Goal: Task Accomplishment & Management: Complete application form

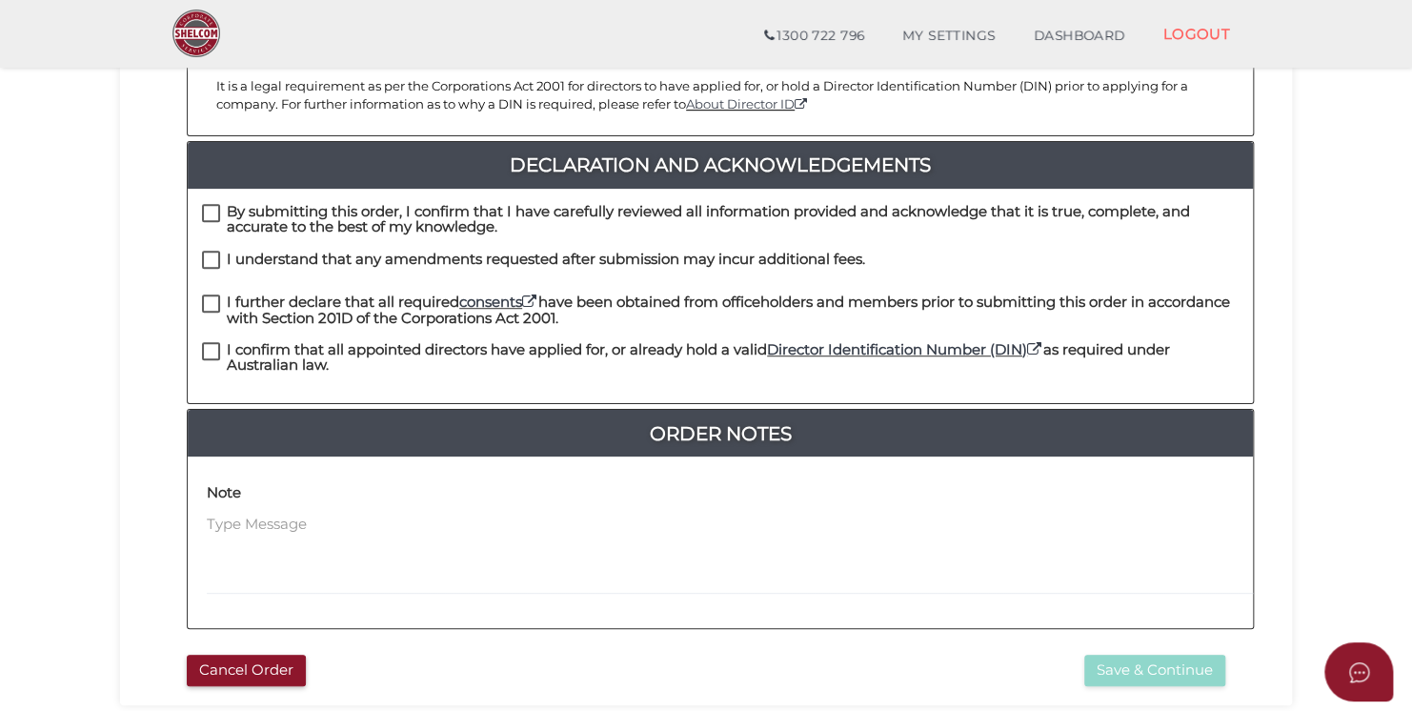
scroll to position [286, 0]
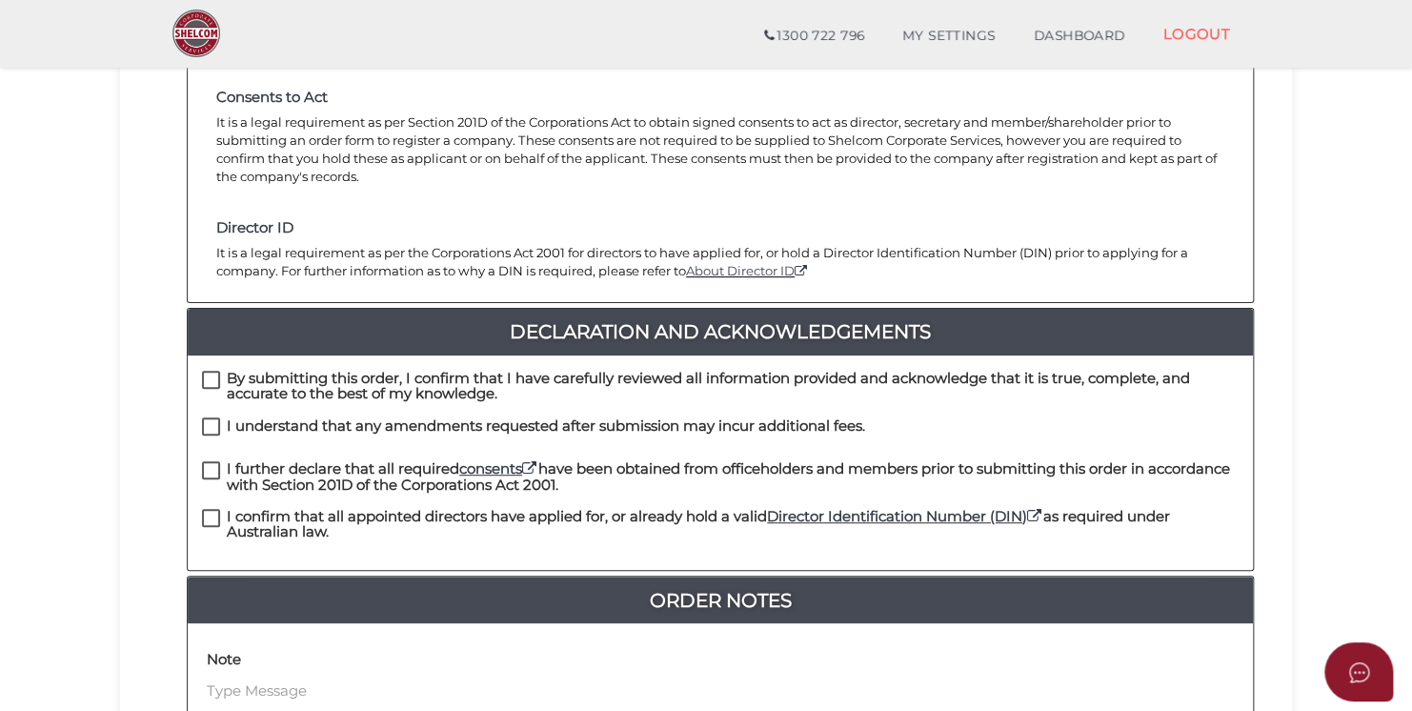
drag, startPoint x: 216, startPoint y: 357, endPoint x: 214, endPoint y: 372, distance: 15.4
click at [216, 371] on label "By submitting this order, I confirm that I have carefully reviewed all informat…" at bounding box center [720, 383] width 1036 height 24
checkbox input "true"
click at [211, 418] on label "I understand that any amendments requested after submission may incur additiona…" at bounding box center [533, 430] width 663 height 24
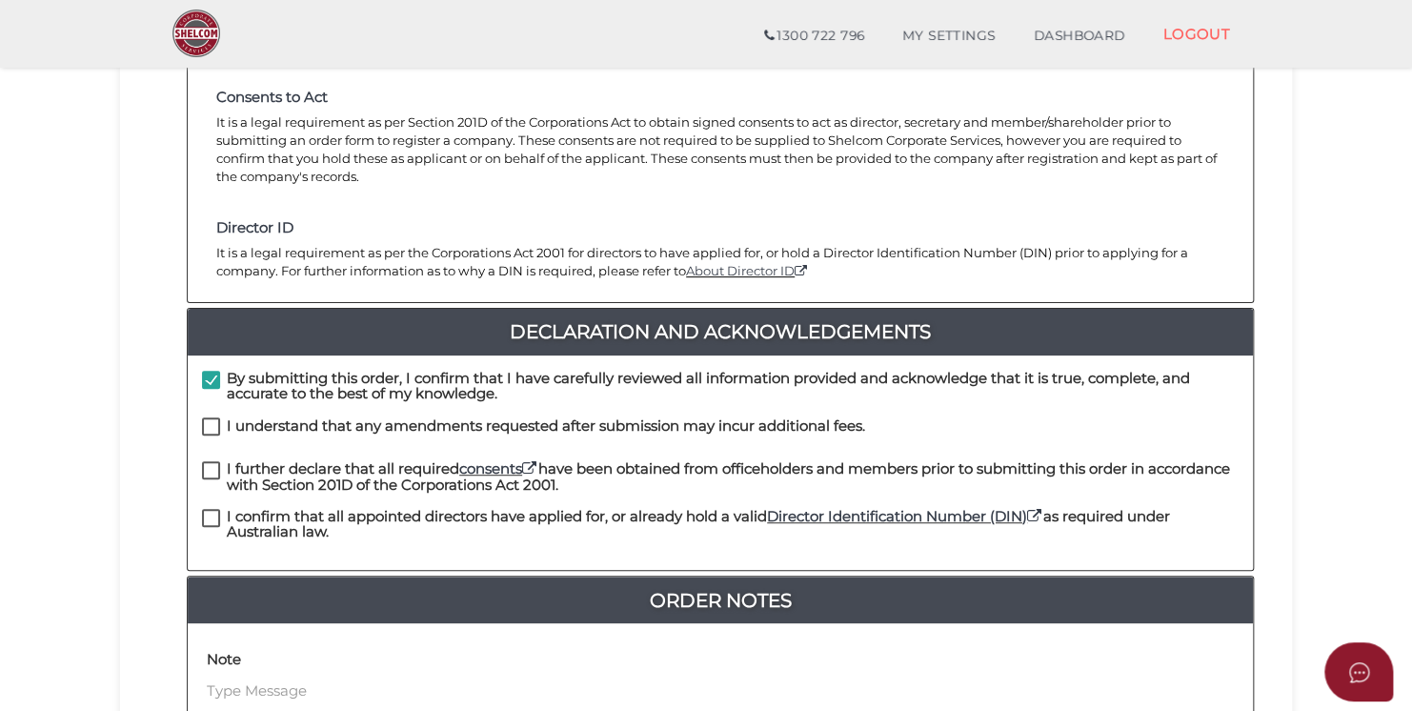
checkbox input "true"
click at [210, 461] on label "I further declare that all required consents have been obtained from officehold…" at bounding box center [720, 473] width 1036 height 24
checkbox input "true"
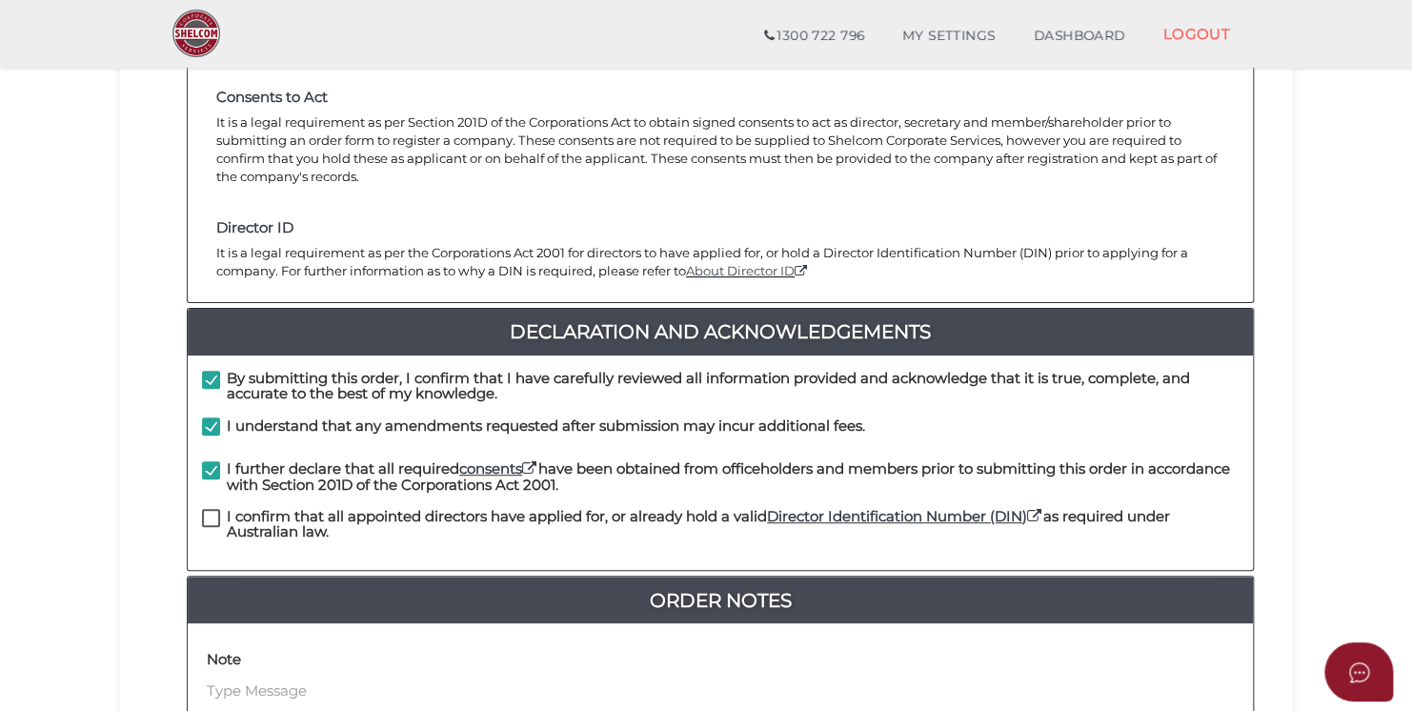
click at [211, 509] on label "I confirm that all appointed directors have applied for, or already hold a vali…" at bounding box center [720, 521] width 1036 height 24
checkbox input "true"
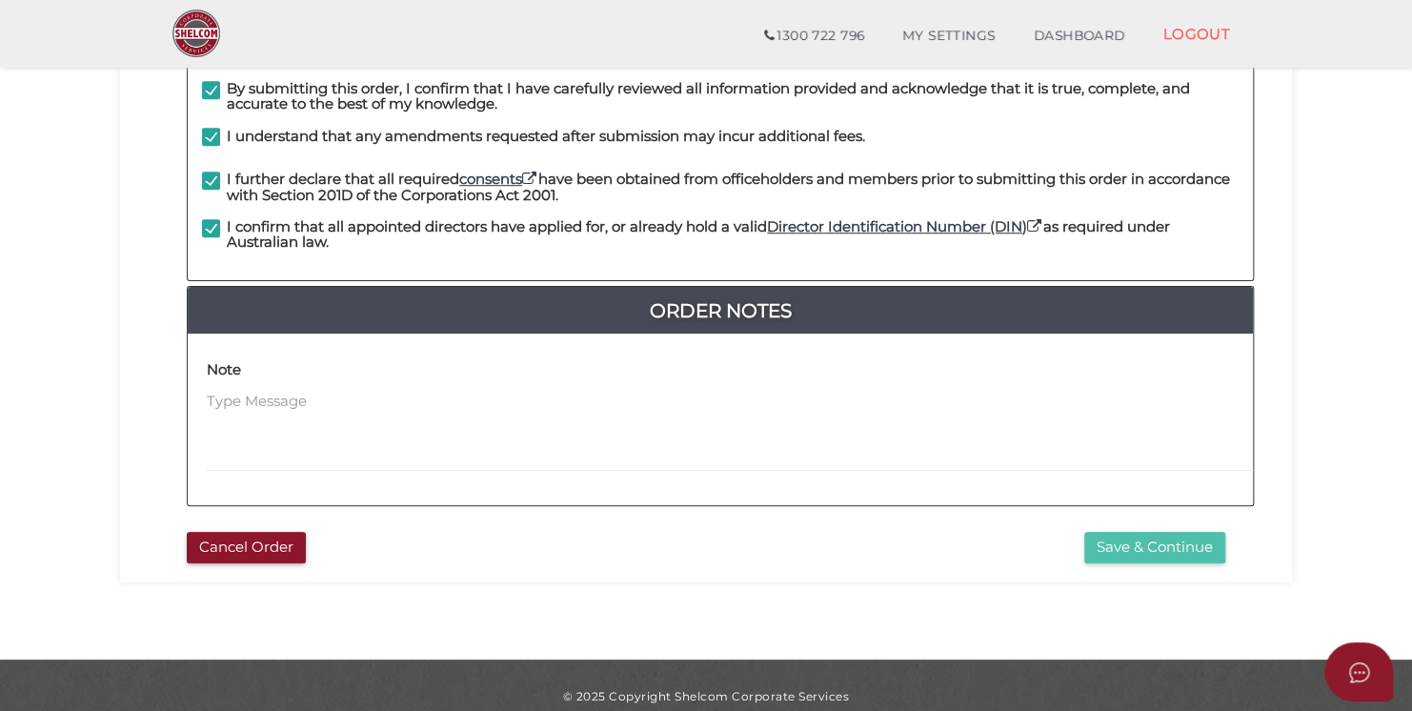
click at [1185, 531] on button "Save & Continue" at bounding box center [1154, 546] width 141 height 31
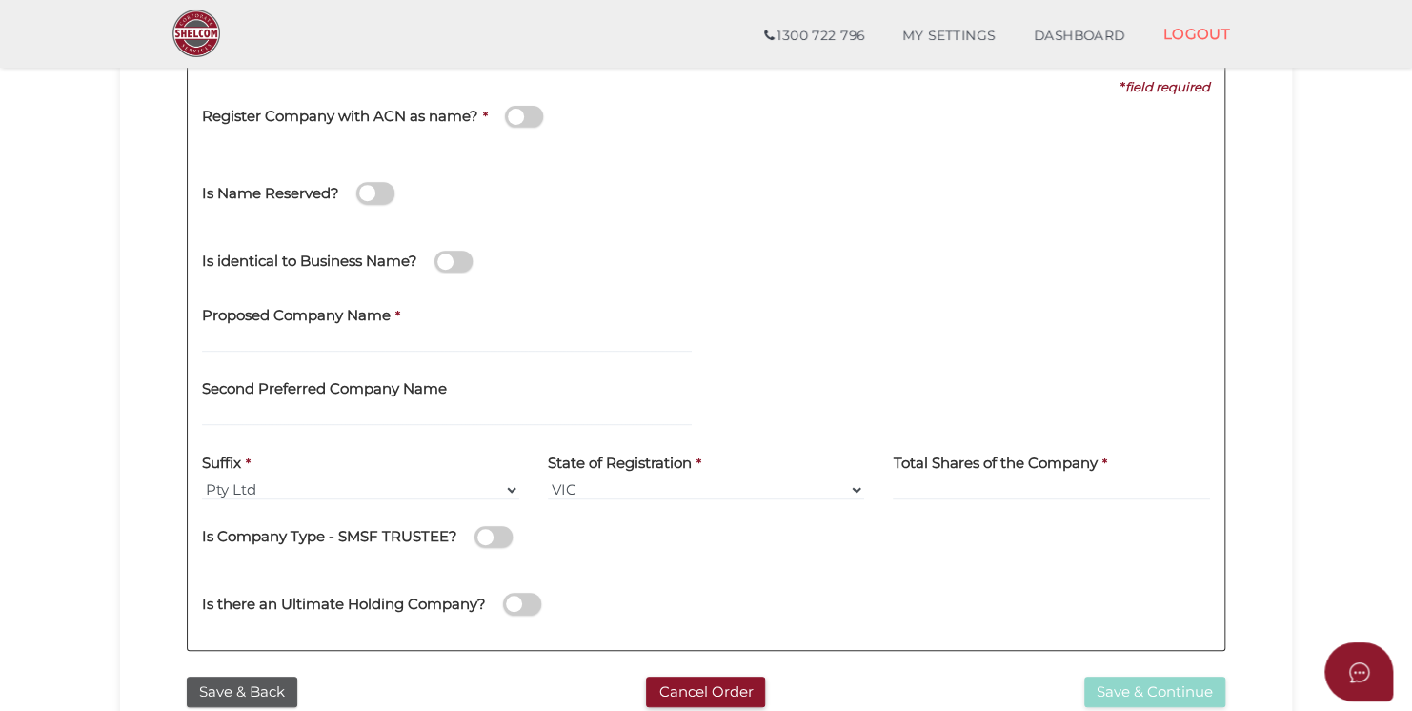
scroll to position [286, 0]
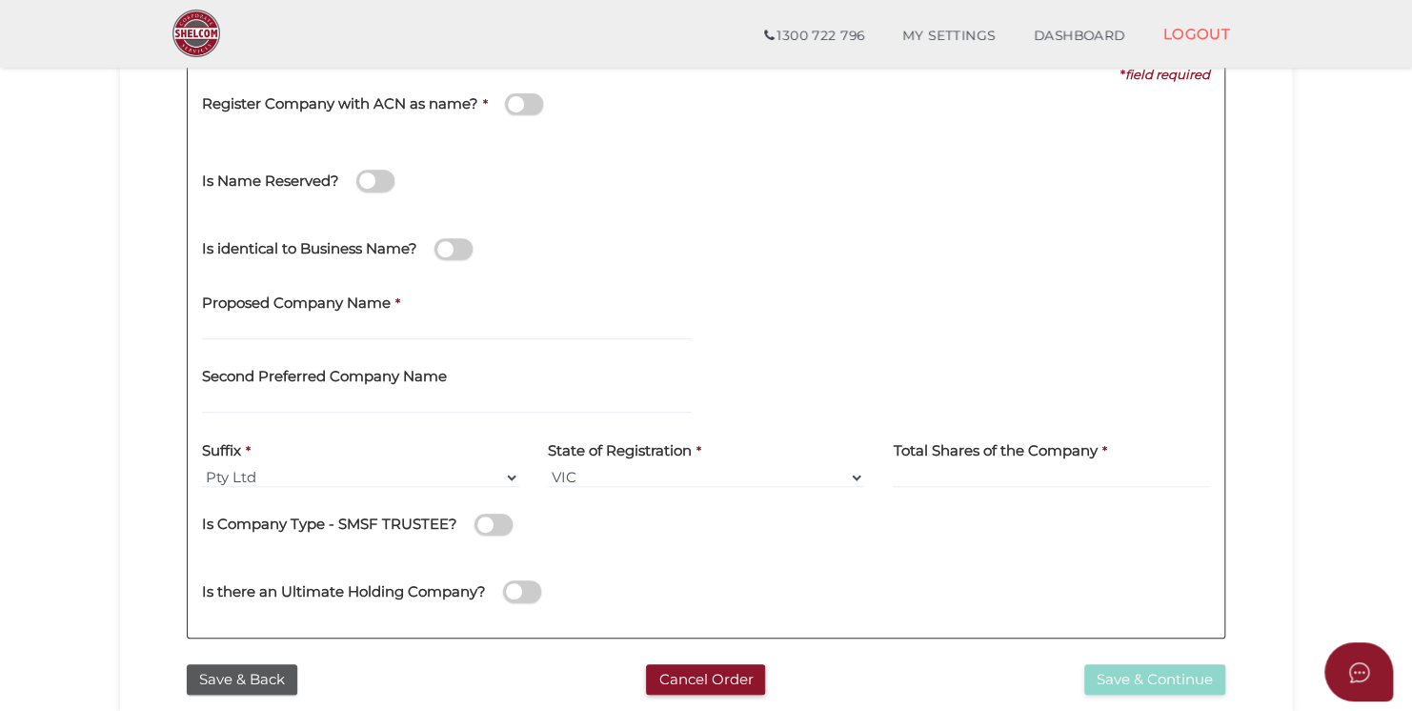
click at [333, 314] on label "Proposed Company Name" at bounding box center [296, 299] width 189 height 39
click at [311, 327] on input "text" at bounding box center [447, 329] width 490 height 21
type input "Kennedy Consolidated Asset Man"
click at [400, 327] on input "text" at bounding box center [447, 329] width 490 height 21
paste input "Kennedy Consolidated Asset Management Pty Ltd"
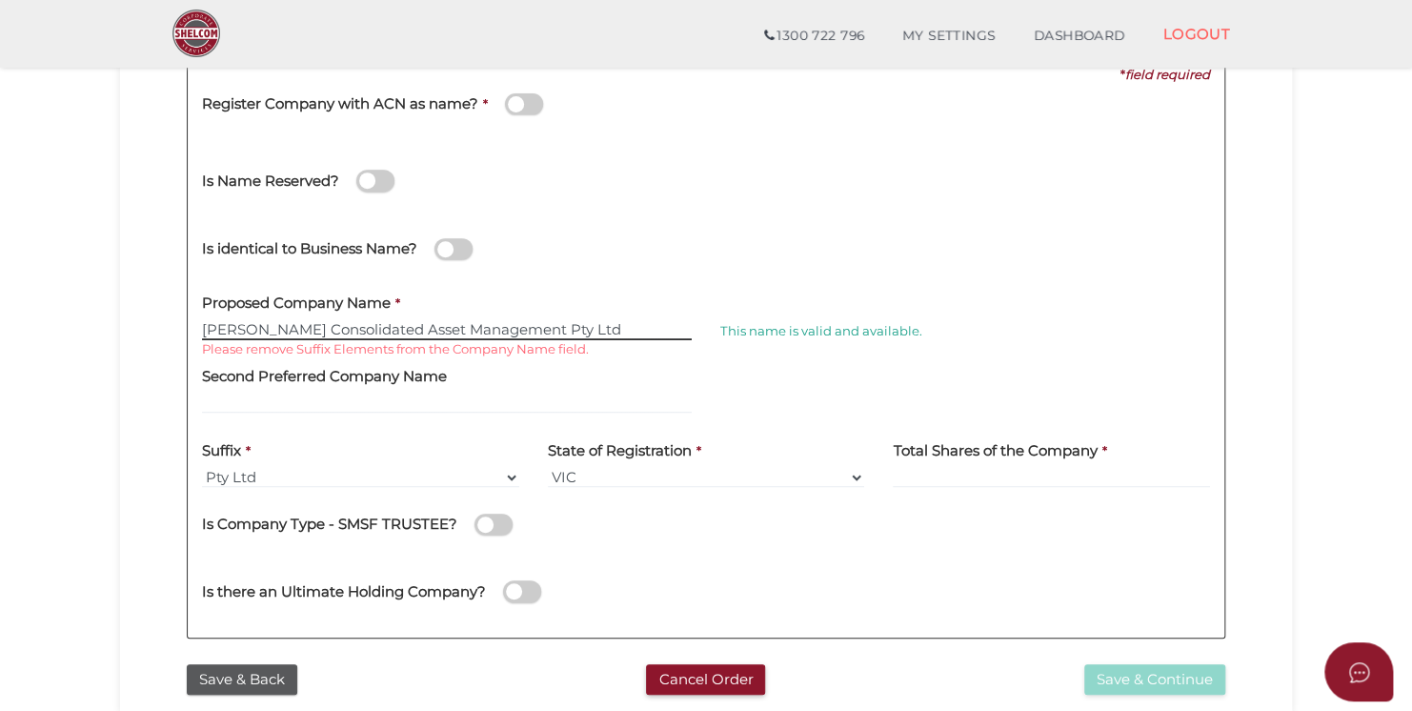
click at [604, 322] on input "Kennedy Consolidated Asset Management Pty Ltd" at bounding box center [447, 329] width 490 height 21
click at [587, 334] on input "Kennedy Consolidated Asset Management Pty Ltd" at bounding box center [447, 329] width 490 height 21
drag, startPoint x: 590, startPoint y: 330, endPoint x: 111, endPoint y: 311, distance: 478.5
click at [111, 311] on section "Company Registration 7e5e66e383ca65554562ffa732185088 1 REGISTRATION REQUIREMEN…" at bounding box center [706, 357] width 1412 height 1184
click at [593, 330] on input "Kennedy Consolidated Asset Management Pty Ltd" at bounding box center [447, 329] width 490 height 21
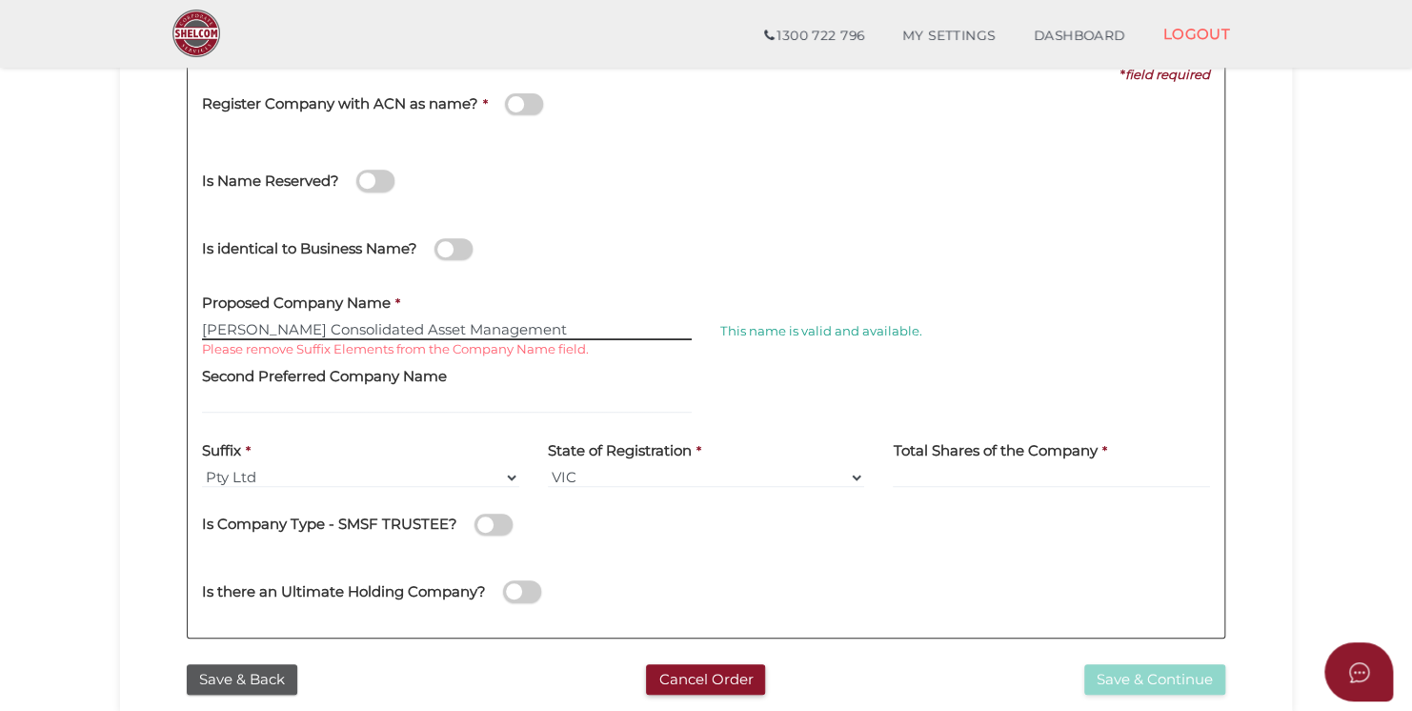
type input "Kennedy Consolidated Asset Management"
click at [527, 335] on input "Kennedy Consolidated Asset Management" at bounding box center [447, 329] width 490 height 21
drag, startPoint x: 529, startPoint y: 330, endPoint x: -133, endPoint y: 318, distance: 662.1
click at [0, 318] on html "Shelcom is loading Processing Payment...Please Wait... Director ID's are now re…" at bounding box center [706, 69] width 1412 height 711
click at [339, 329] on input "text" at bounding box center [447, 329] width 490 height 21
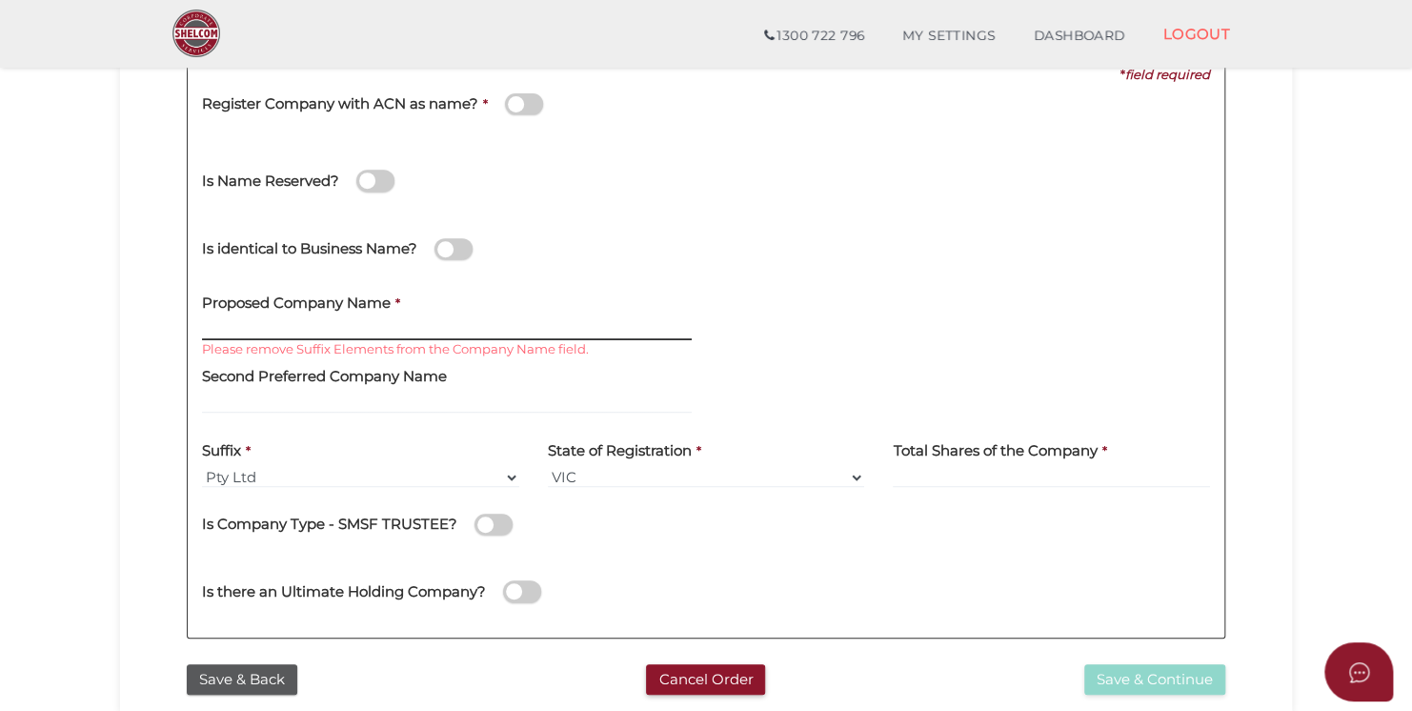
paste input "Kennedy Consolidated Asset Management Pty Ltd"
type input "Kennedy Consolidated Asset Management"
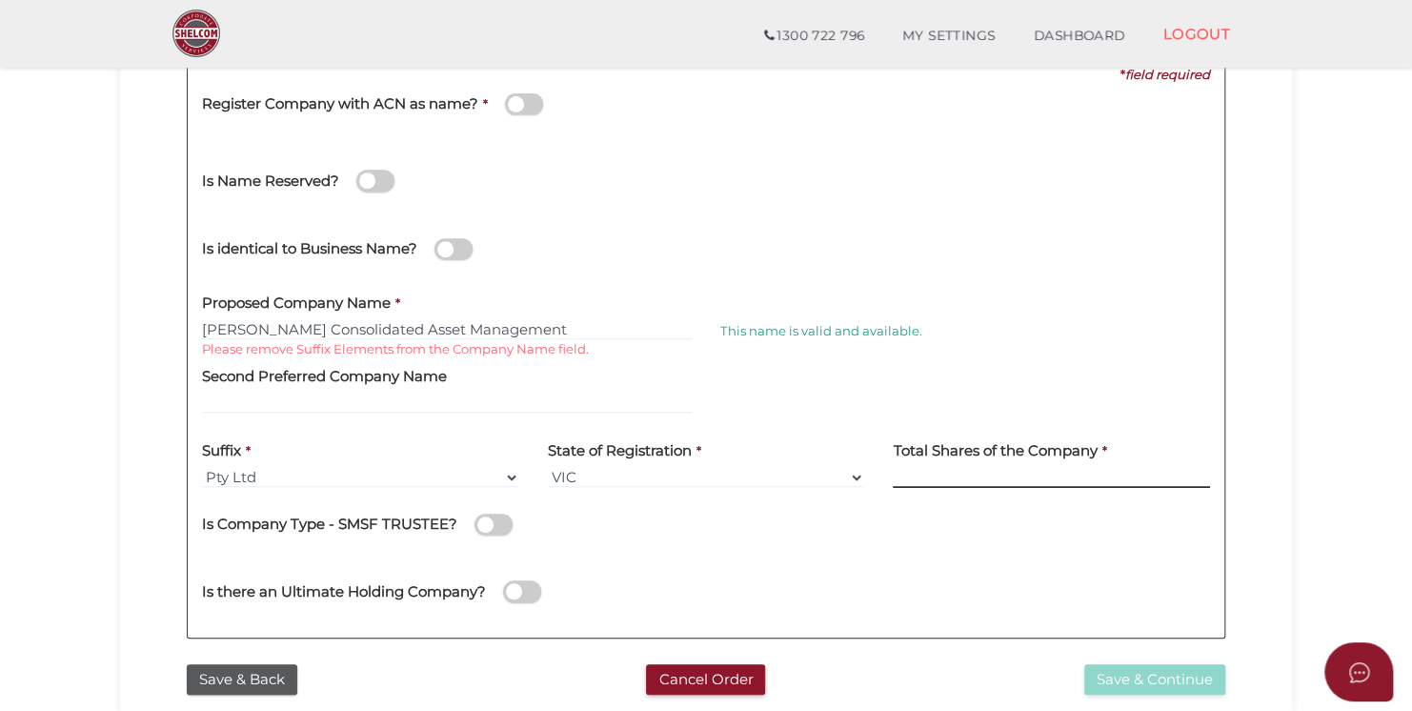
click at [959, 482] on input at bounding box center [1051, 477] width 317 height 21
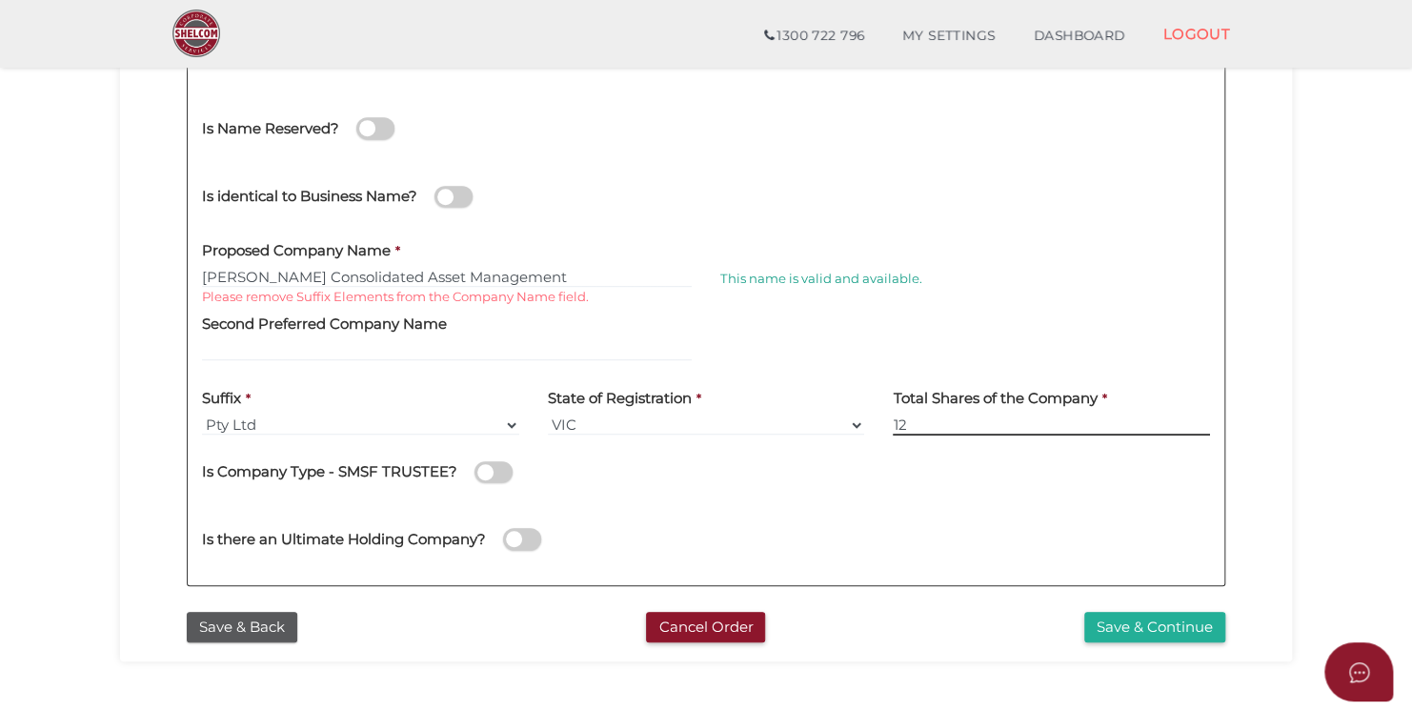
scroll to position [381, 0]
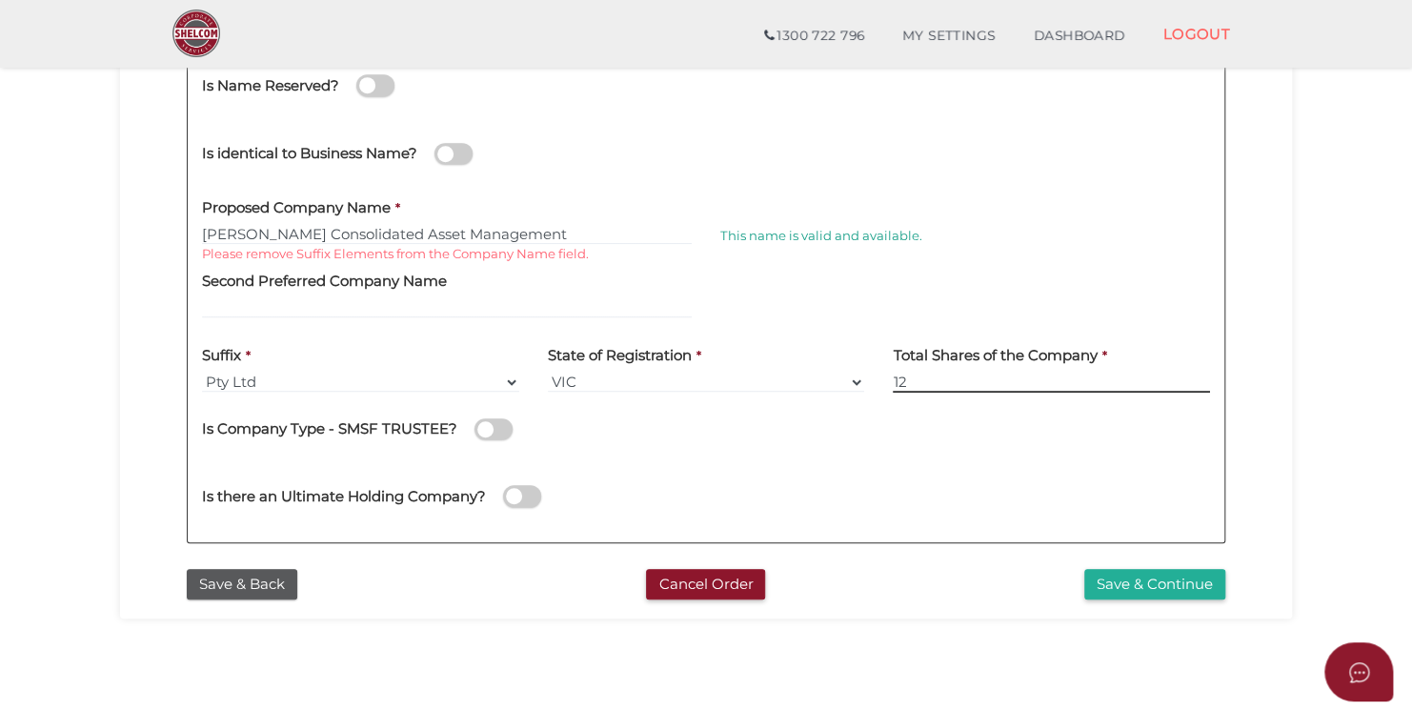
type input "12"
click at [517, 501] on span at bounding box center [522, 496] width 38 height 22
click at [0, 0] on input "checkbox" at bounding box center [0, 0] width 0 height 0
select select "Australia"
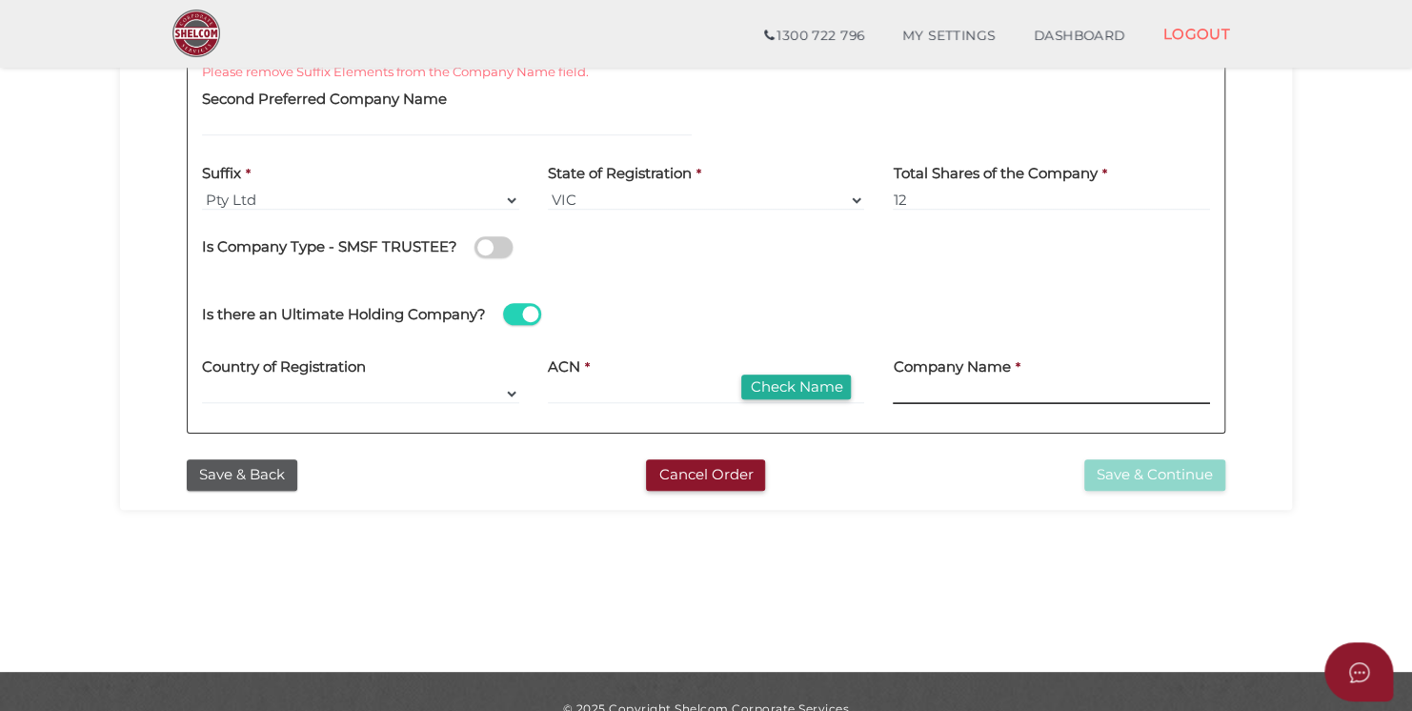
scroll to position [572, 0]
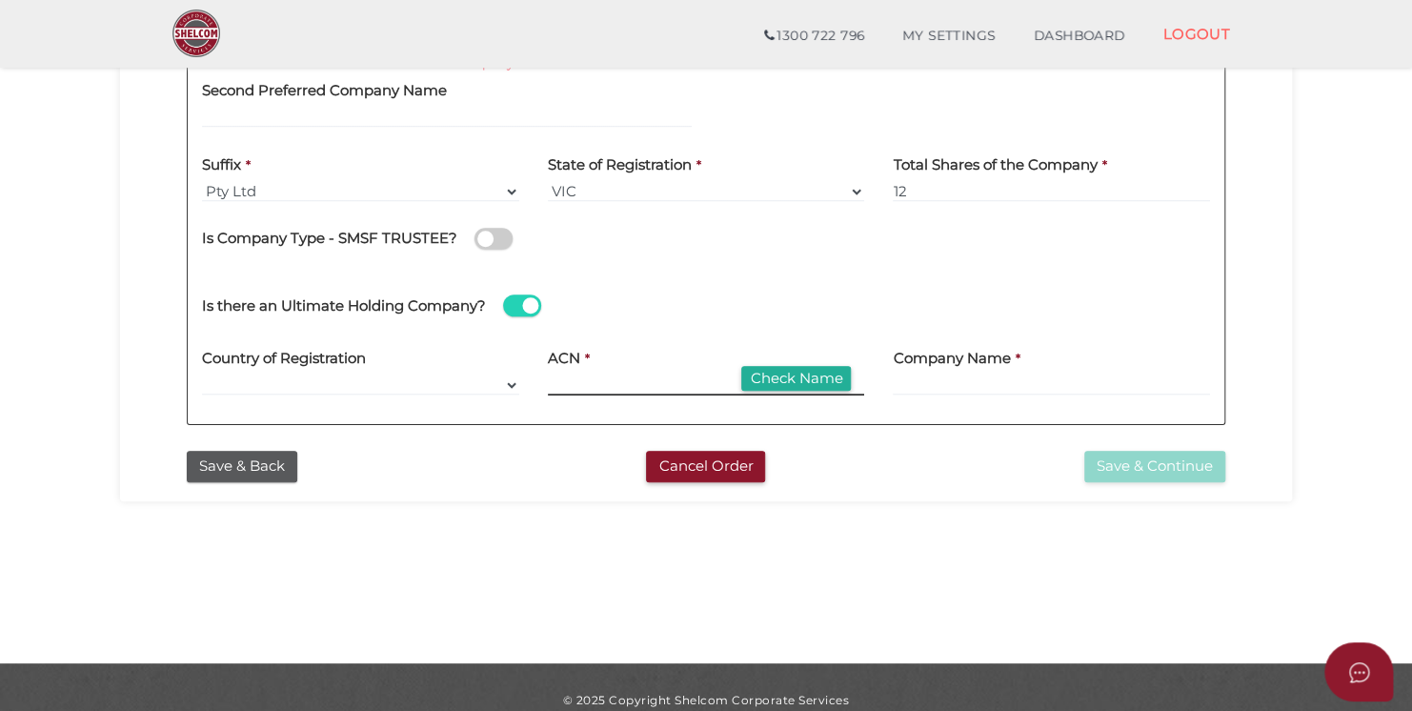
click at [581, 382] on input at bounding box center [706, 384] width 317 height 21
paste input "689 600 4"
click at [777, 369] on button "Check Name" at bounding box center [796, 379] width 110 height 26
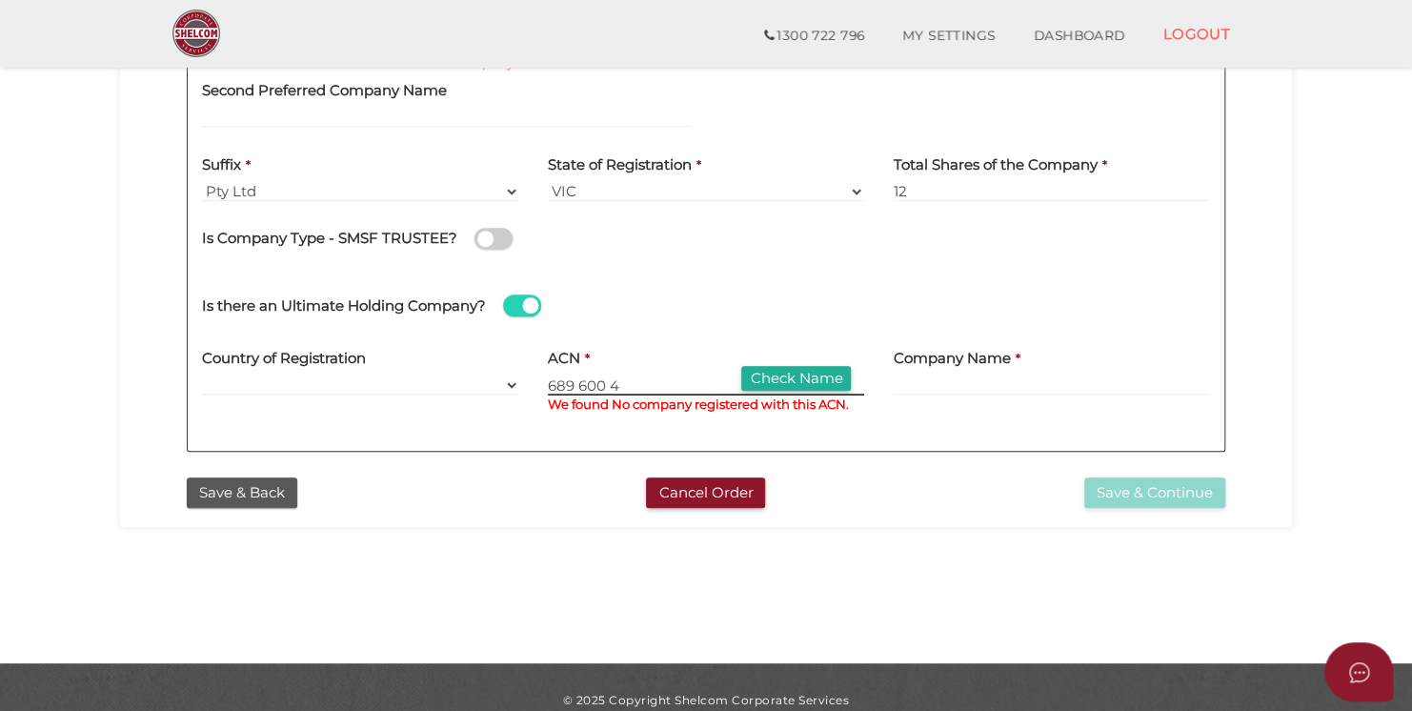
click at [627, 379] on input "689 600 4" at bounding box center [706, 384] width 317 height 21
drag, startPoint x: 627, startPoint y: 379, endPoint x: 144, endPoint y: 365, distance: 483.1
click at [143, 365] on div "Company Details 0f6e52f5f2eca68b2693963826271084 7e5e66e383ca65554562ffa7321850…" at bounding box center [705, 74] width 1143 height 787
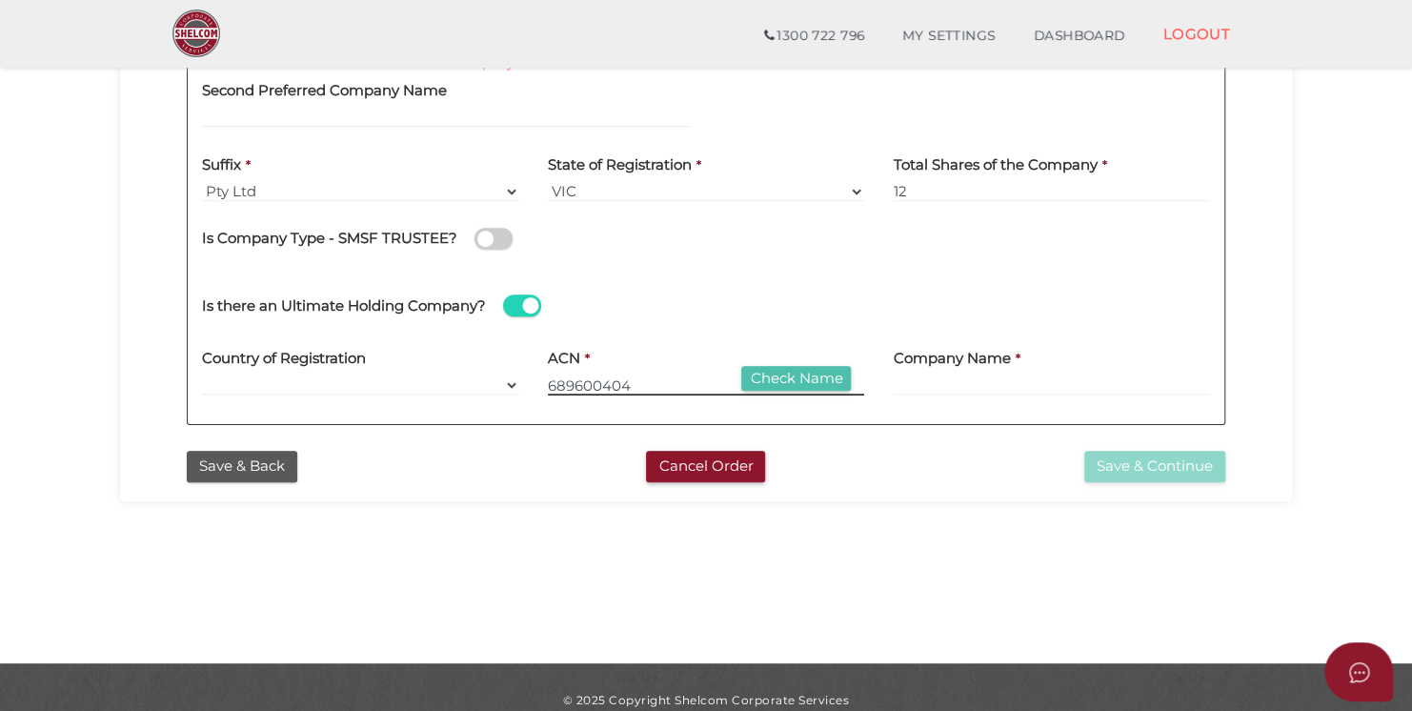
type input "689600404"
click at [786, 373] on button "Check Name" at bounding box center [796, 379] width 110 height 26
type input "JJPCK PACIFIC NO. 2 PTY LTD"
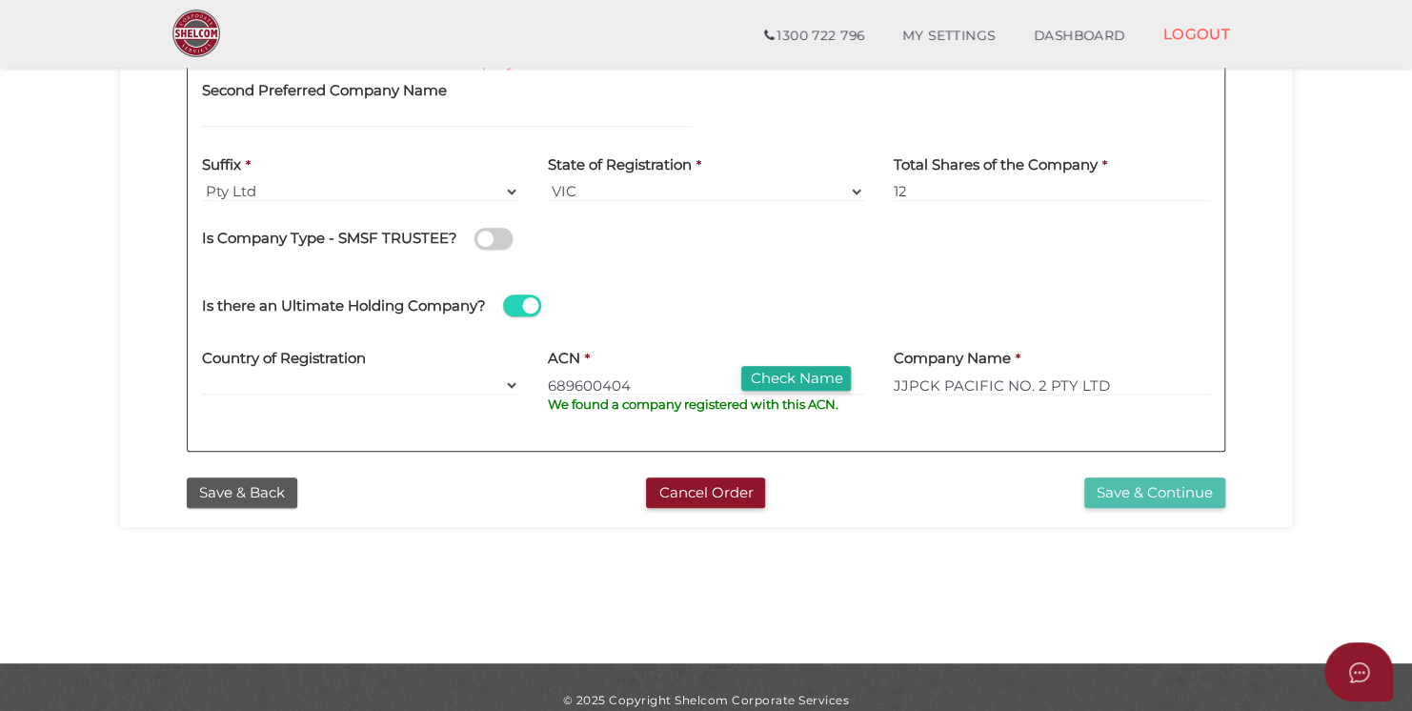
click at [1111, 497] on button "Save & Continue" at bounding box center [1154, 492] width 141 height 31
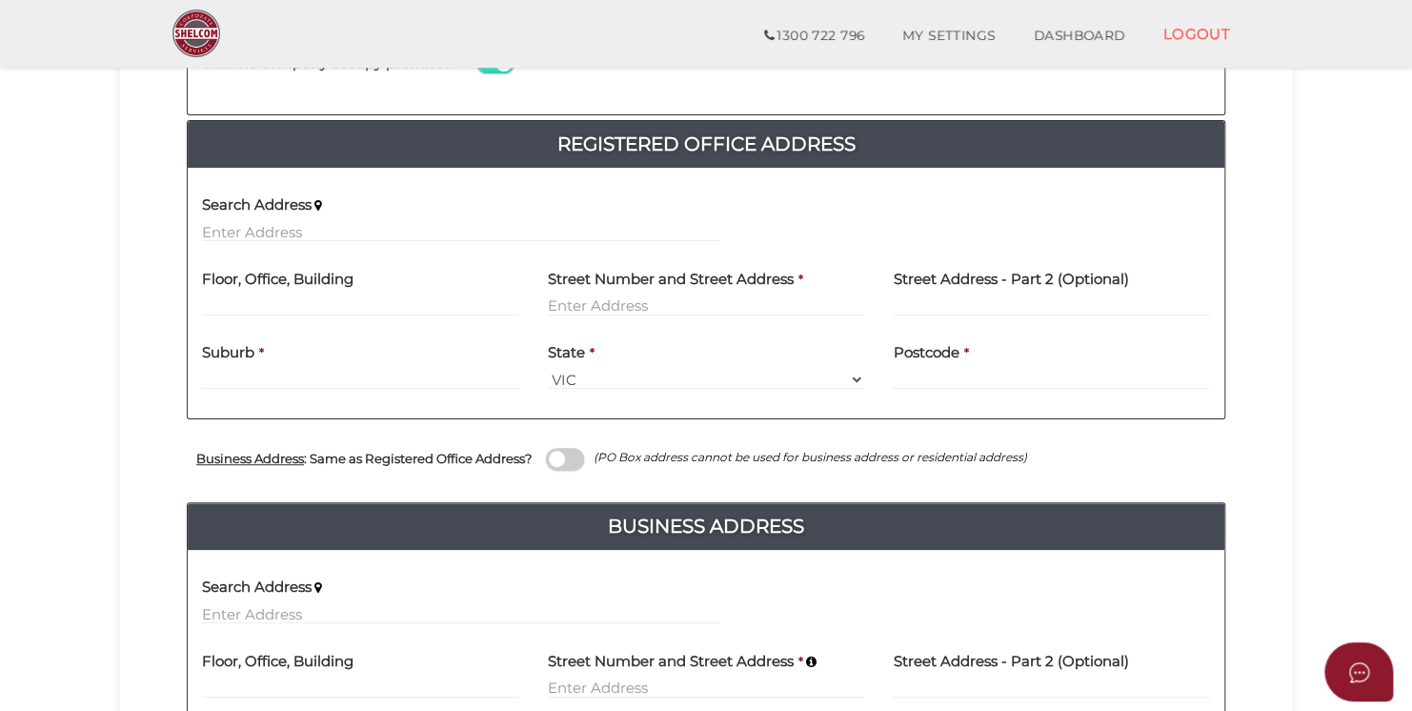
scroll to position [381, 0]
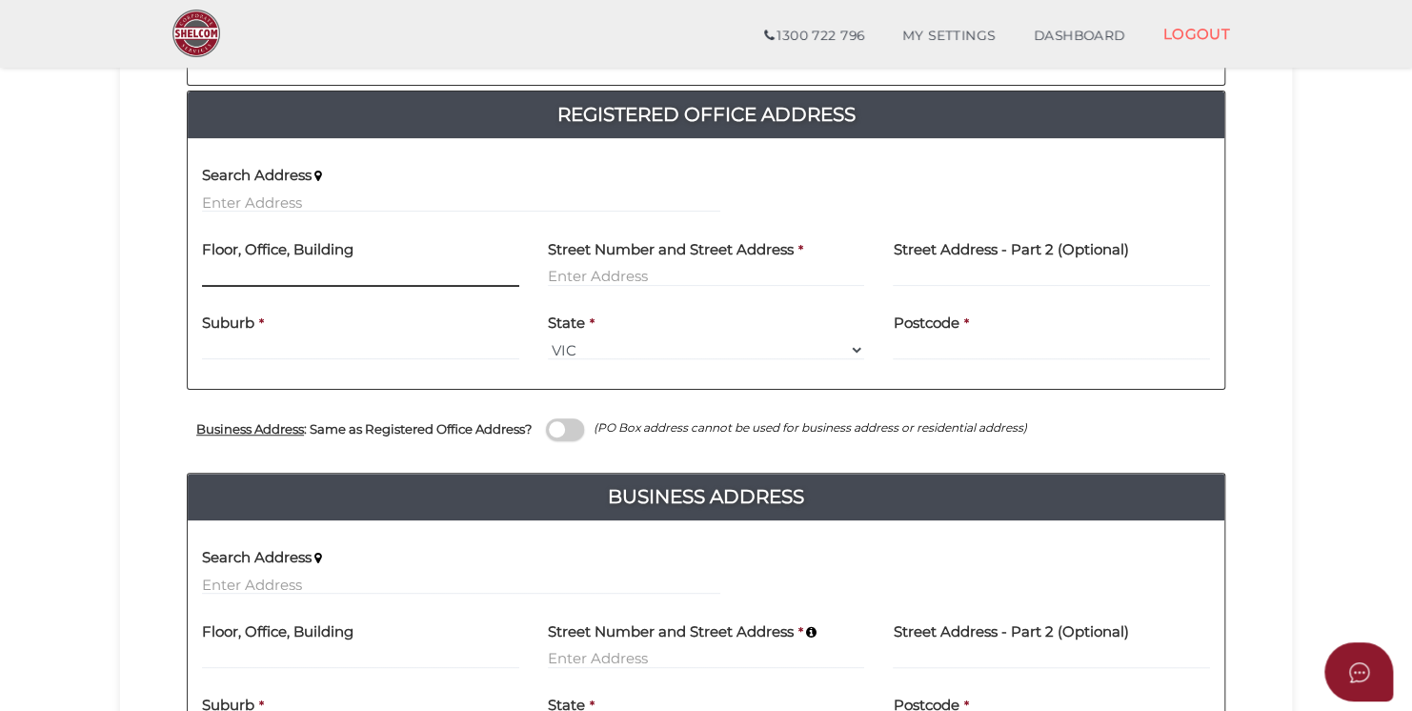
click at [262, 280] on input "text" at bounding box center [360, 276] width 317 height 21
type input "Level 5"
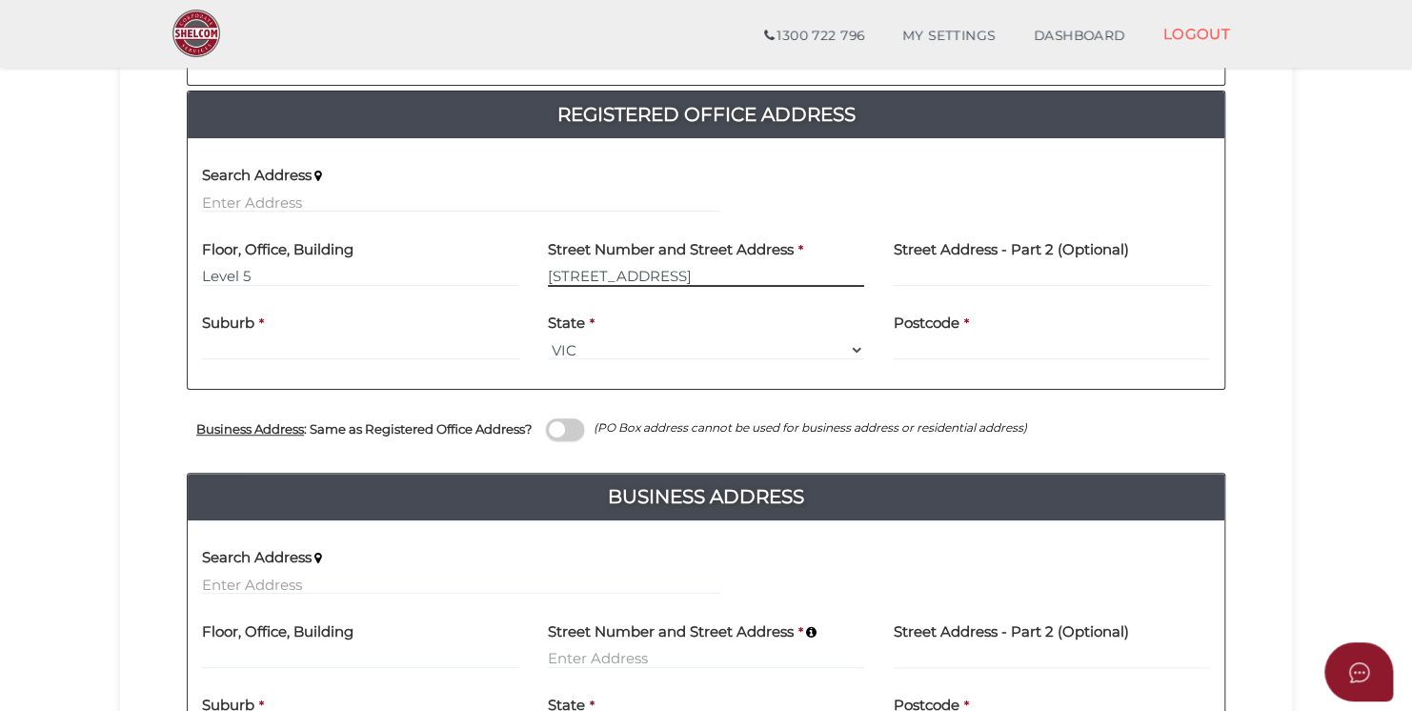
type input "489 Toorak Road"
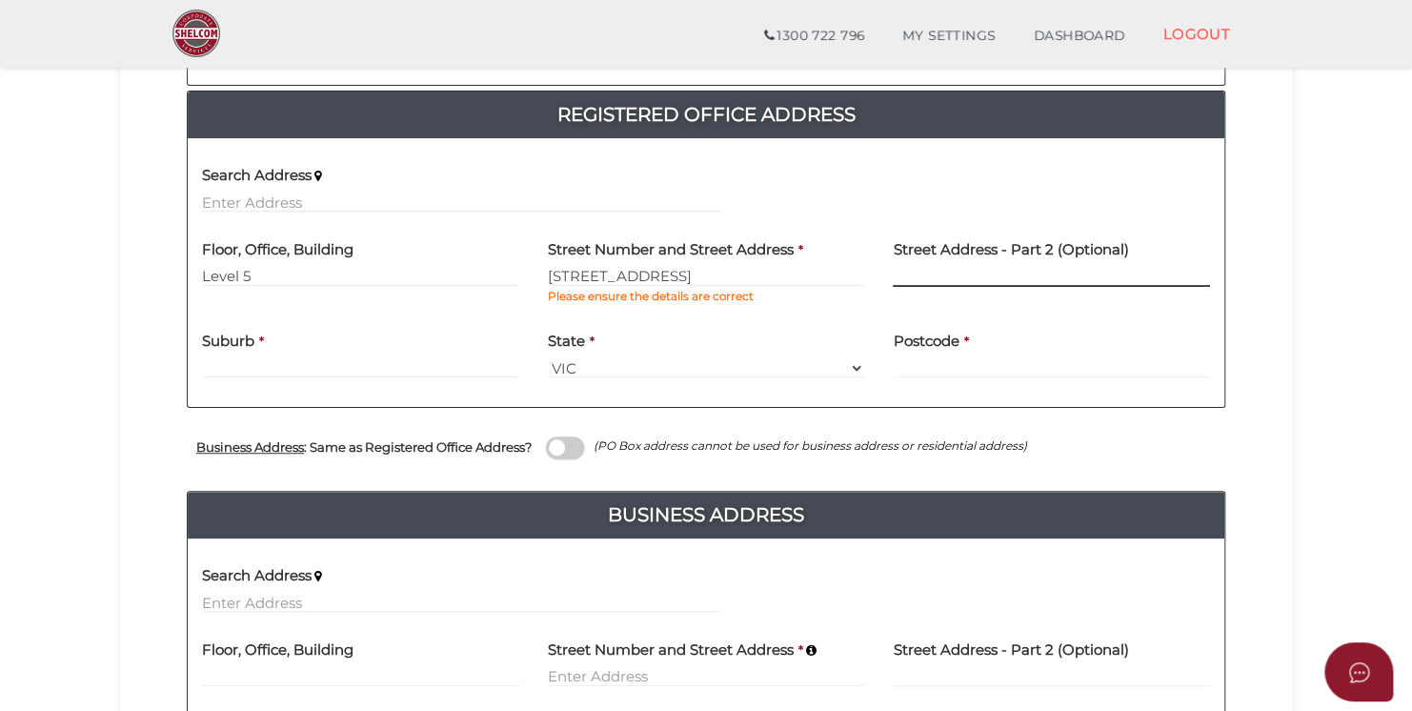
type input "T"
type input "R"
type input "Toorak"
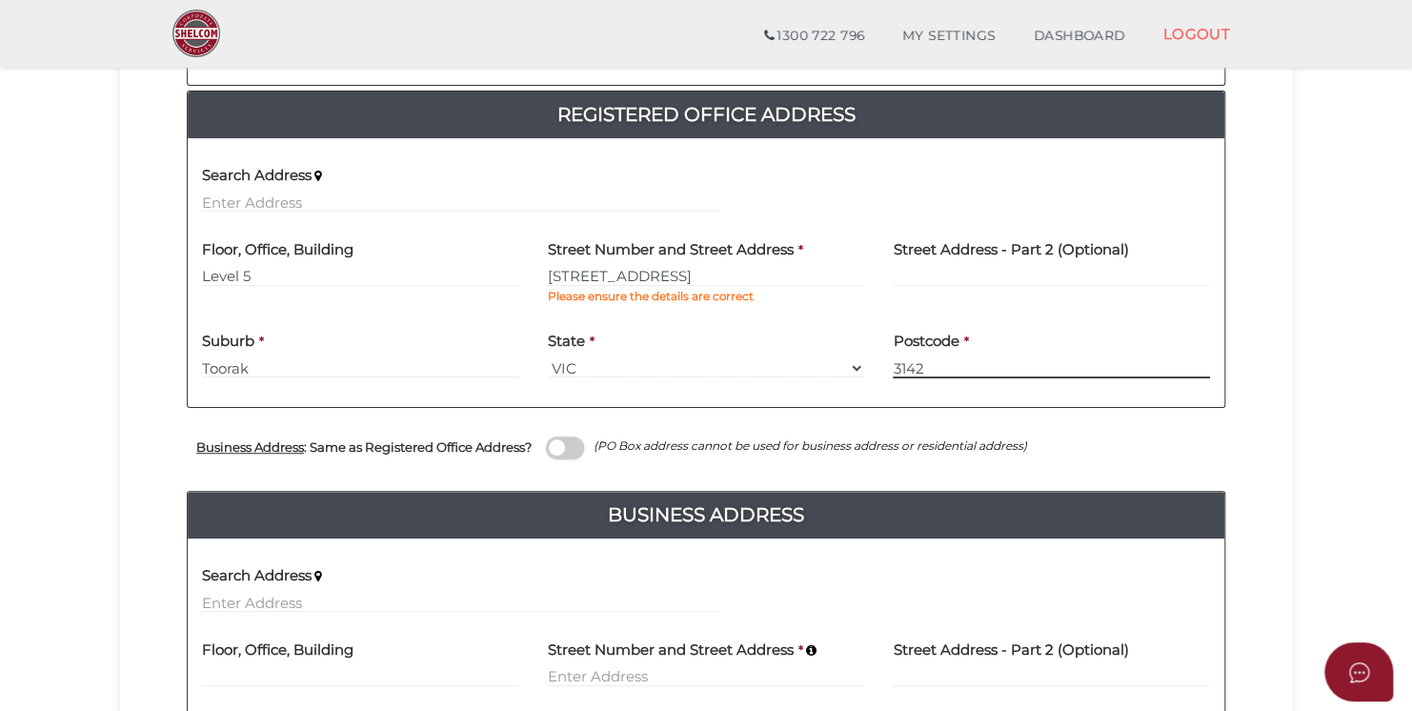
type input "3142"
click at [694, 279] on input "489 Toorak Road" at bounding box center [706, 276] width 317 height 21
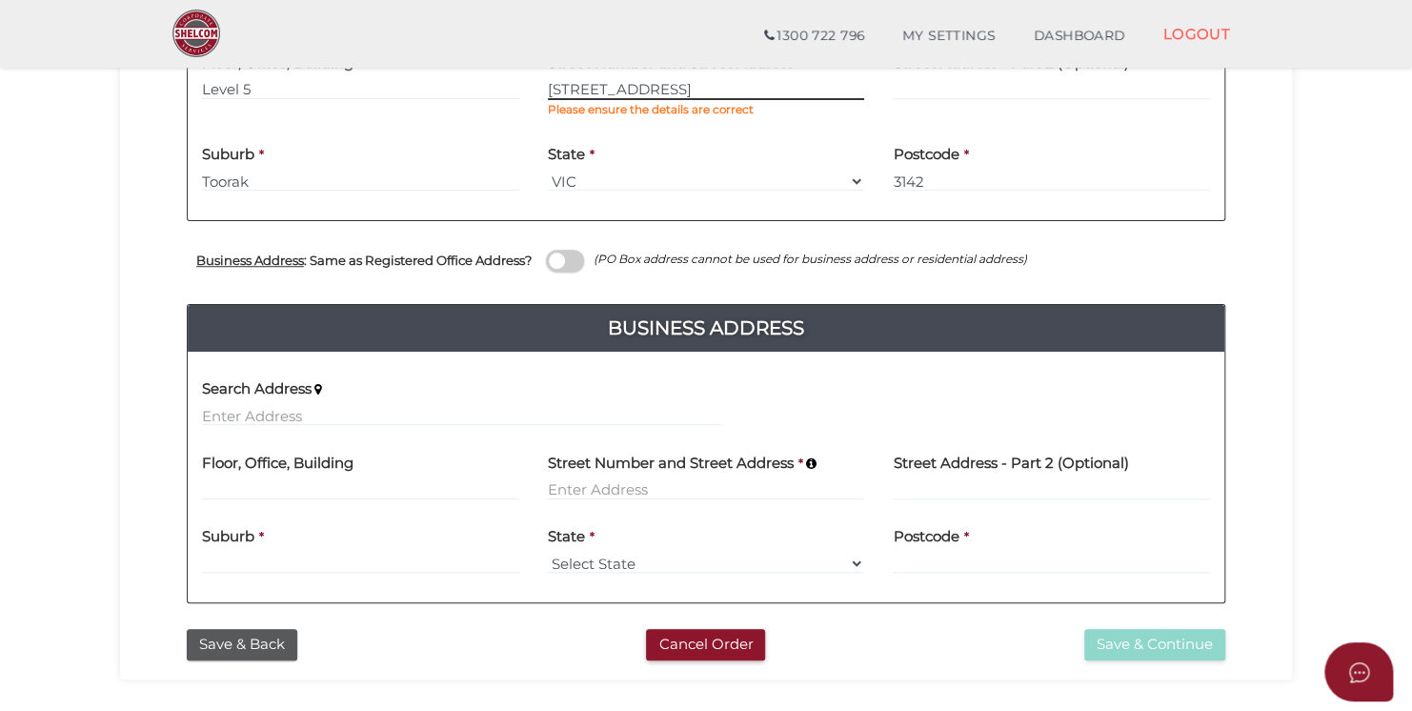
scroll to position [572, 0]
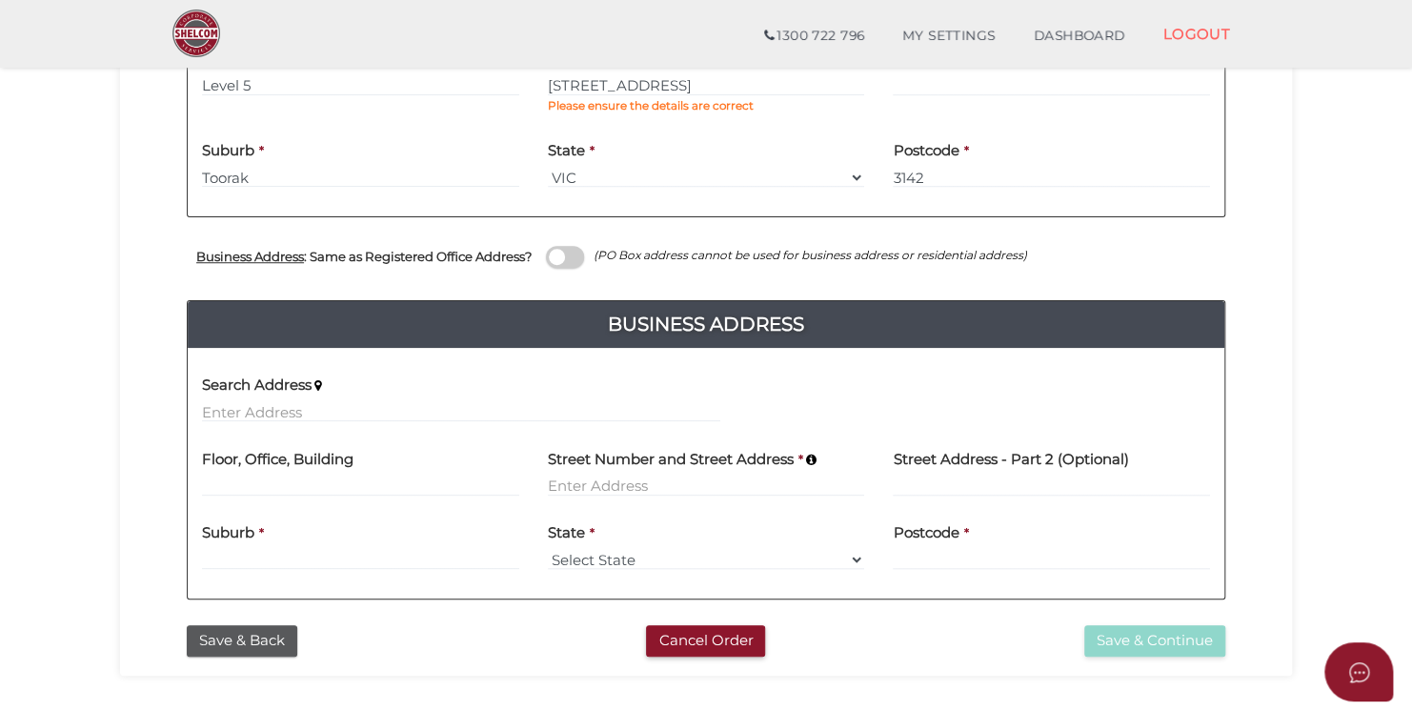
click at [584, 259] on span at bounding box center [565, 257] width 38 height 22
click at [0, 0] on input "checkbox" at bounding box center [0, 0] width 0 height 0
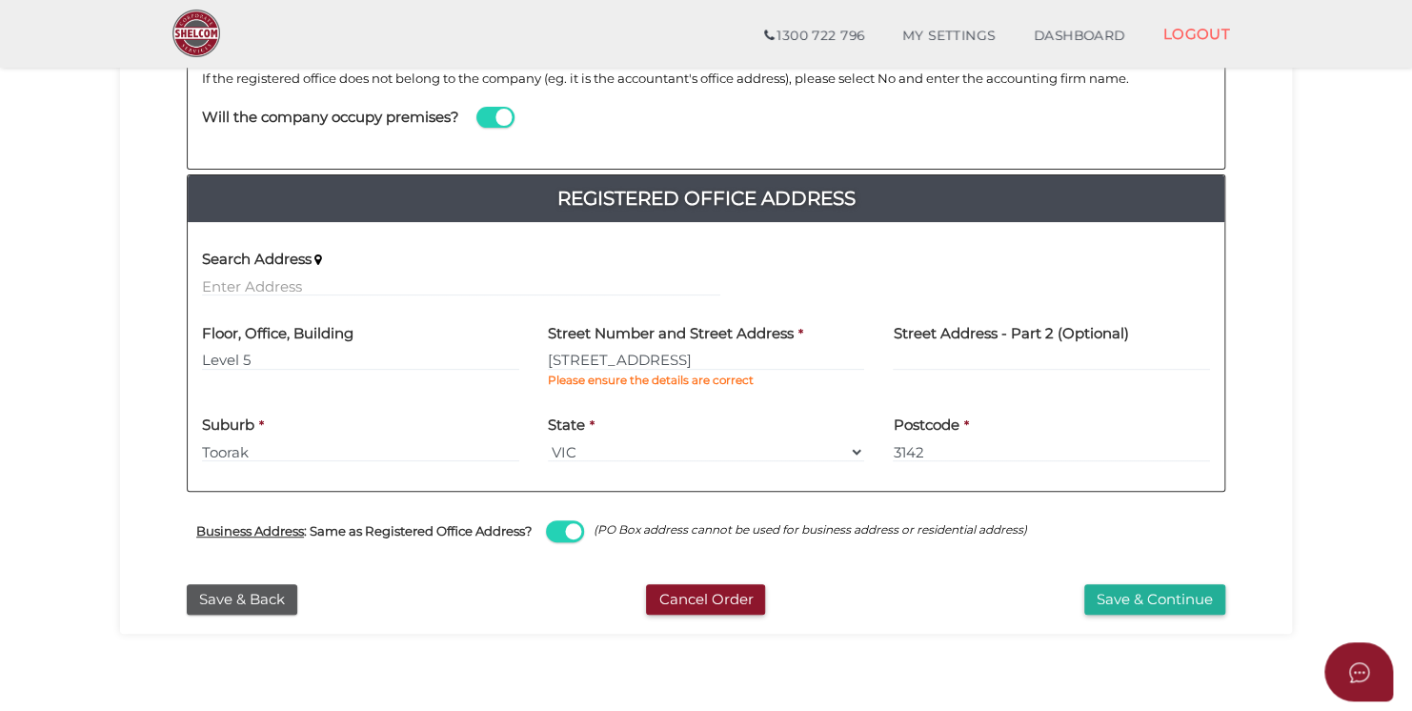
scroll to position [370, 0]
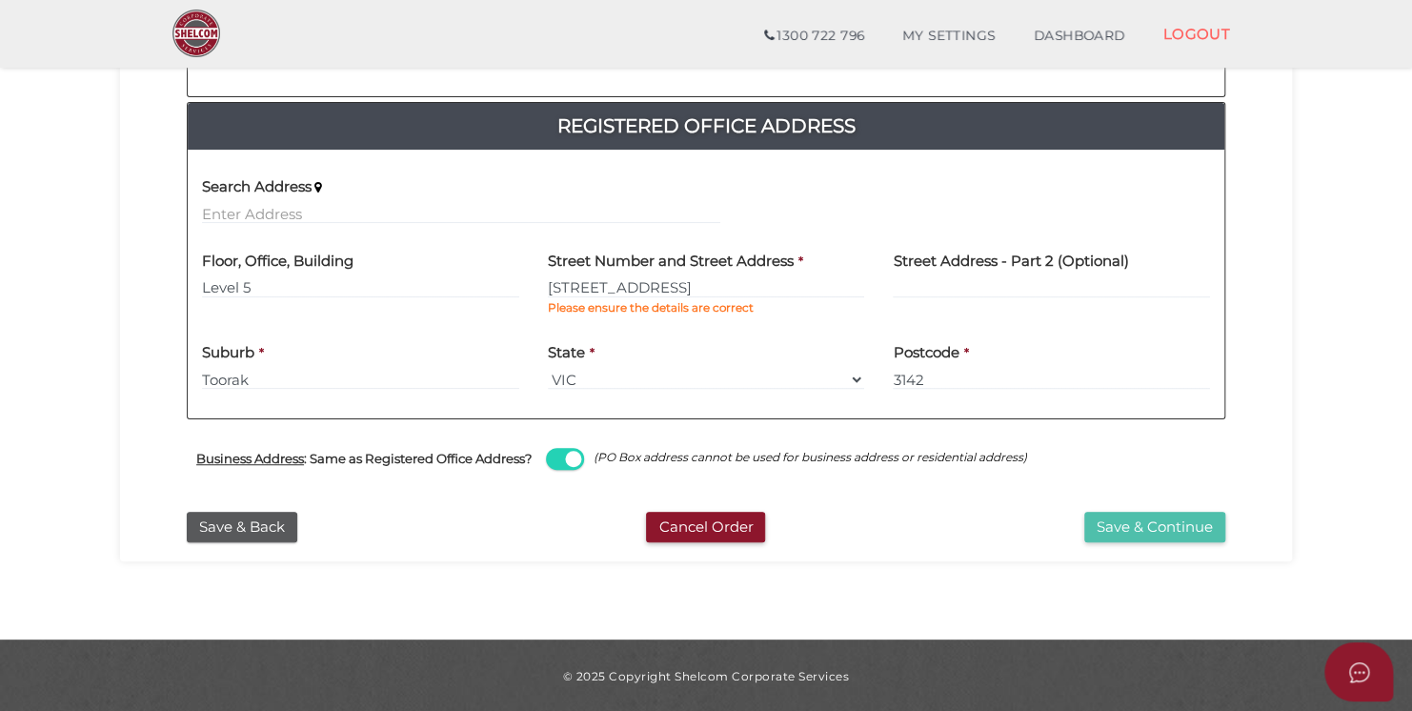
click at [1153, 520] on button "Save & Continue" at bounding box center [1154, 526] width 141 height 31
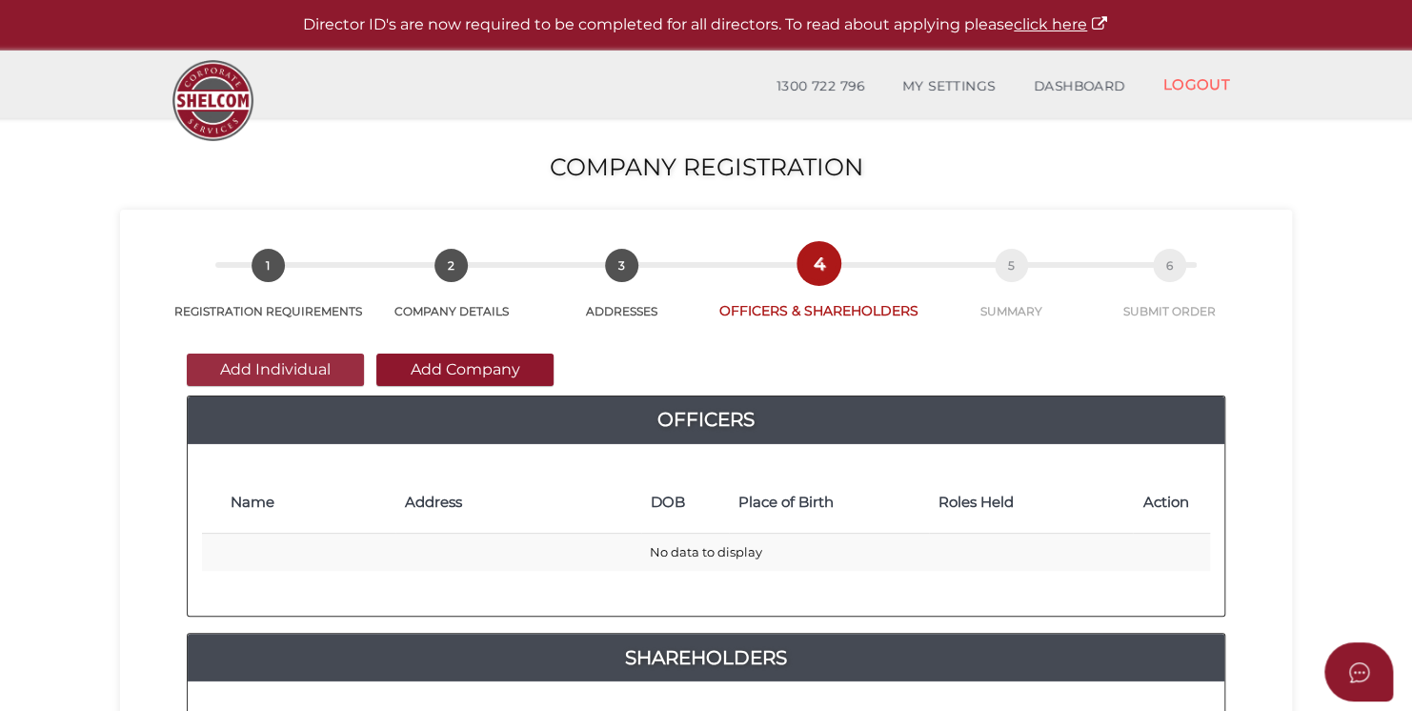
click at [232, 369] on button "Add Individual" at bounding box center [275, 369] width 177 height 32
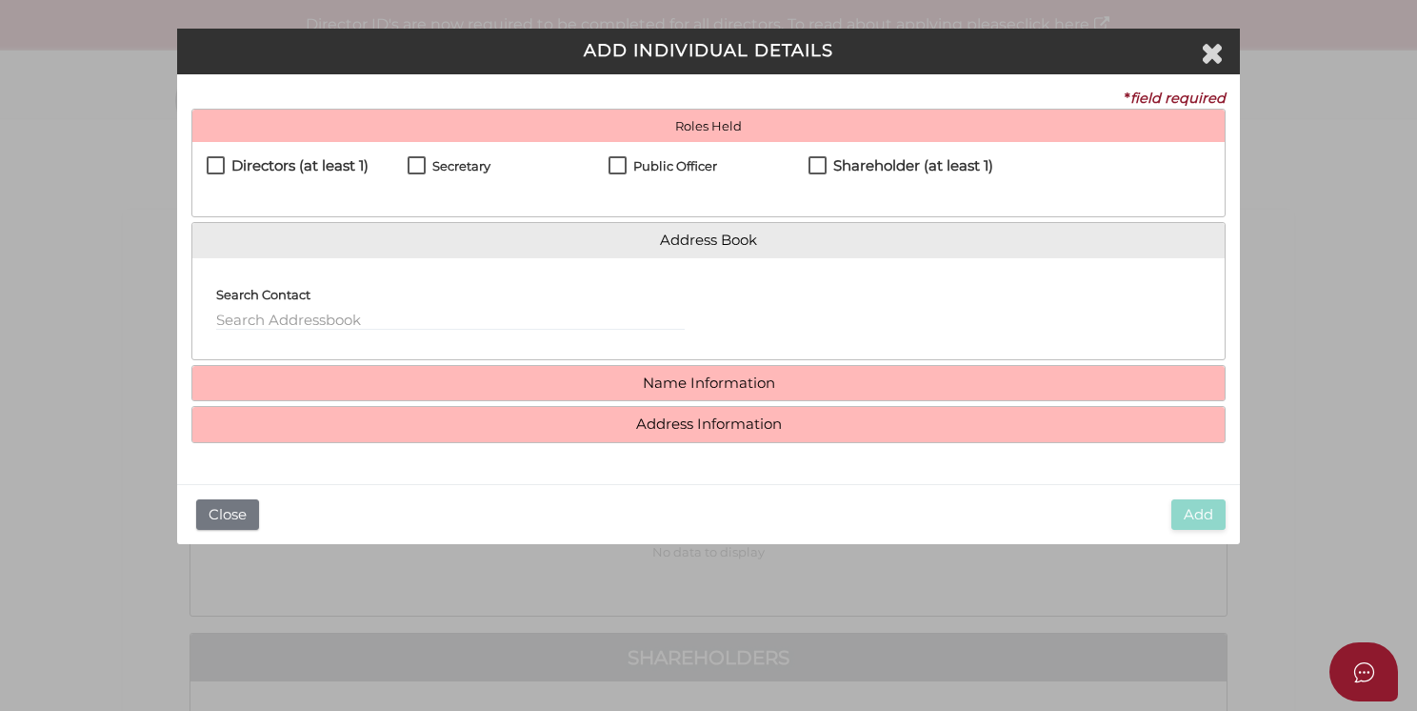
click at [335, 171] on h4 "Directors (at least 1)" at bounding box center [299, 166] width 137 height 16
checkbox input "true"
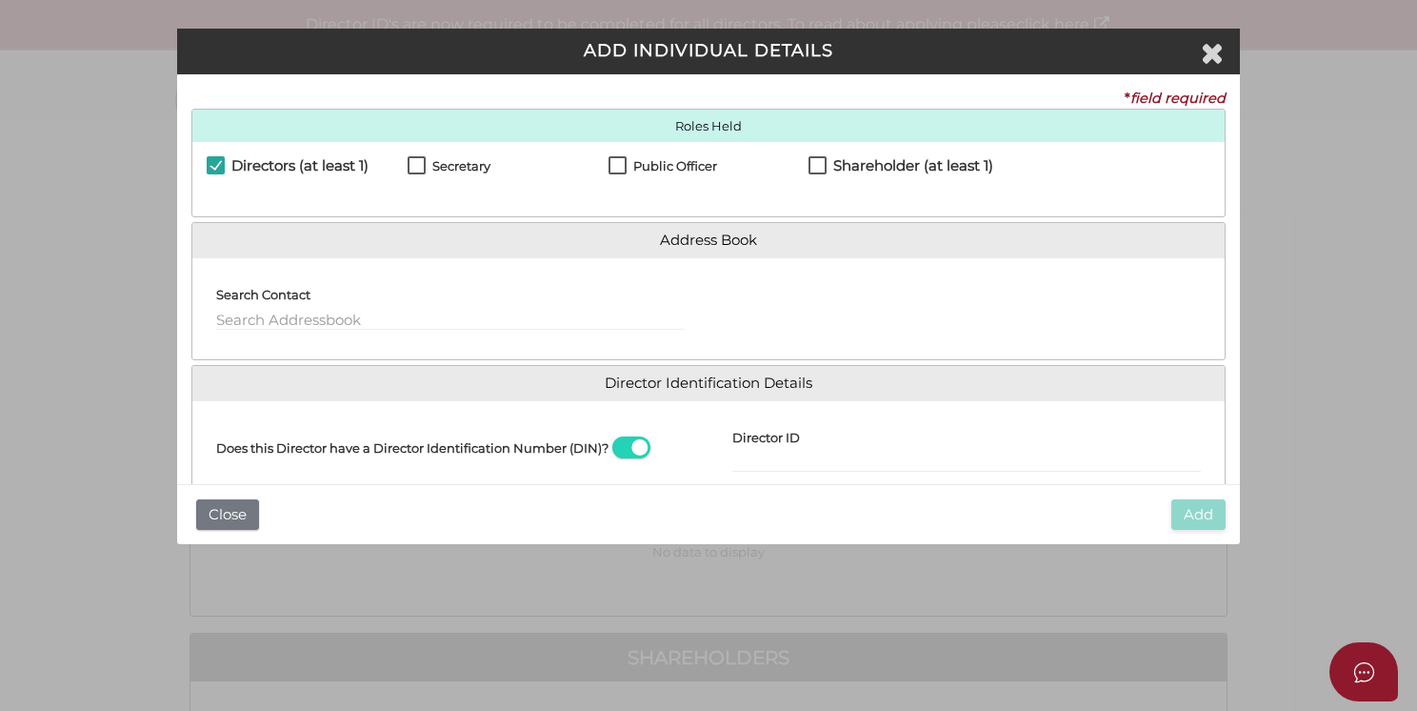
click at [419, 165] on label "Secretary" at bounding box center [449, 171] width 83 height 24
checkbox input "true"
click at [623, 170] on label "Public Officer" at bounding box center [663, 171] width 109 height 24
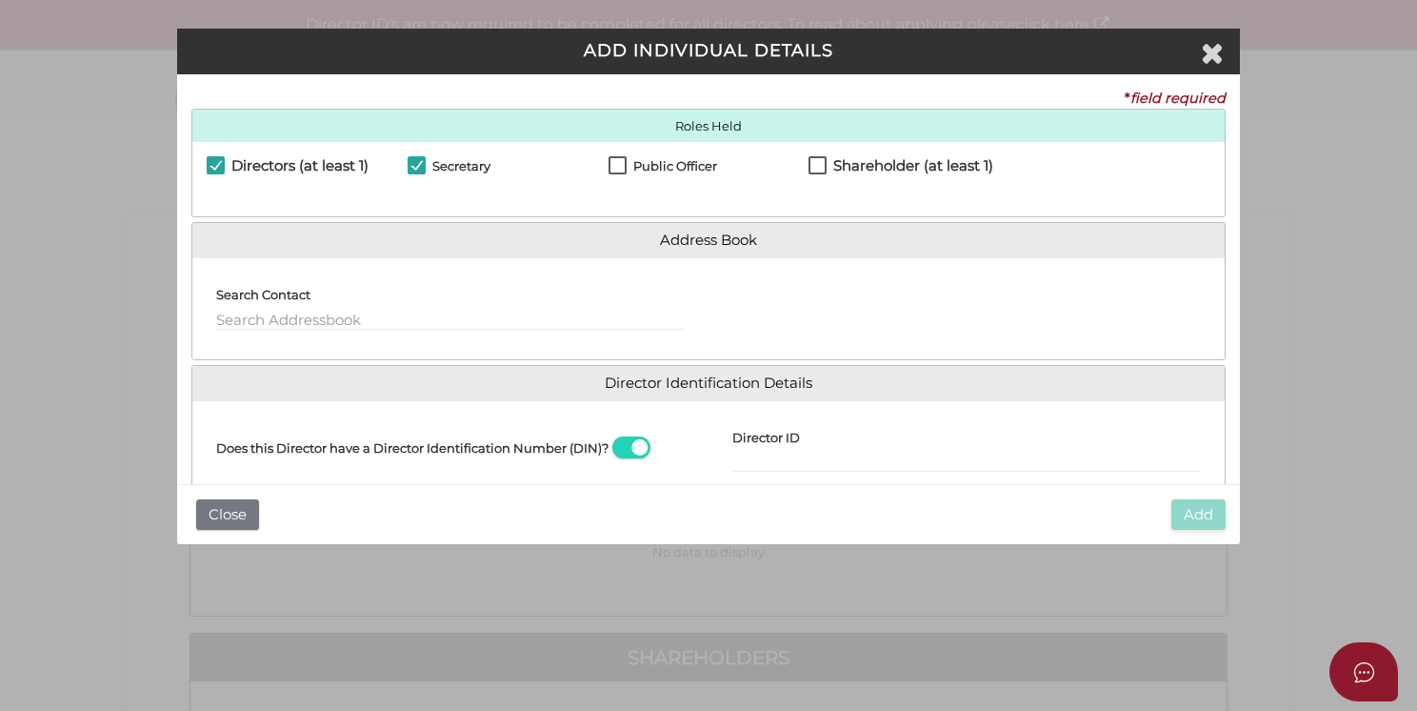
checkbox input "true"
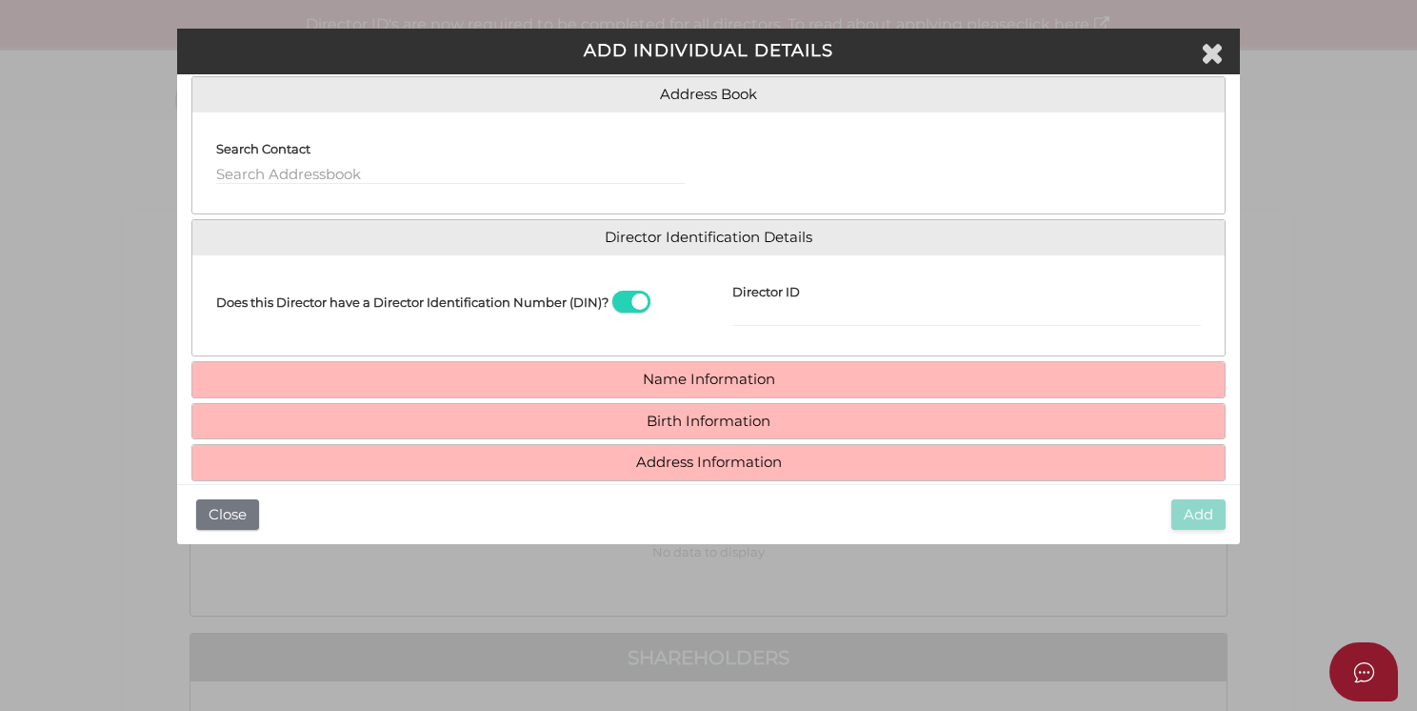
scroll to position [171, 0]
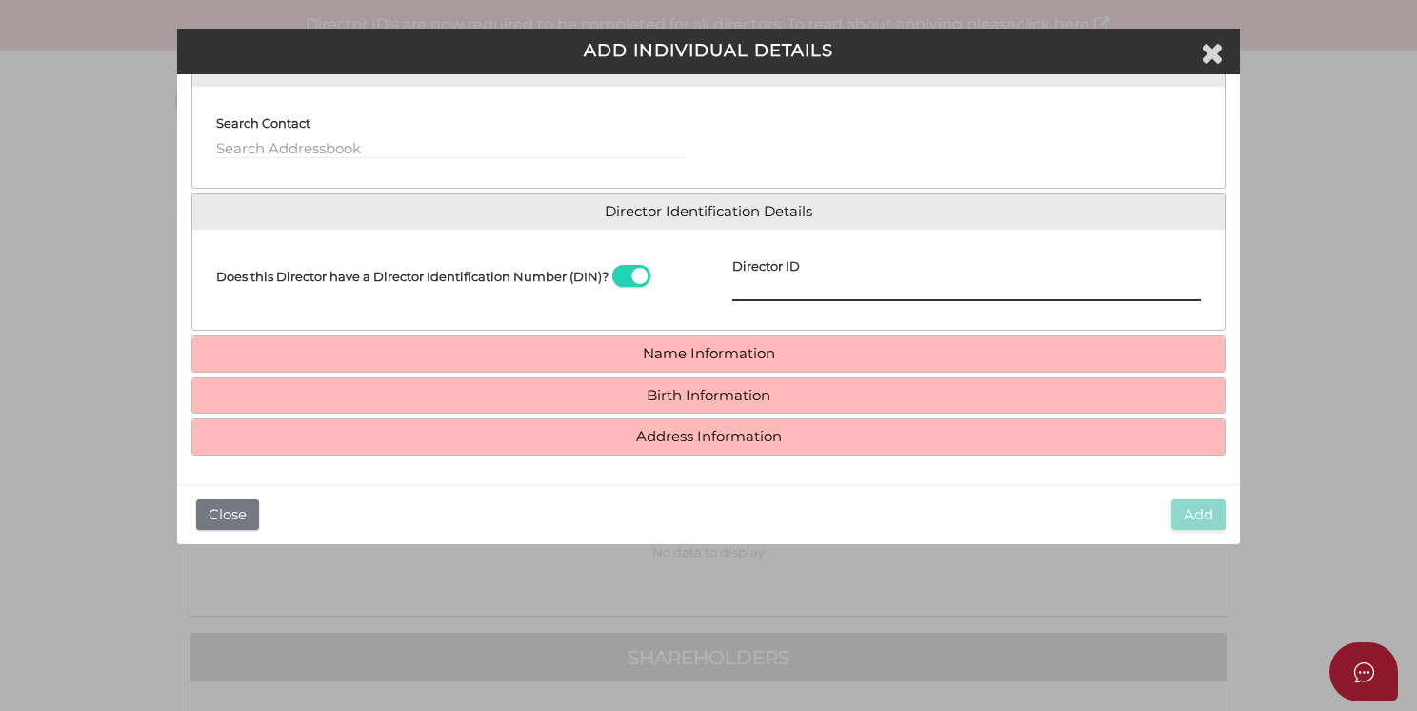
click at [872, 293] on input "Director ID" at bounding box center [966, 290] width 469 height 21
type input "036833656388757"
drag, startPoint x: 889, startPoint y: 280, endPoint x: 904, endPoint y: 289, distance: 17.5
click at [889, 280] on input "036833656388757" at bounding box center [966, 290] width 469 height 21
click at [809, 293] on input "Director ID" at bounding box center [966, 290] width 469 height 21
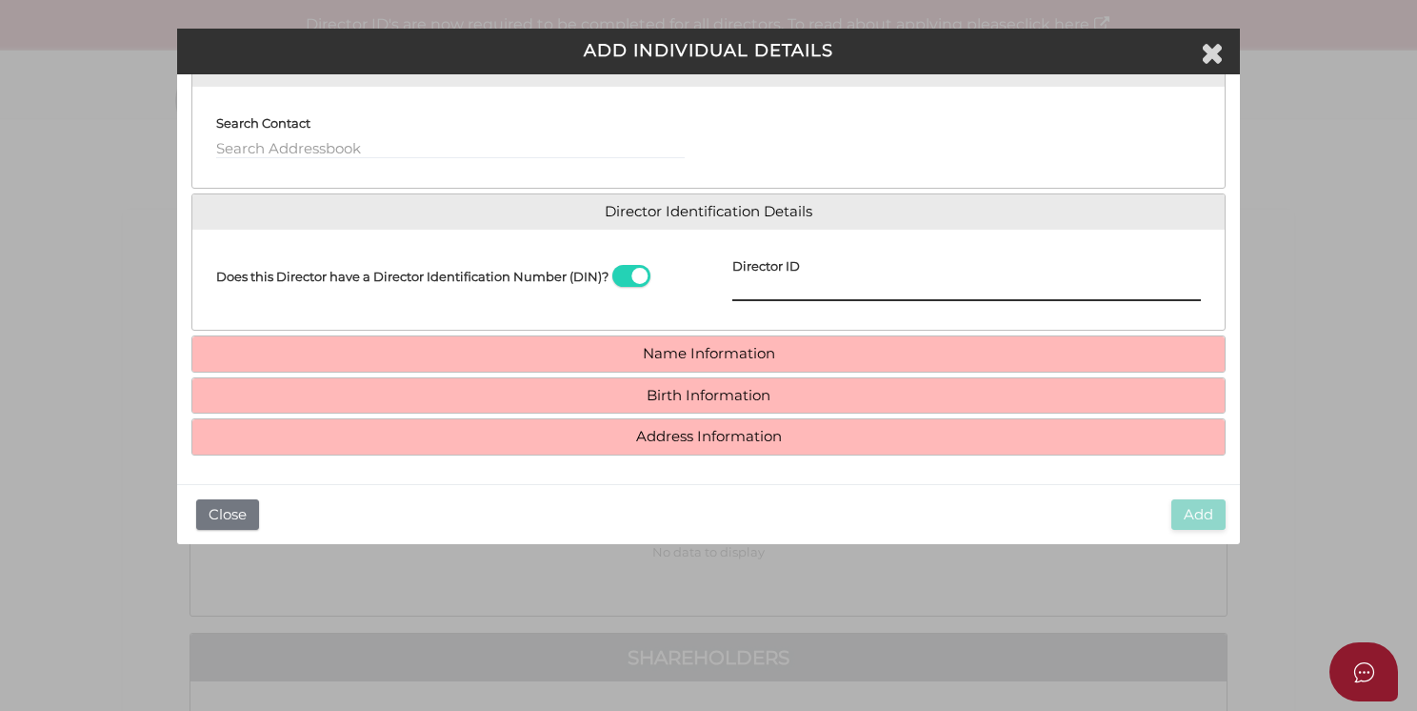
paste input "036933656388757"
type input "036933656388757"
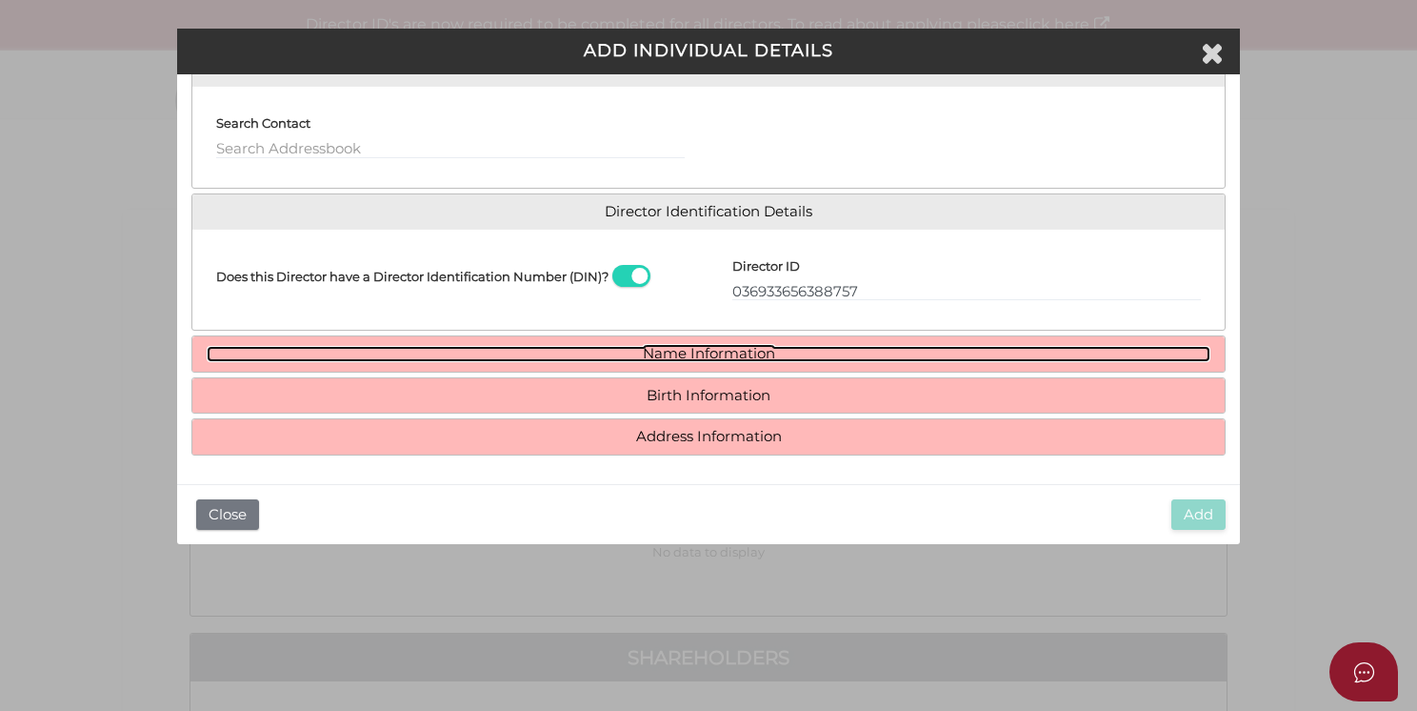
click at [712, 352] on link "Name Information" at bounding box center [709, 354] width 1004 height 16
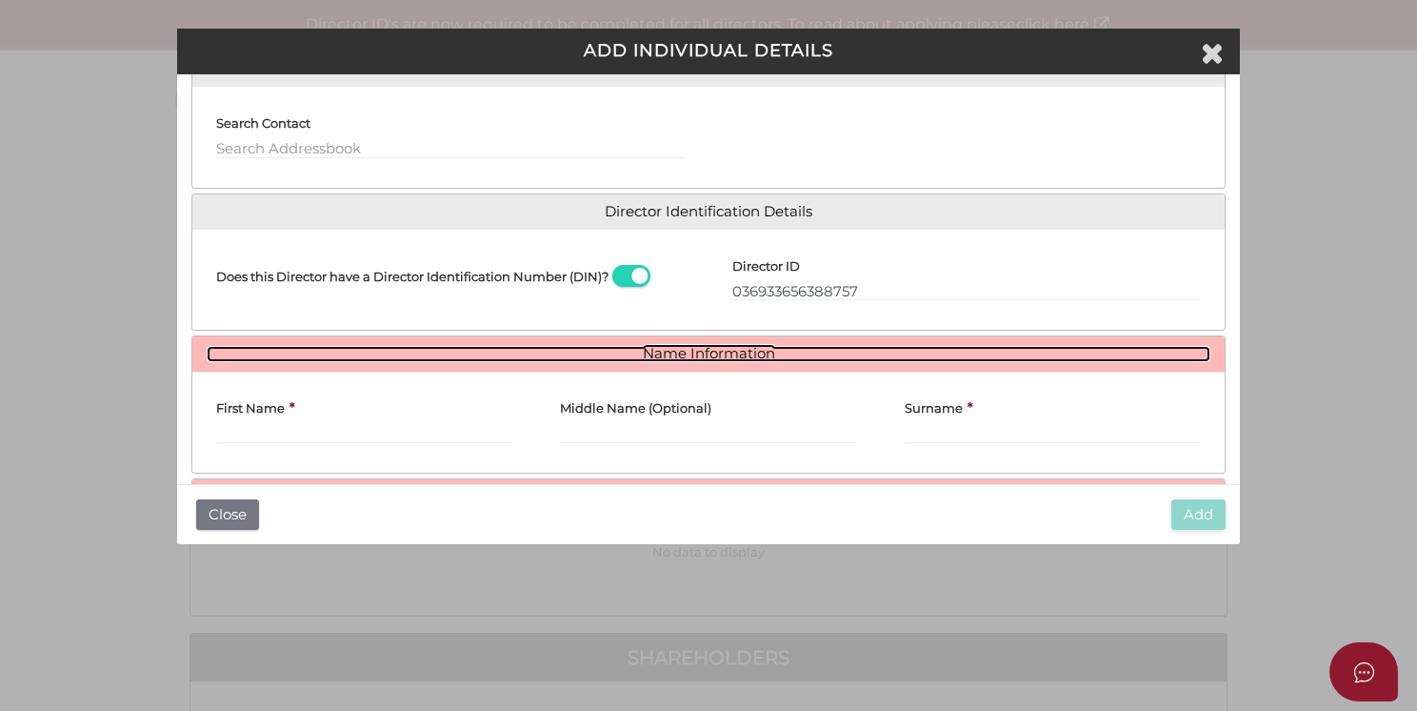
scroll to position [267, 0]
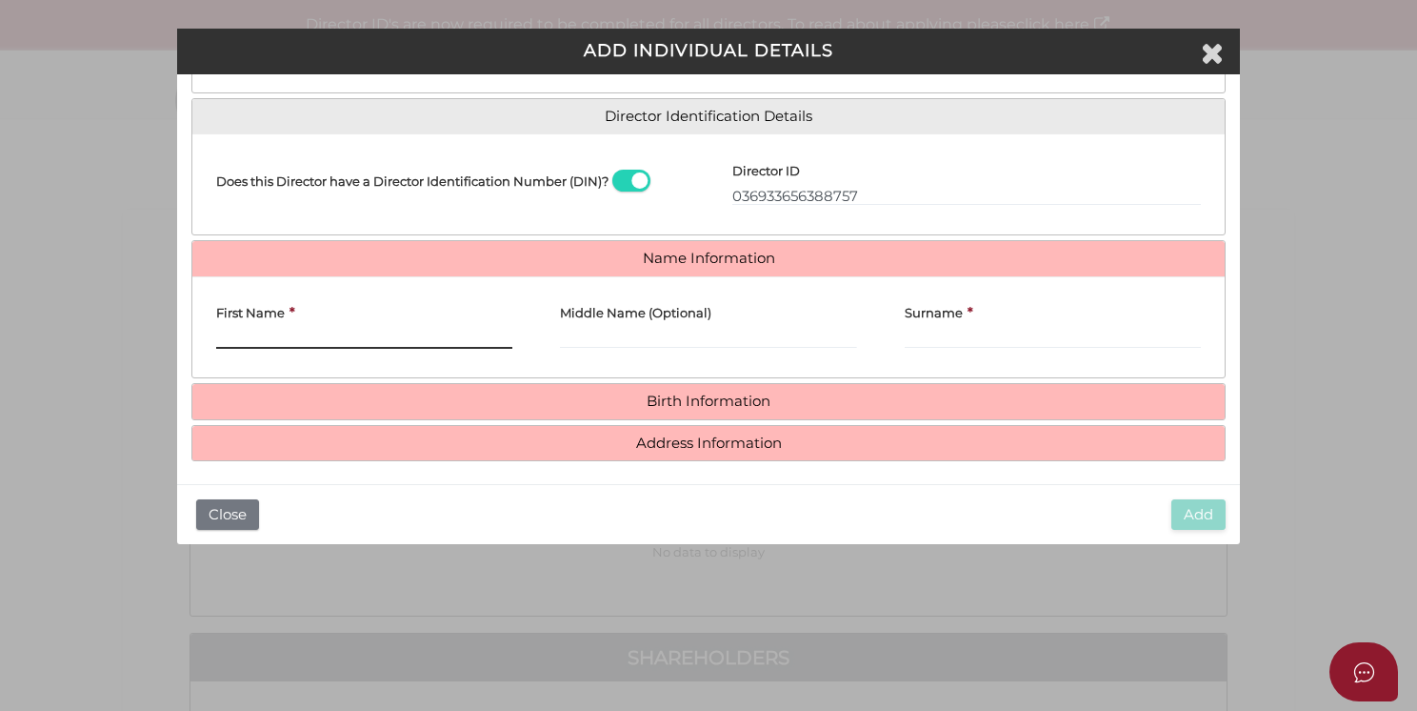
click at [243, 337] on input "First Name" at bounding box center [364, 338] width 296 height 21
paste input "James"
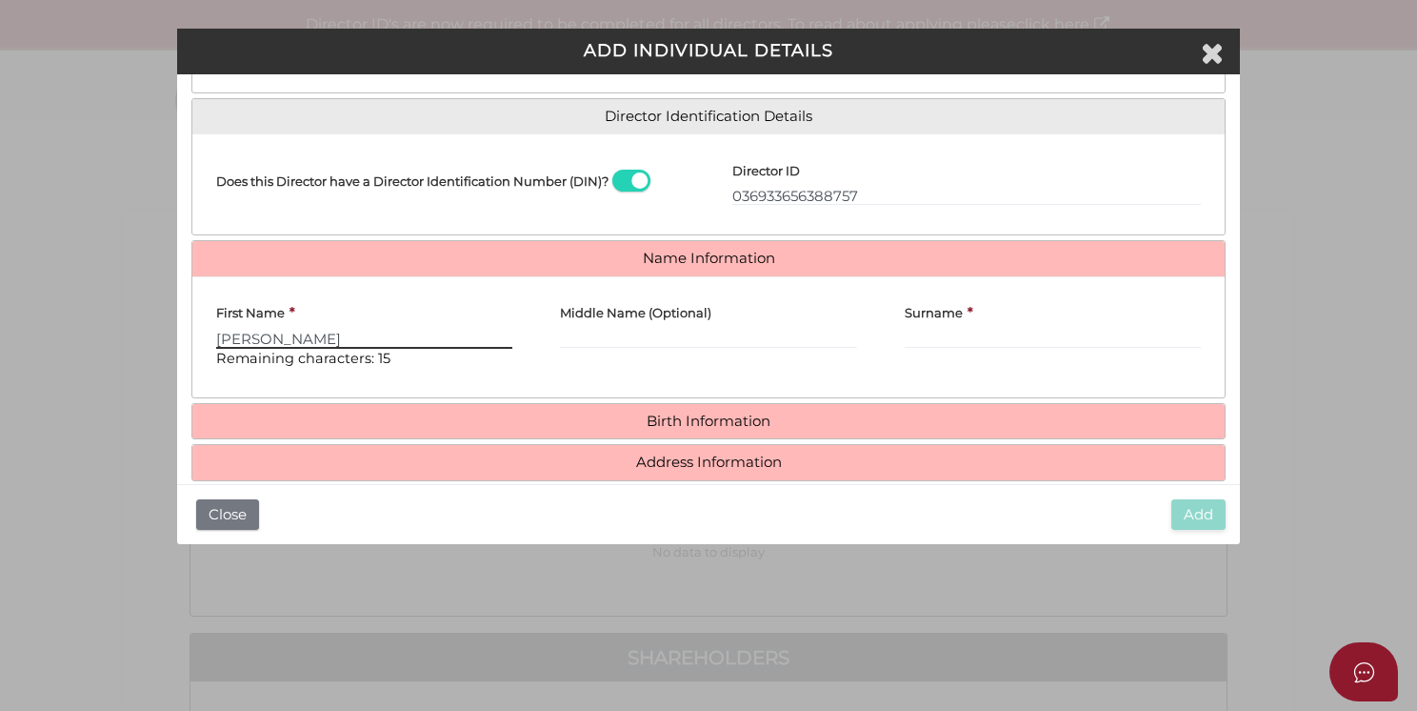
type input "James"
click at [663, 338] on input "Middle Name (Optional)" at bounding box center [708, 338] width 296 height 21
paste input "Dezso"
type input "Dezso"
drag, startPoint x: 915, startPoint y: 318, endPoint x: 913, endPoint y: 335, distance: 17.3
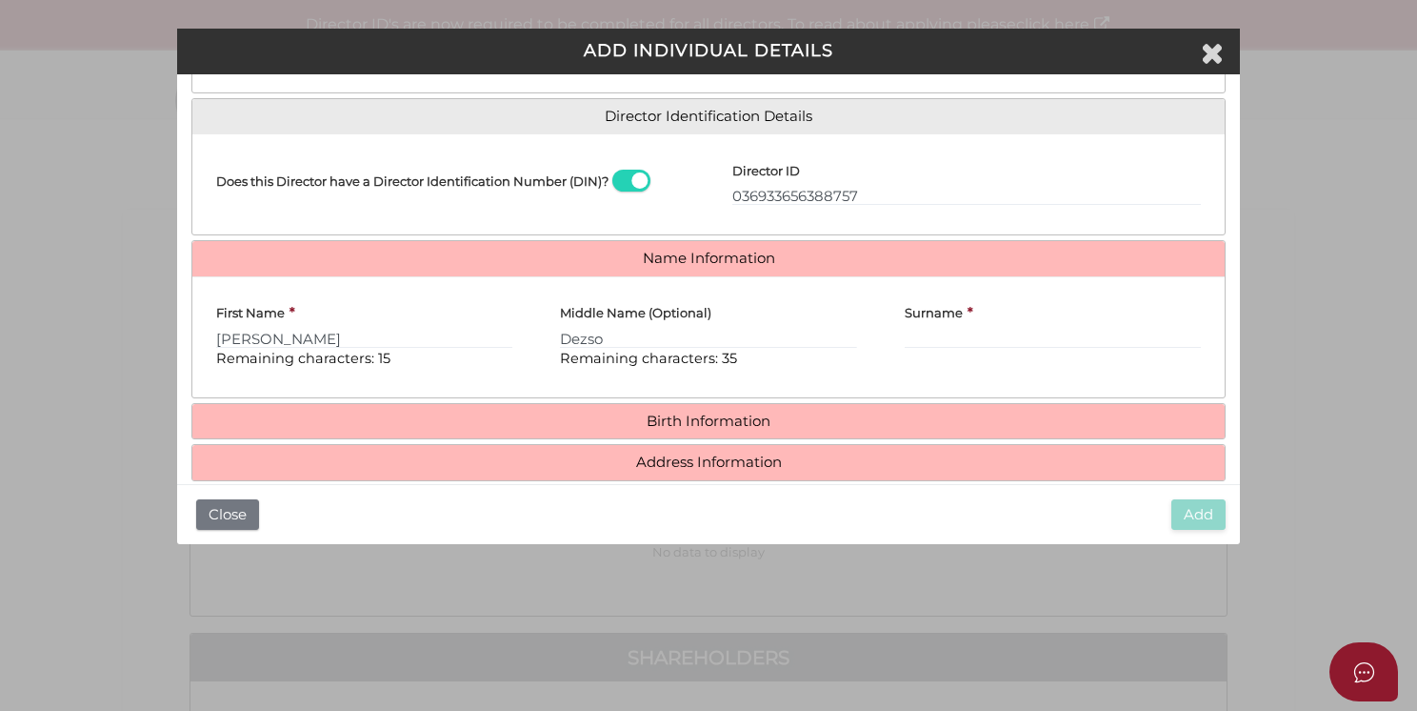
click at [915, 326] on label "Surname" at bounding box center [934, 309] width 58 height 36
click at [915, 328] on input "Surname" at bounding box center [1053, 338] width 296 height 21
click at [913, 335] on input "Surname" at bounding box center [1053, 338] width 296 height 21
paste input "Kennedy"
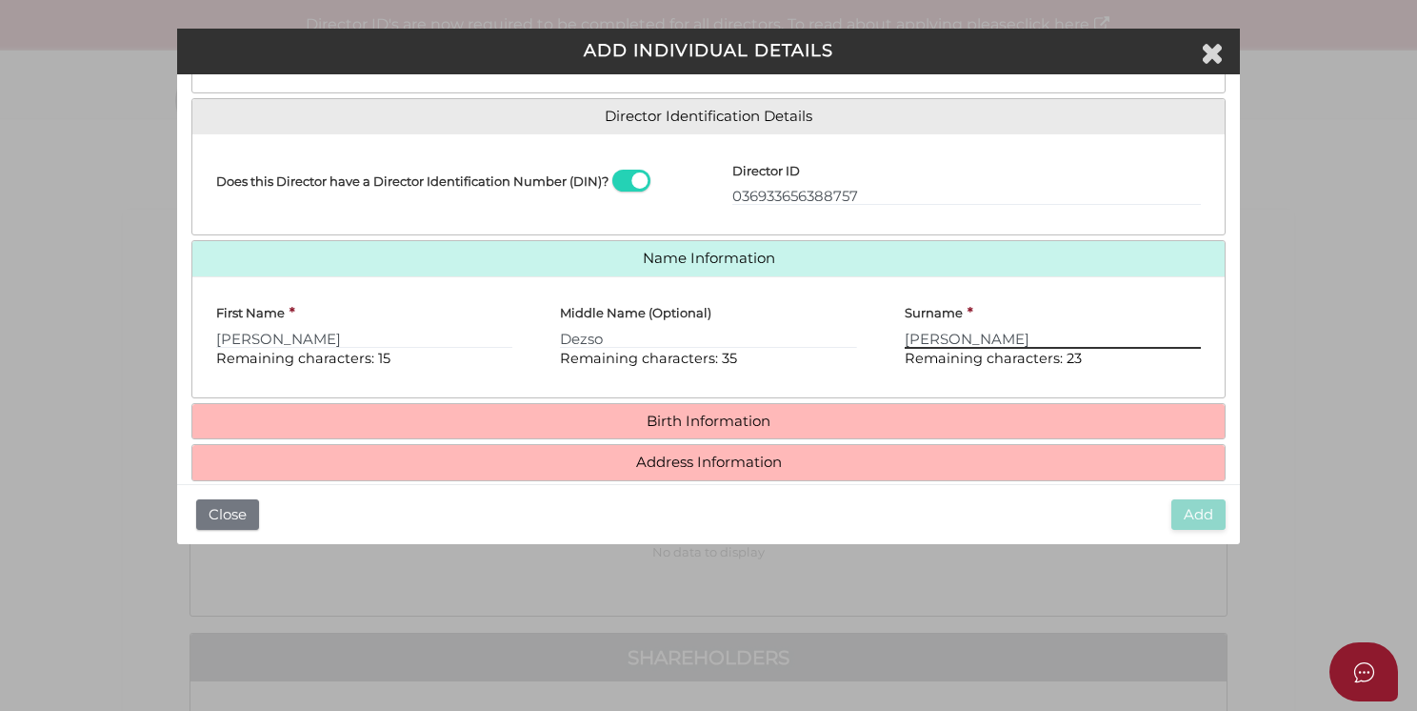
type input "Kennedy"
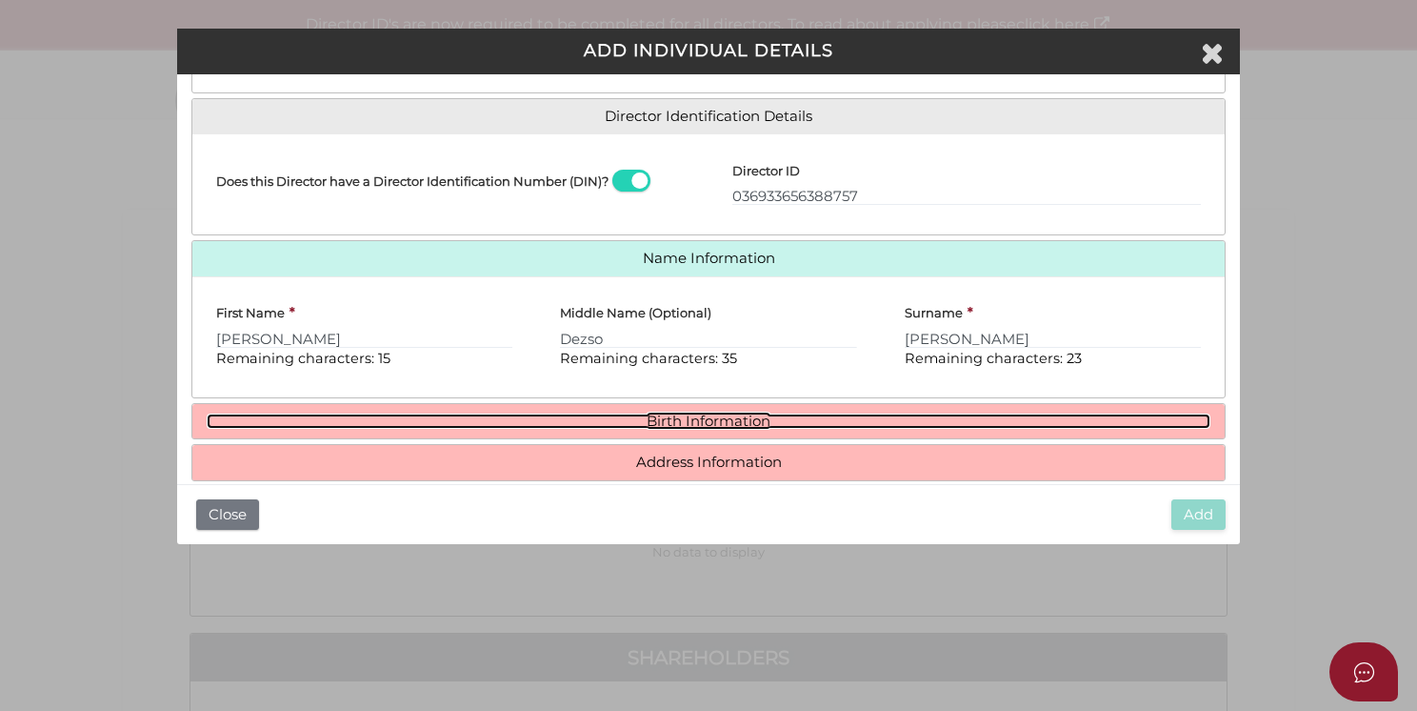
click at [696, 421] on link "Birth Information" at bounding box center [709, 421] width 1004 height 16
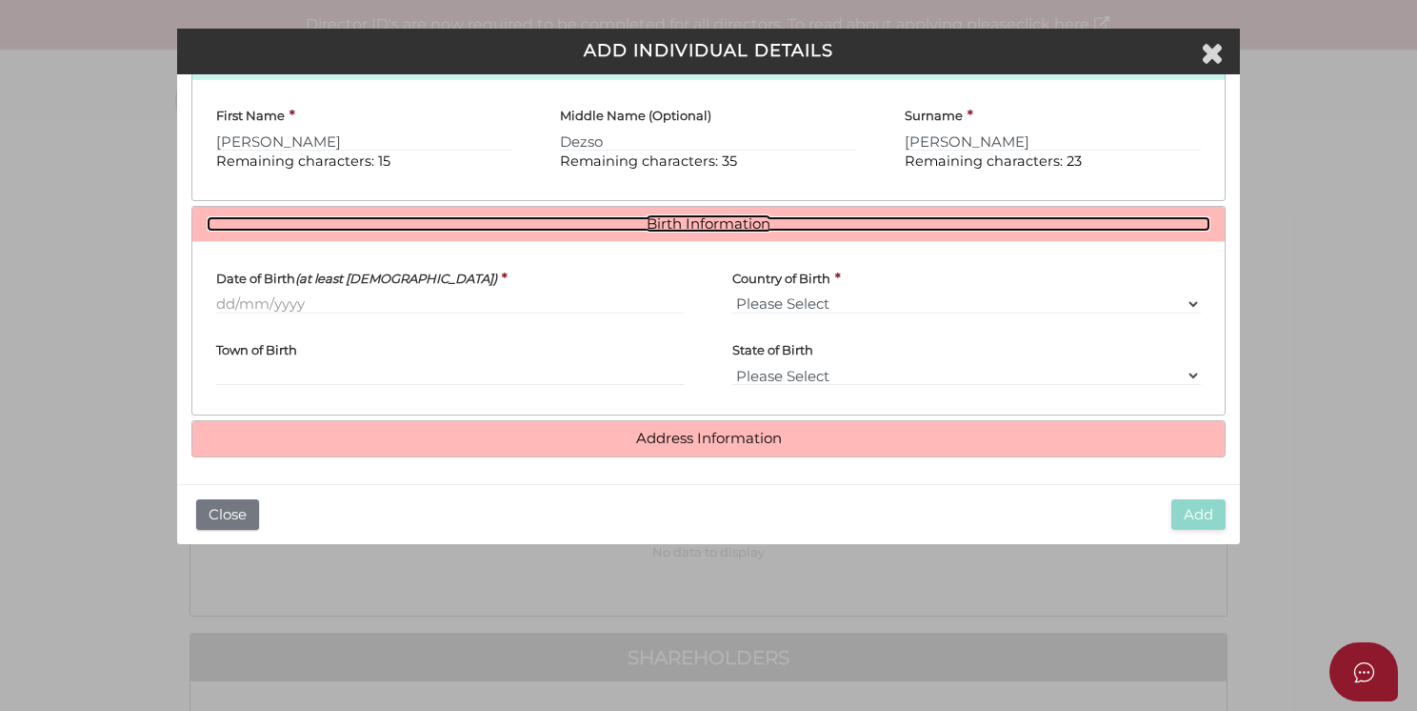
scroll to position [465, 0]
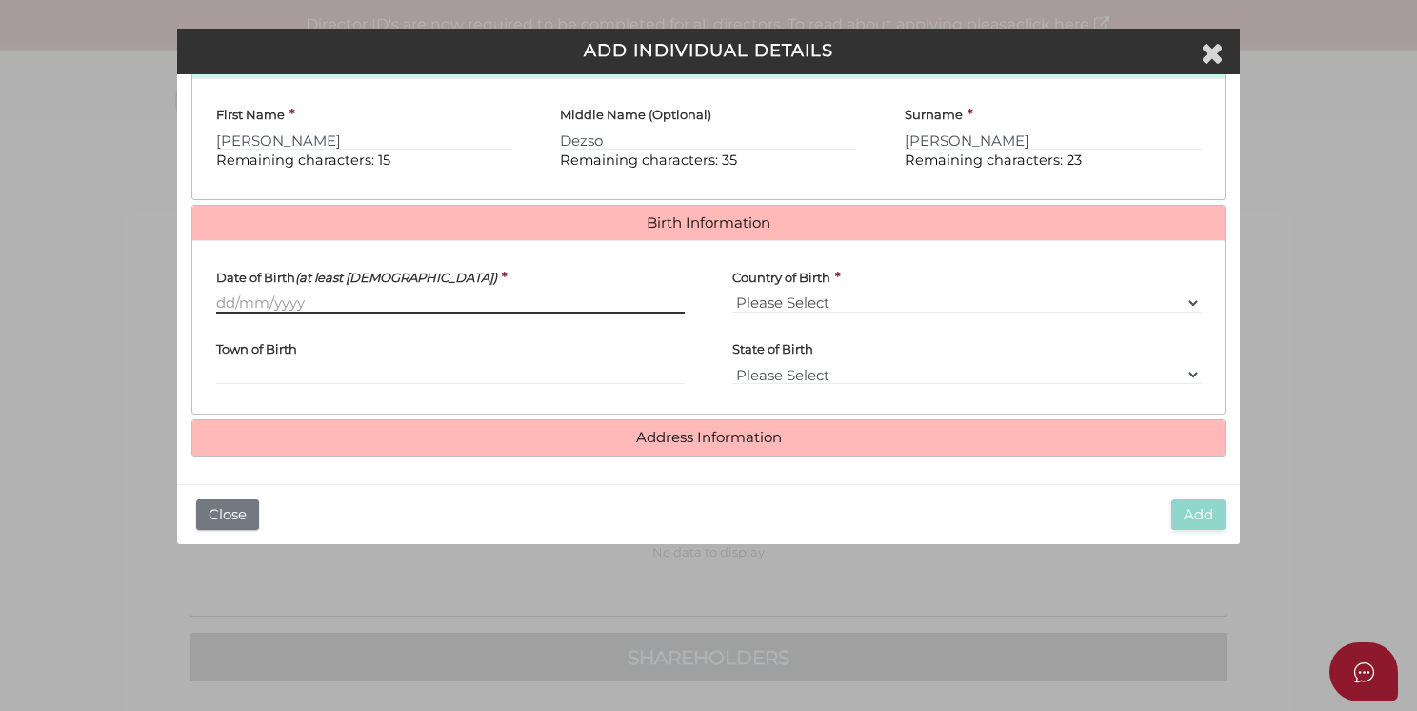
click at [219, 299] on input "Date of Birth (at least 18 years old)" at bounding box center [450, 302] width 469 height 21
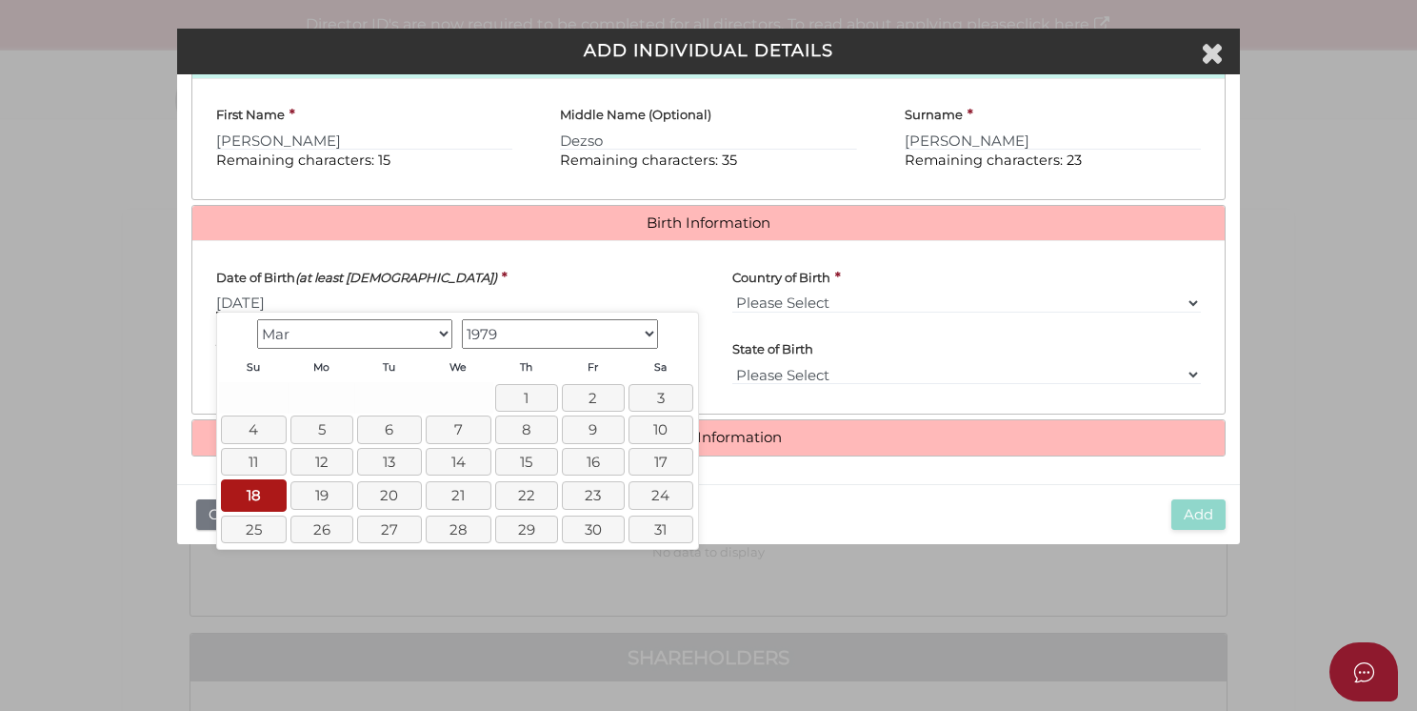
type input "18/03/1979"
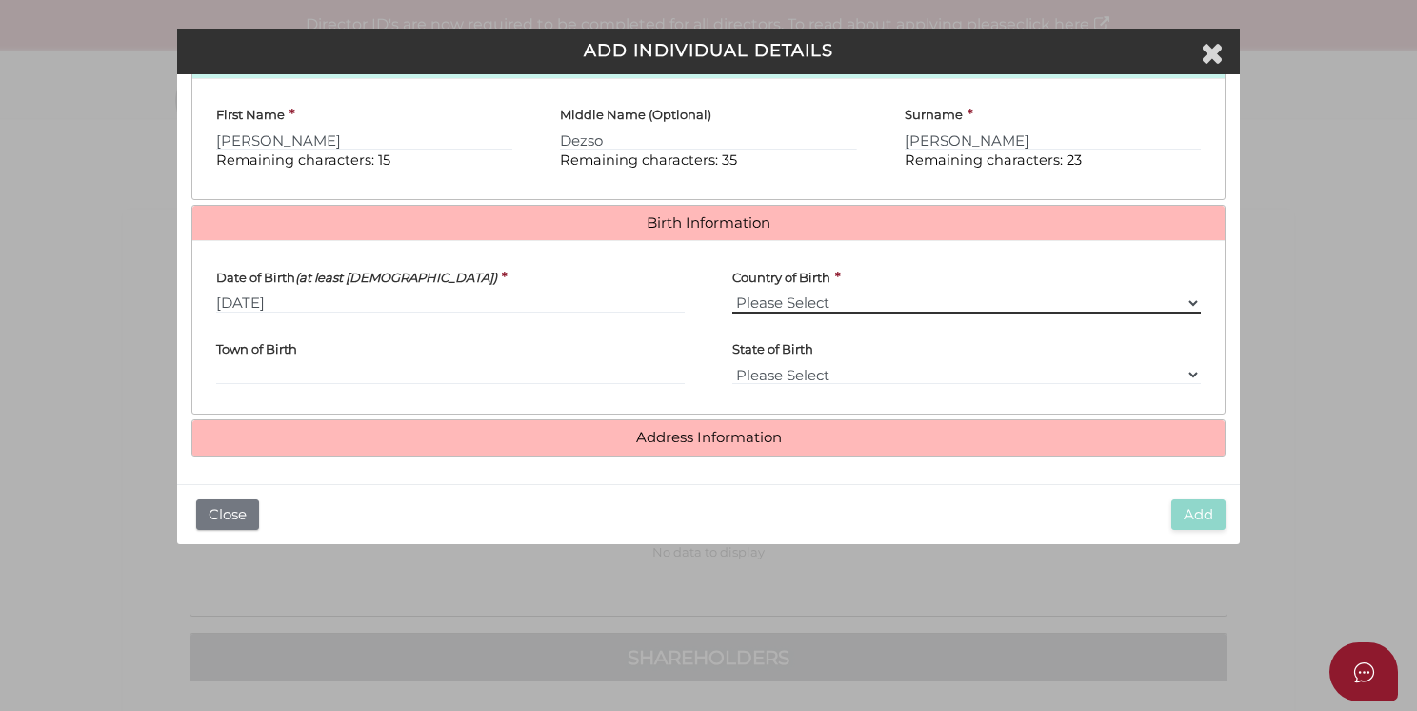
click at [885, 297] on select "Please Select v Australia Afghanistan Albania Algeria American Samoa Andorra An…" at bounding box center [966, 302] width 469 height 21
select select "Australia"
click at [732, 292] on select "Please Select v Australia Afghanistan Albania Algeria American Samoa Andorra An…" at bounding box center [966, 302] width 469 height 21
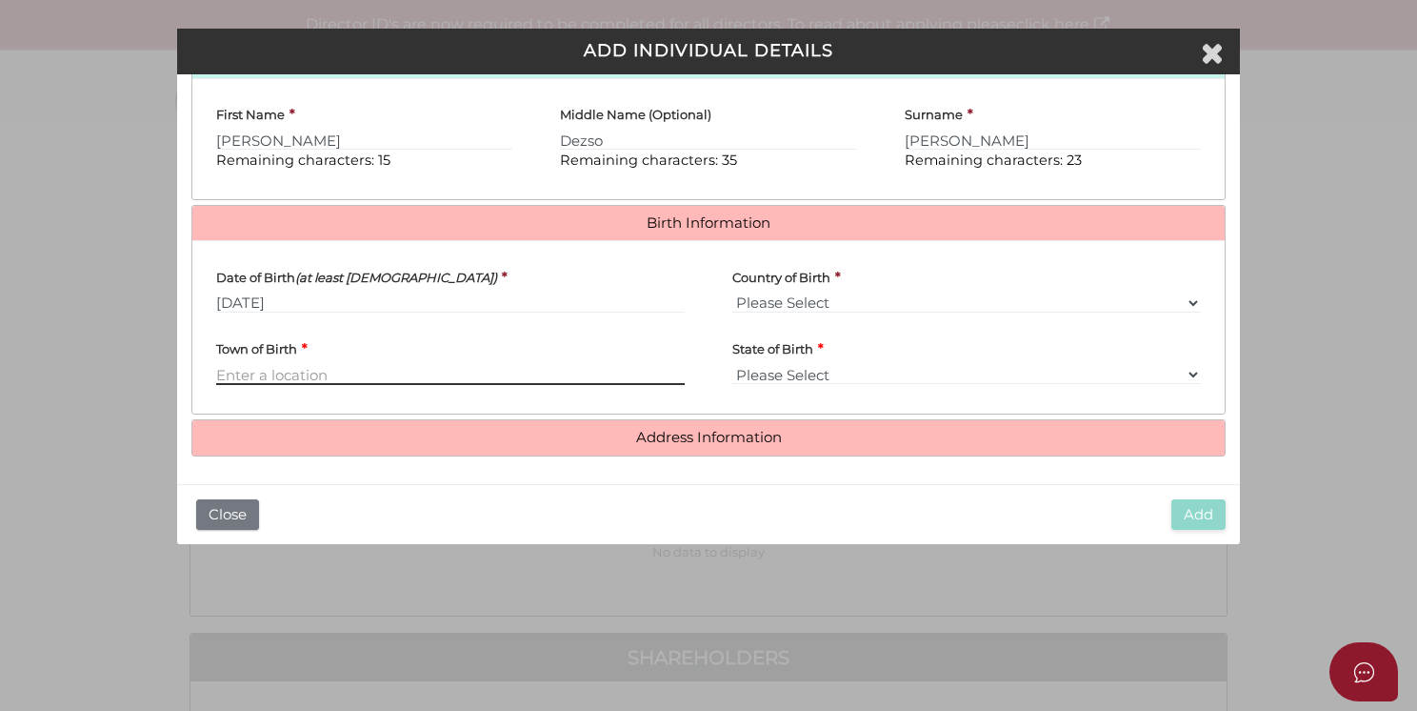
click at [316, 380] on input "Town of Birth" at bounding box center [450, 374] width 469 height 21
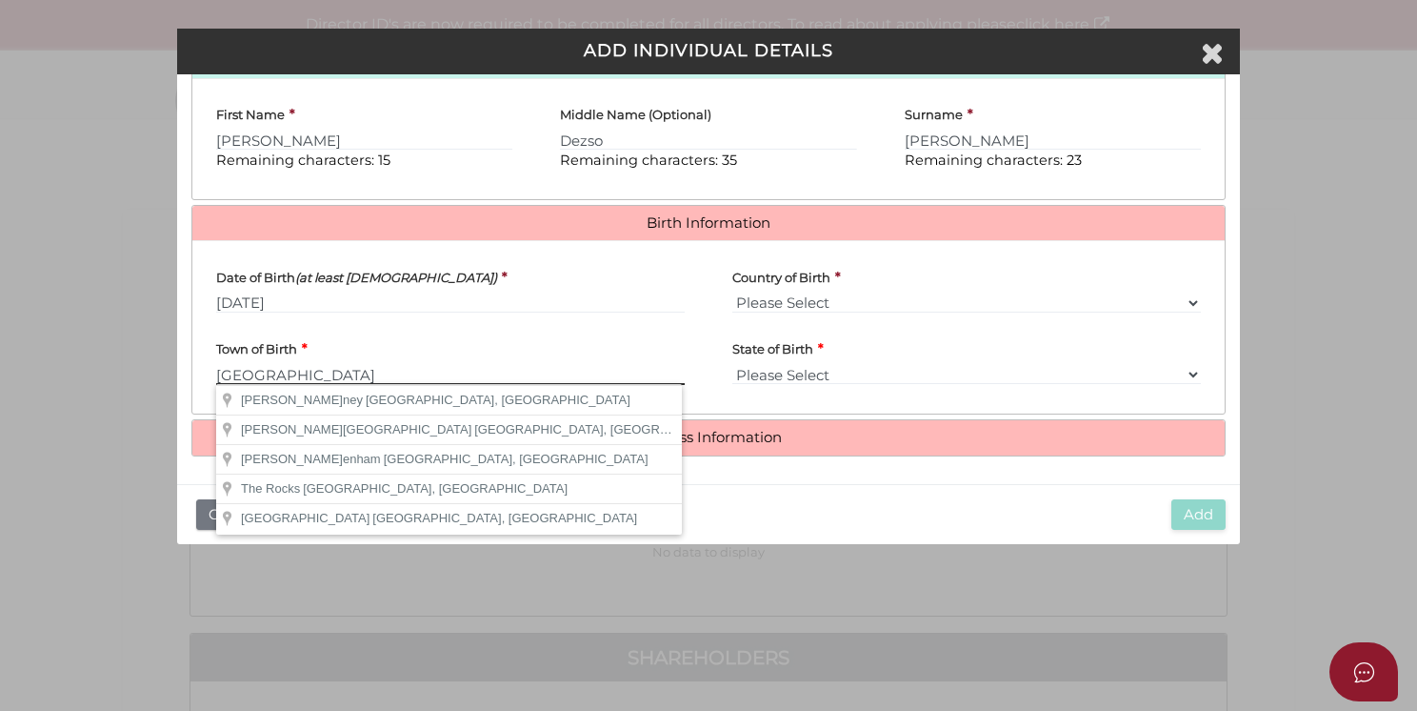
type input "Sydney"
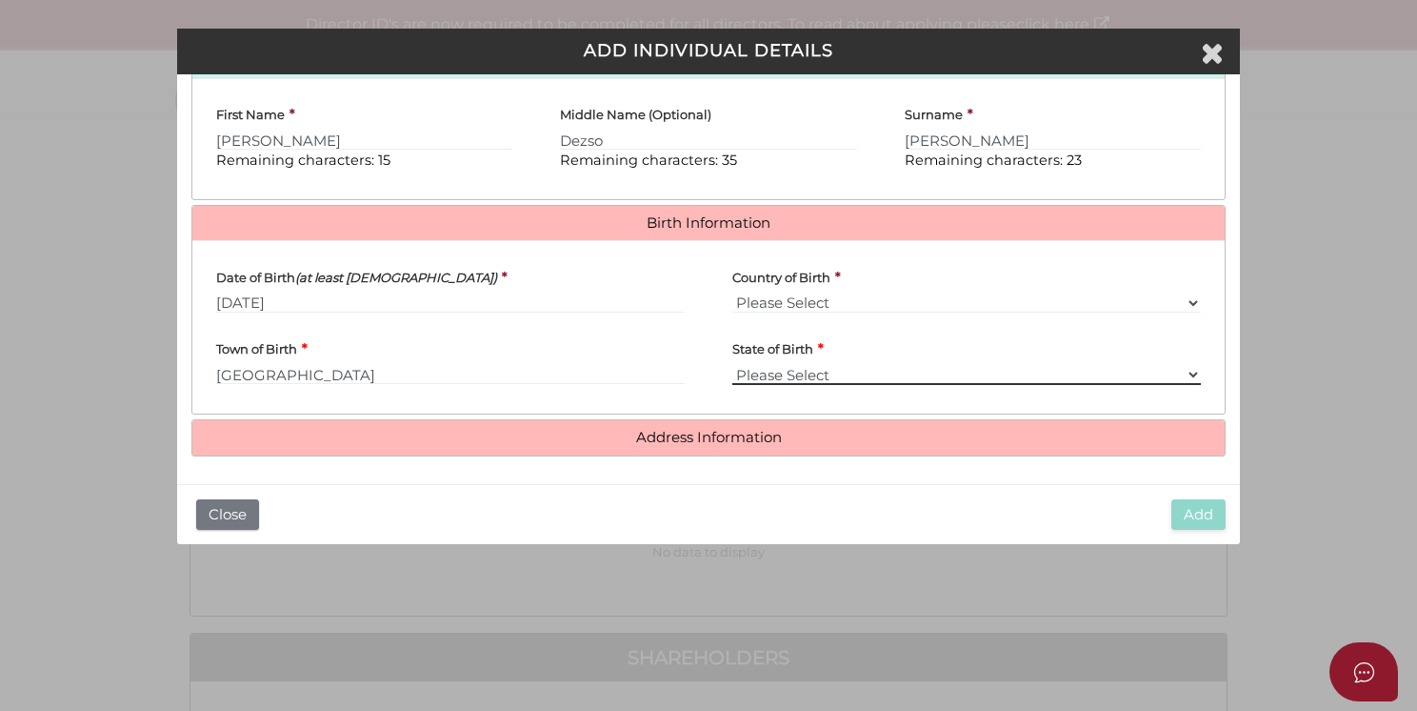
select select "NSW"
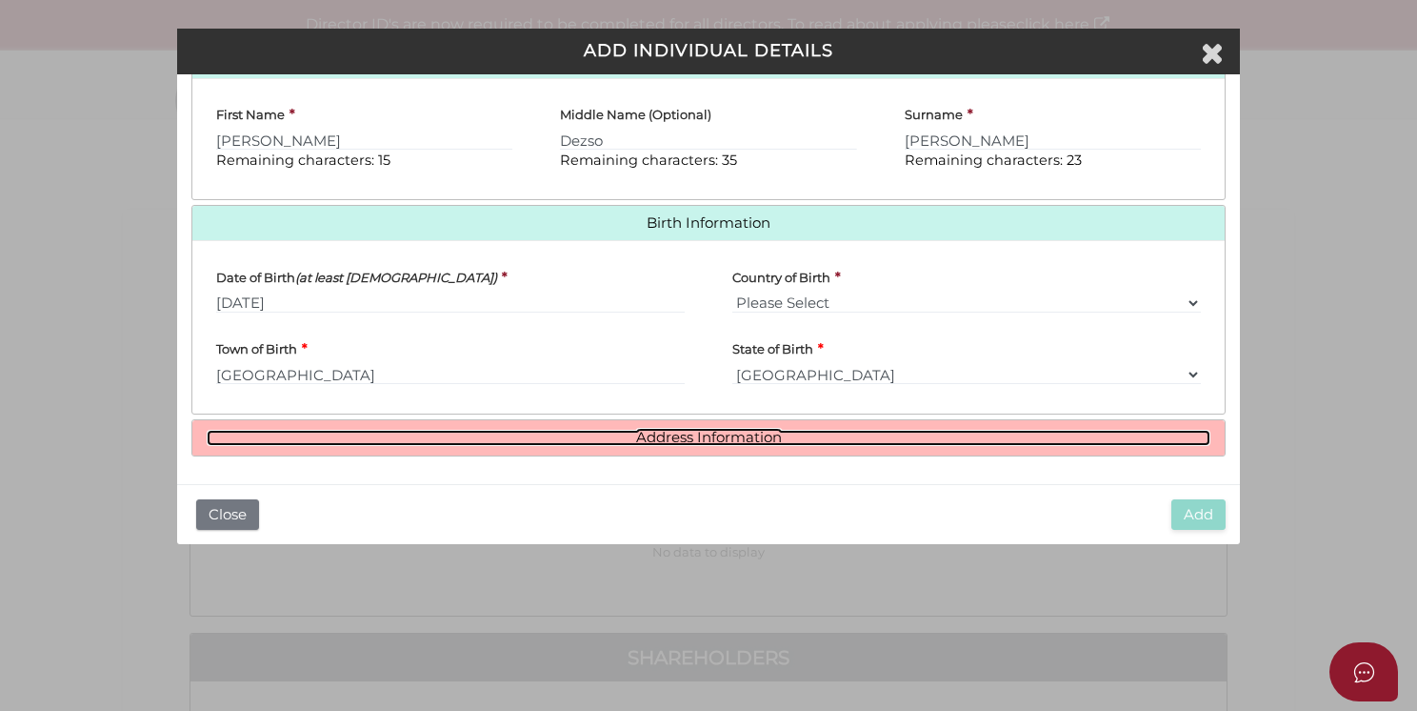
click at [575, 440] on link "Address Information" at bounding box center [709, 438] width 1004 height 16
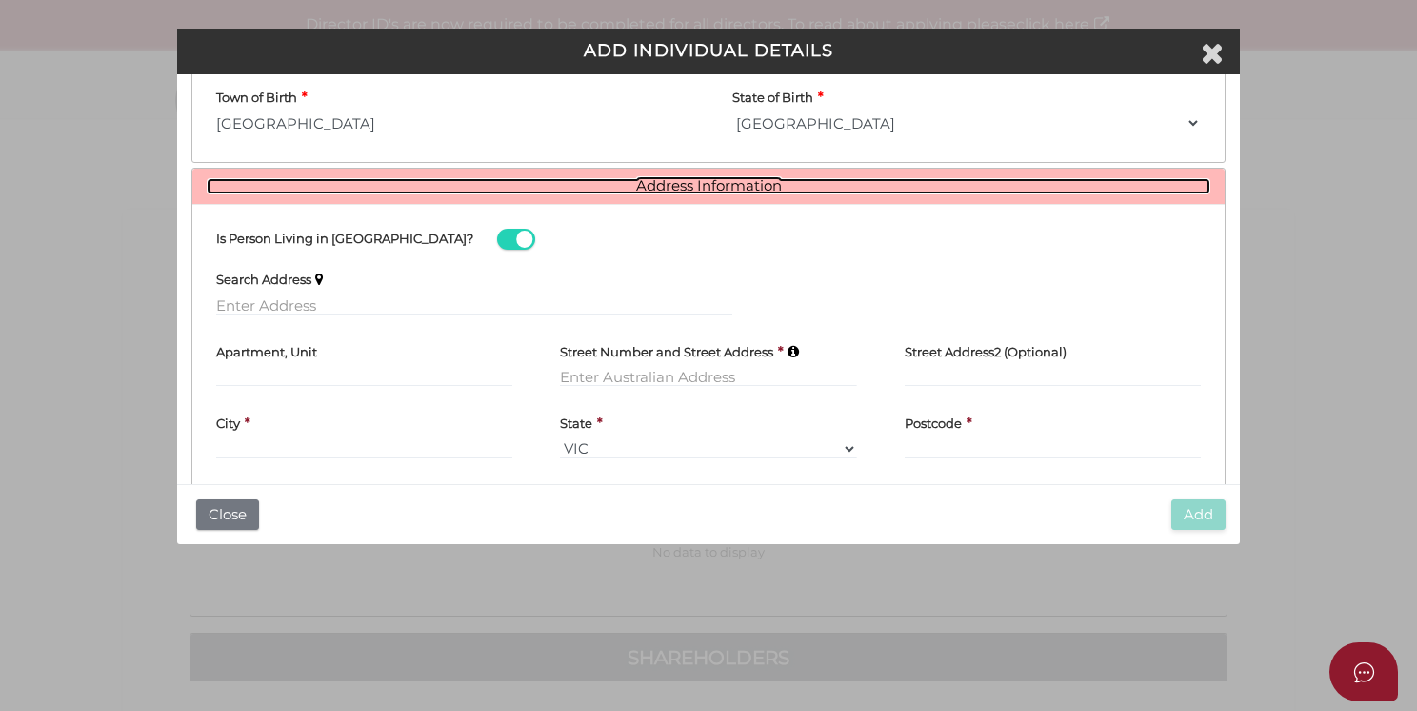
scroll to position [749, 0]
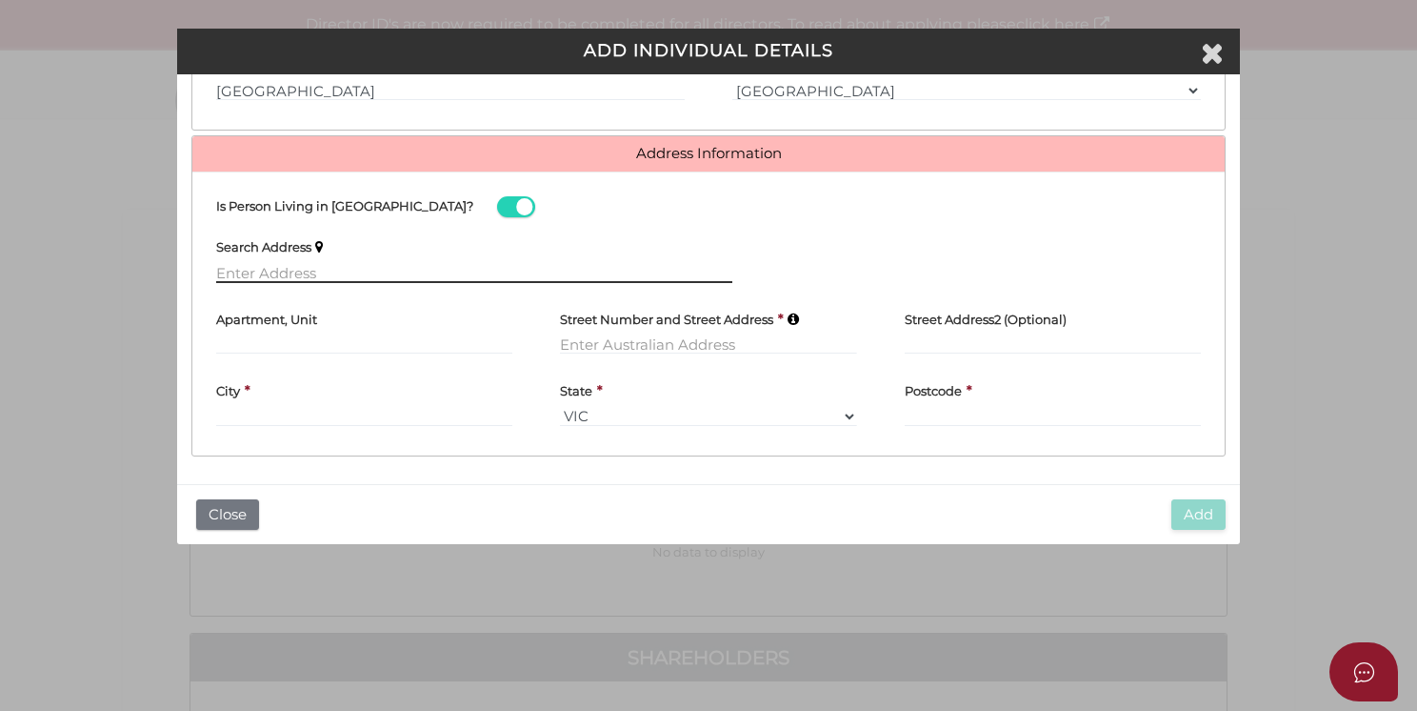
click at [309, 272] on input "text" at bounding box center [474, 272] width 516 height 21
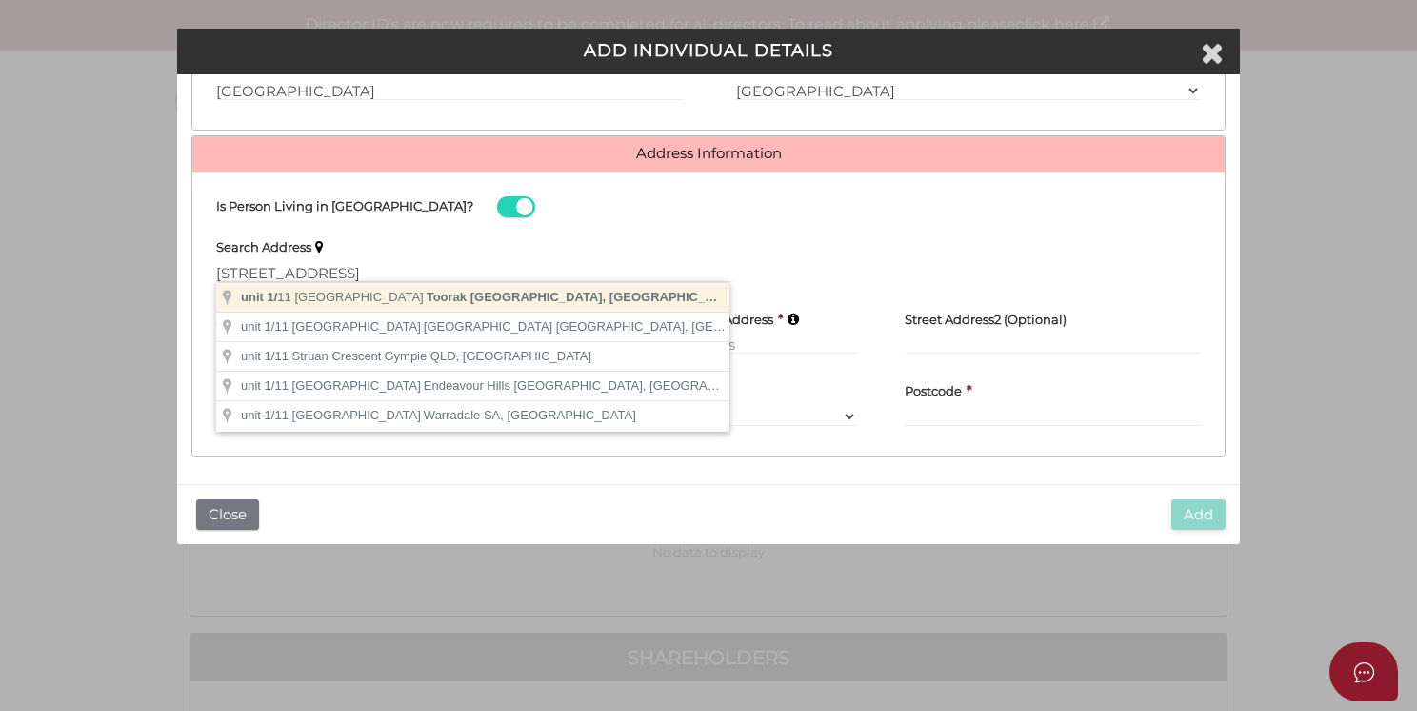
type input "unit 1/11 Struan Street, Toorak VIC, Australia"
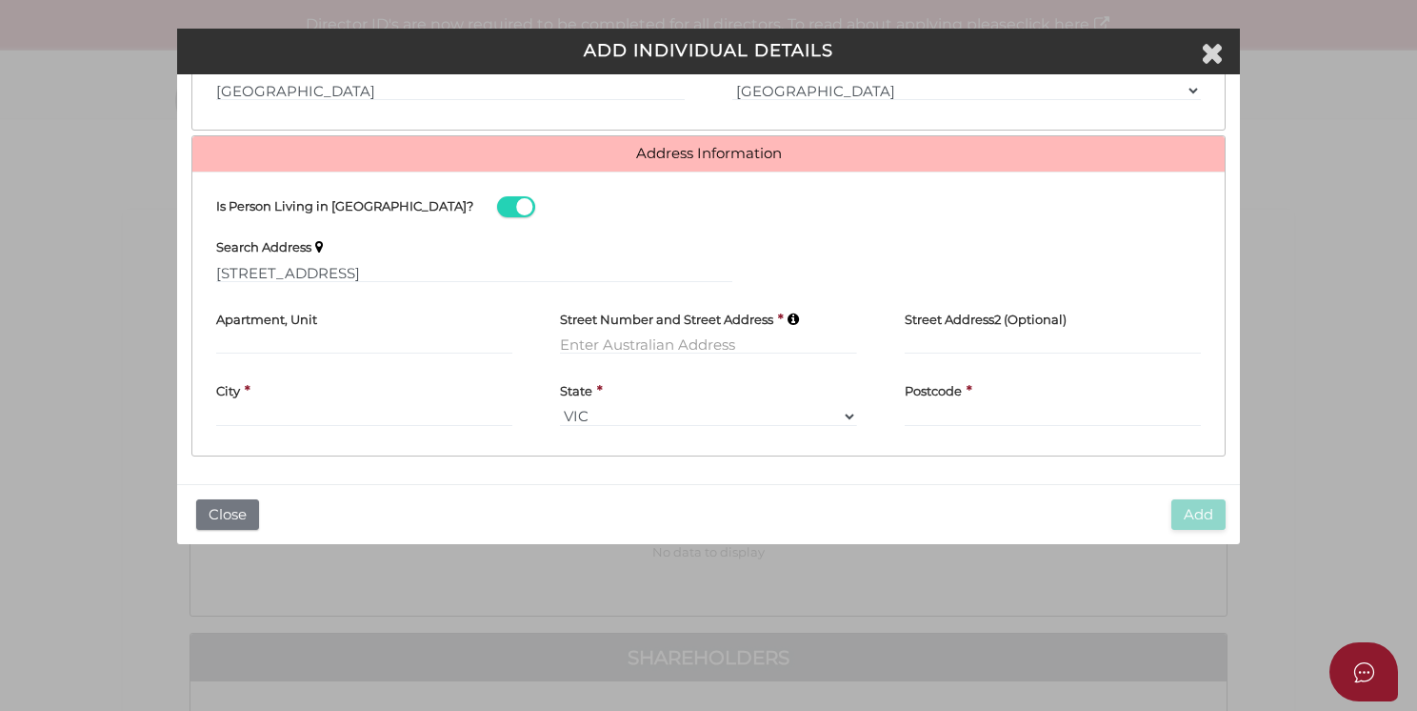
type input "unit 1"
type input "11 Struan Street"
type input "Toorak"
select select "VIC"
type input "3142"
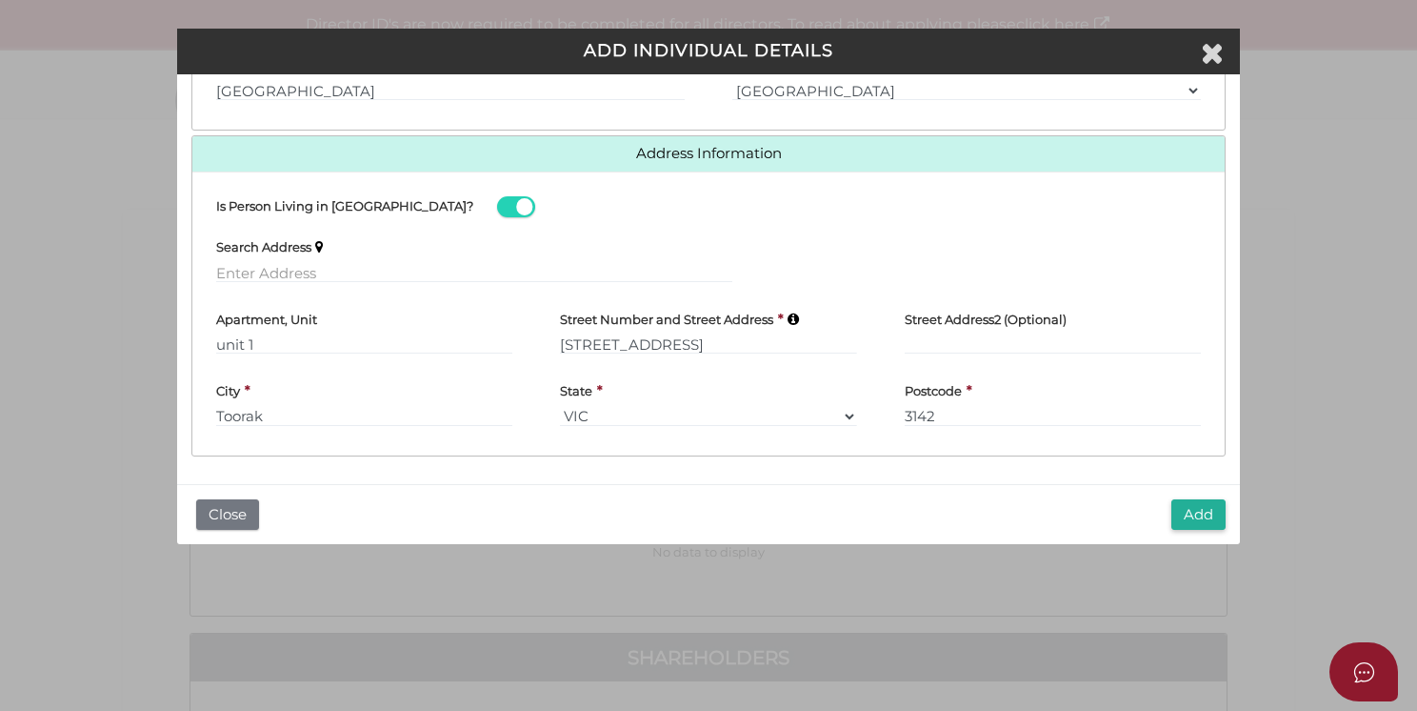
click at [213, 337] on div "Apartment, Unit unit 1" at bounding box center [364, 332] width 344 height 71
click at [217, 341] on input "unit 1" at bounding box center [364, 343] width 296 height 21
type input "Unit 1"
click at [1196, 513] on button "Add" at bounding box center [1199, 514] width 54 height 31
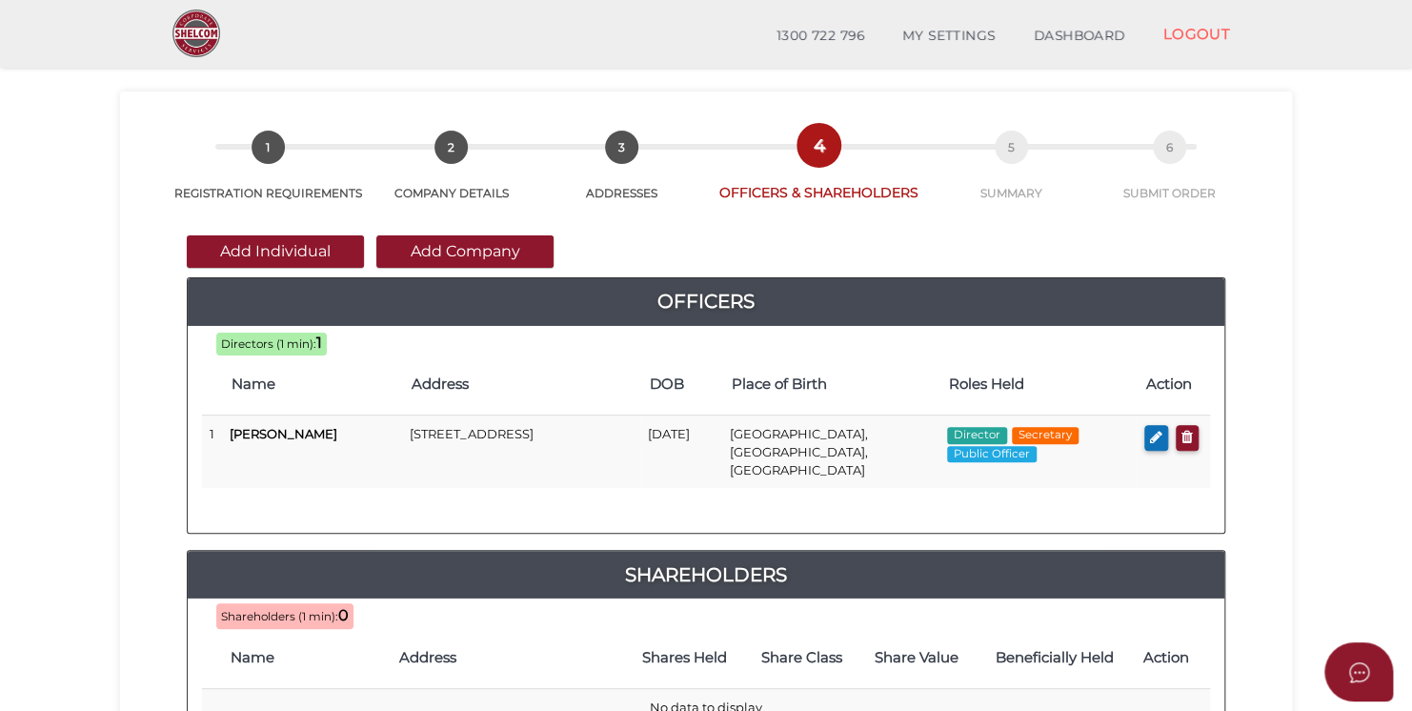
scroll to position [95, 0]
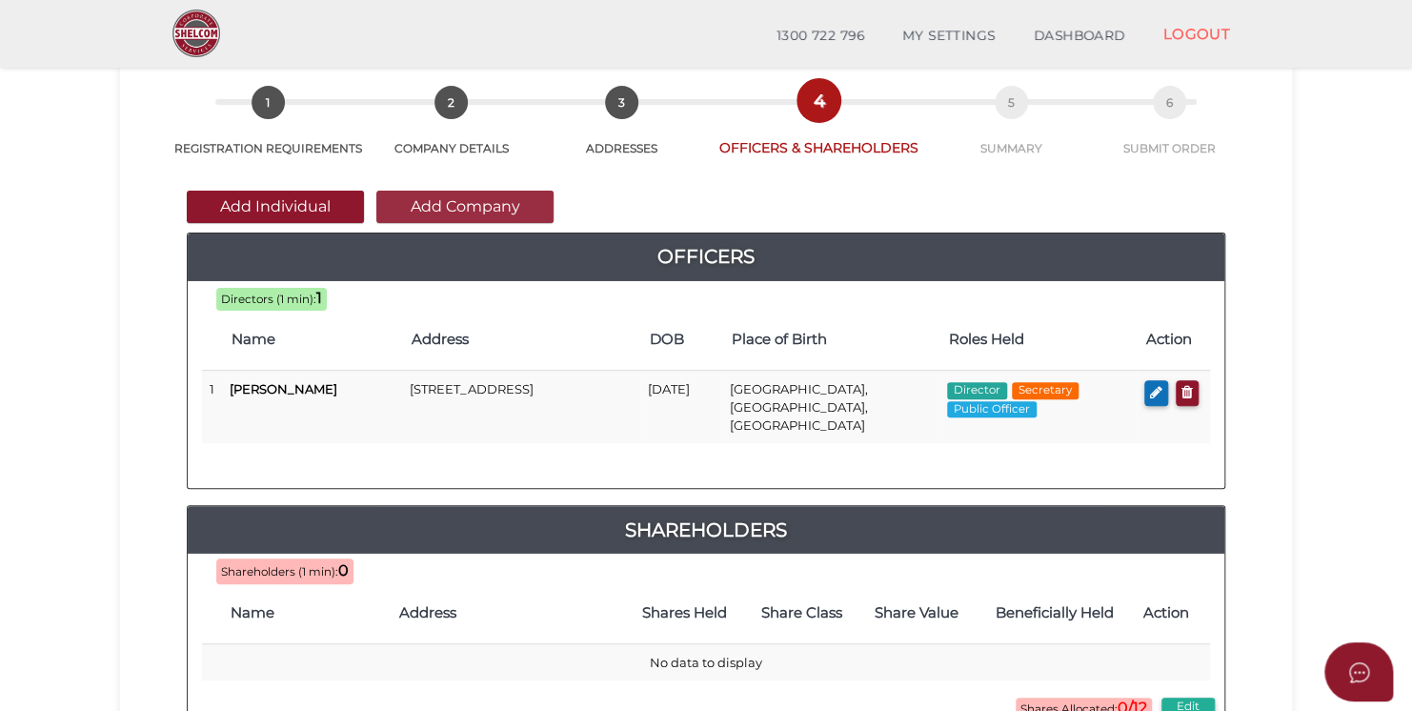
click at [486, 215] on button "Add Company" at bounding box center [464, 207] width 177 height 32
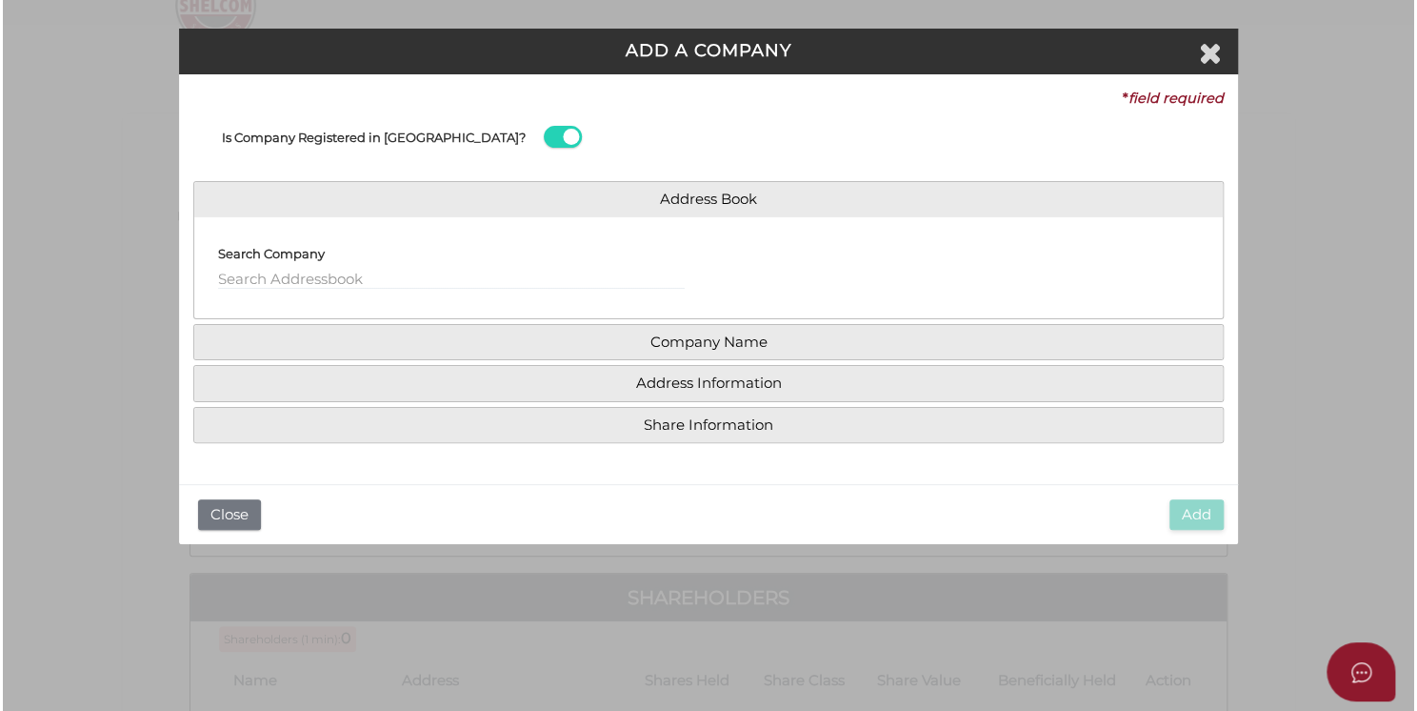
scroll to position [0, 0]
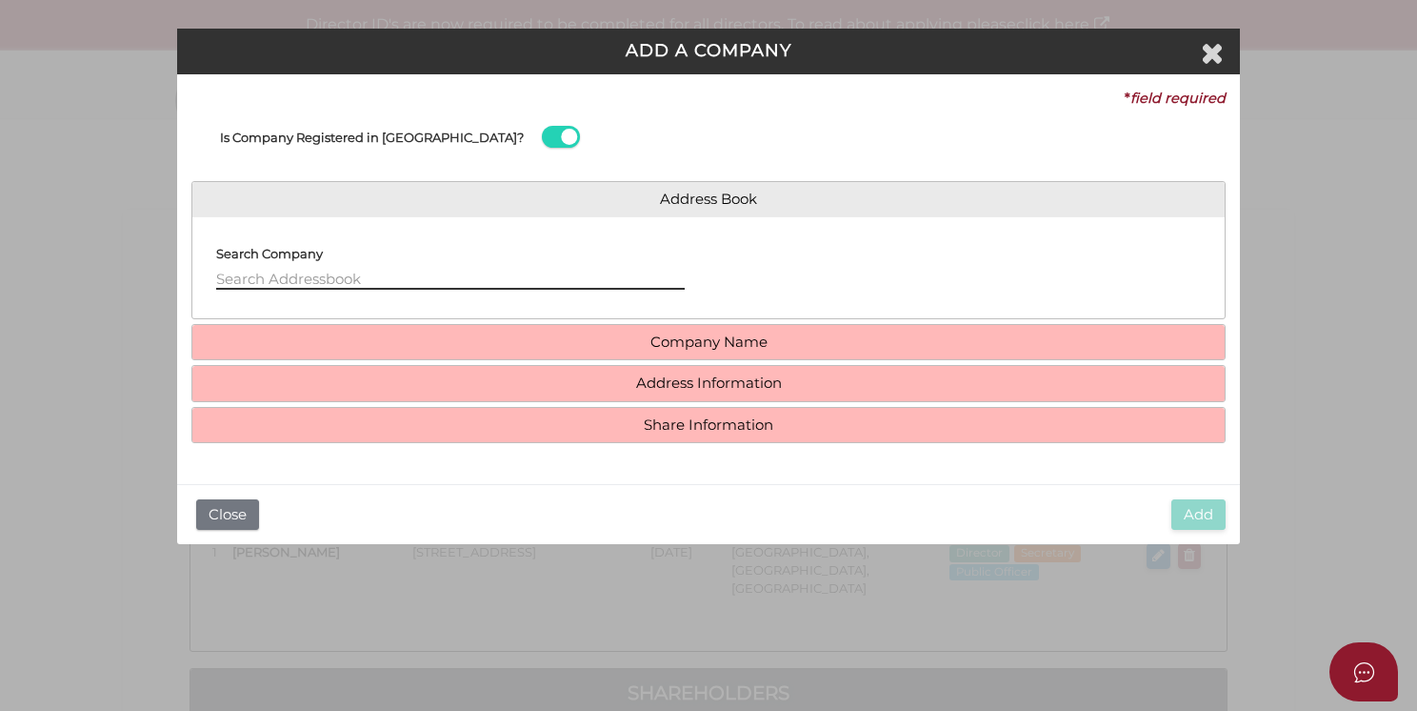
click at [294, 284] on input "text" at bounding box center [450, 279] width 469 height 21
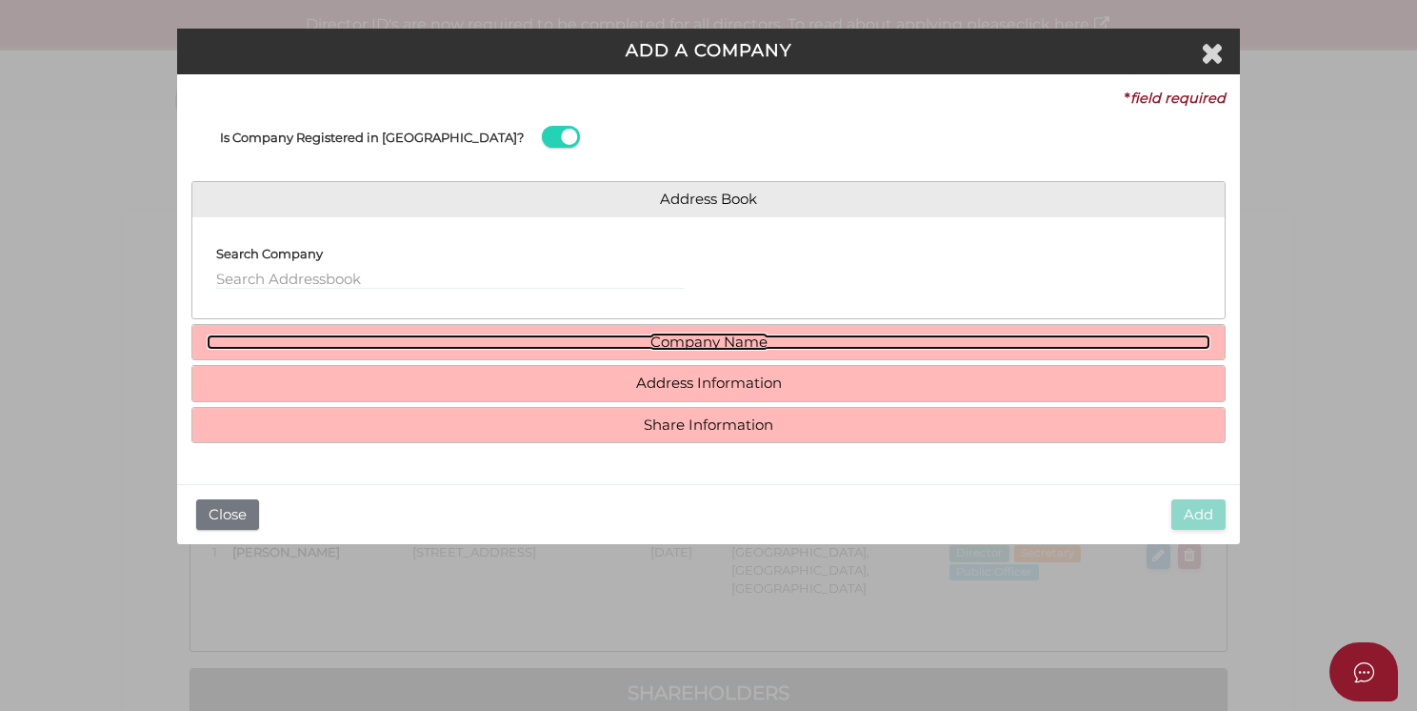
click at [739, 340] on link "Company Name" at bounding box center [709, 342] width 1004 height 16
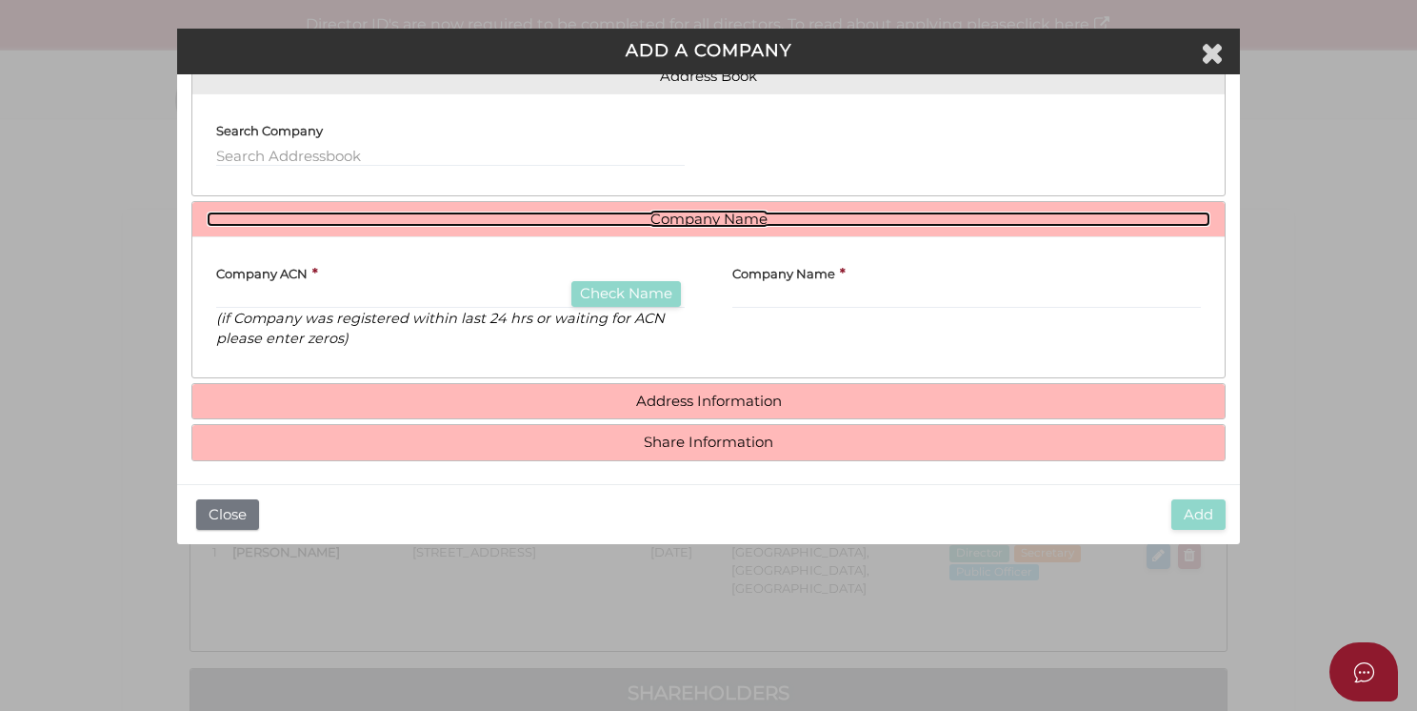
scroll to position [128, 0]
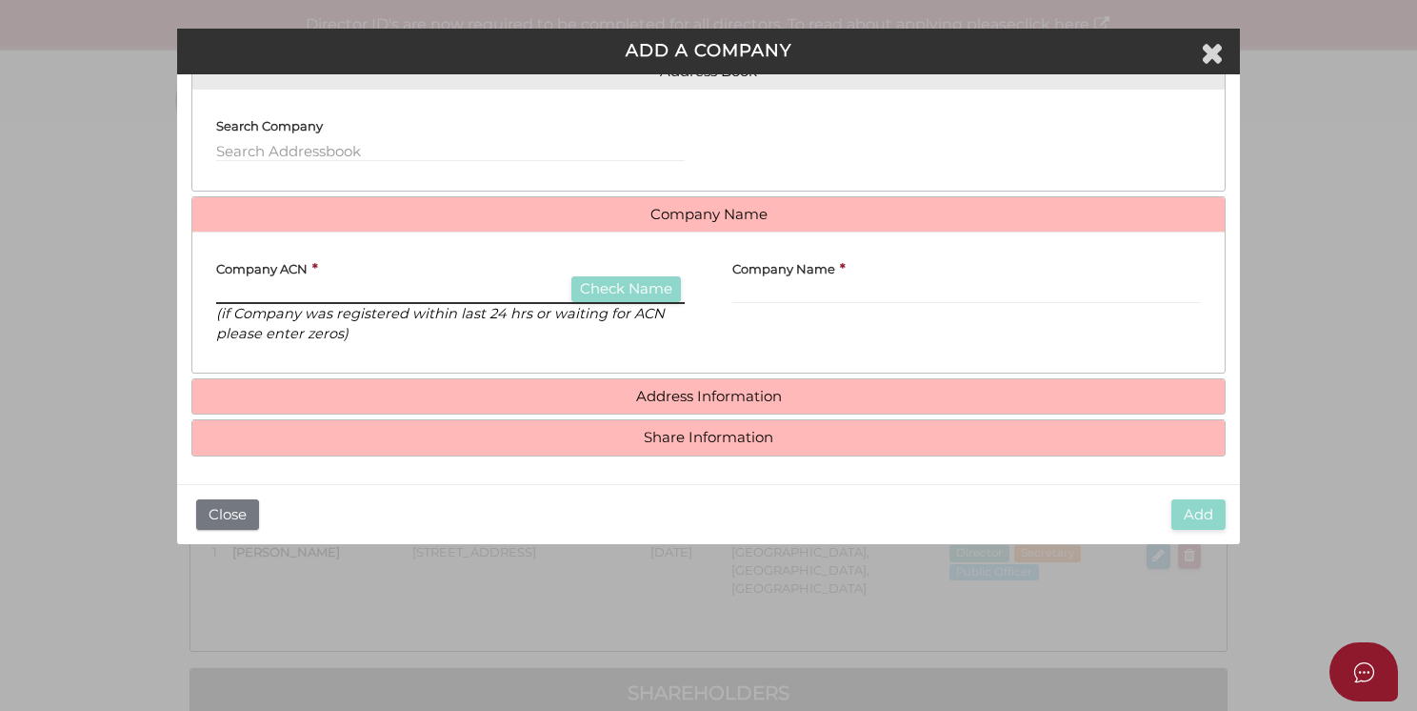
click at [290, 289] on input "text" at bounding box center [450, 293] width 469 height 21
type input "689600404"
click at [663, 293] on button "Check Name" at bounding box center [627, 289] width 110 height 26
type input "JJPCK PACIFIC NO. 2 PTY LTD"
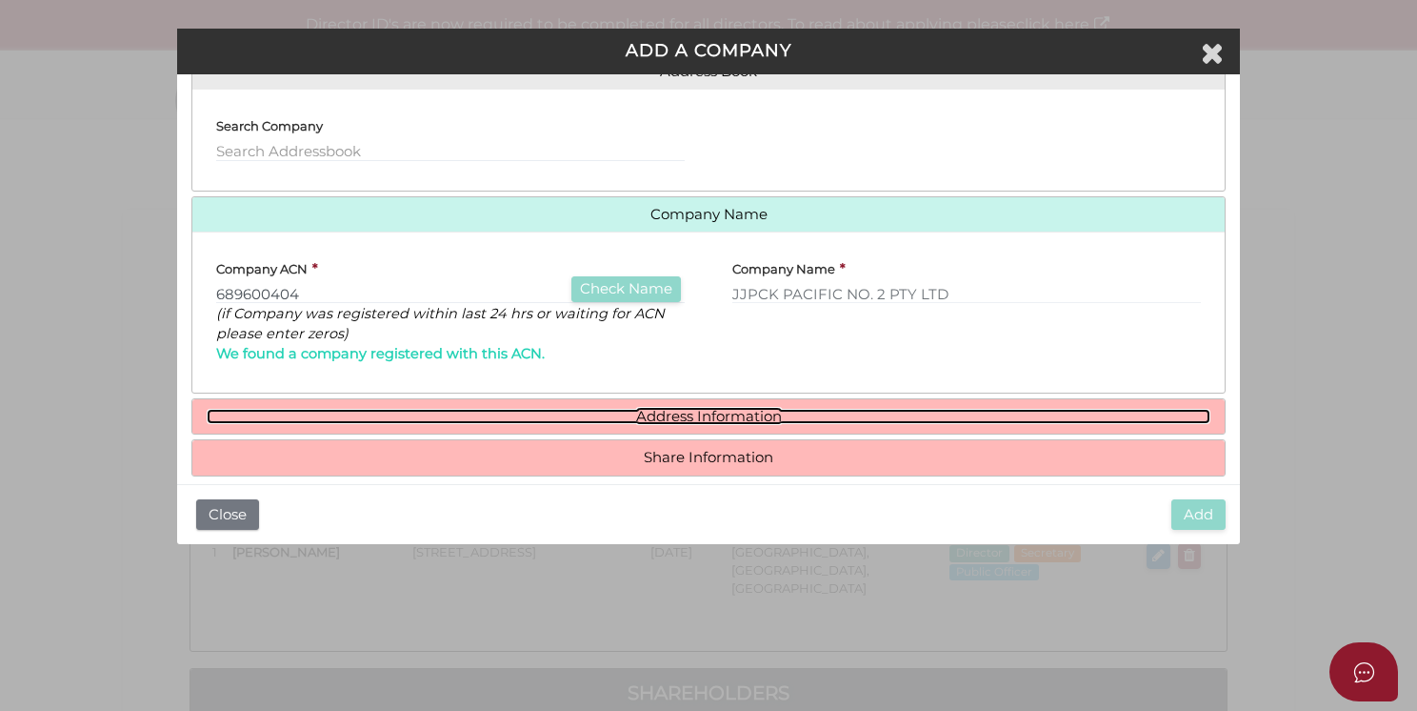
click at [736, 417] on link "Address Information" at bounding box center [709, 417] width 1004 height 16
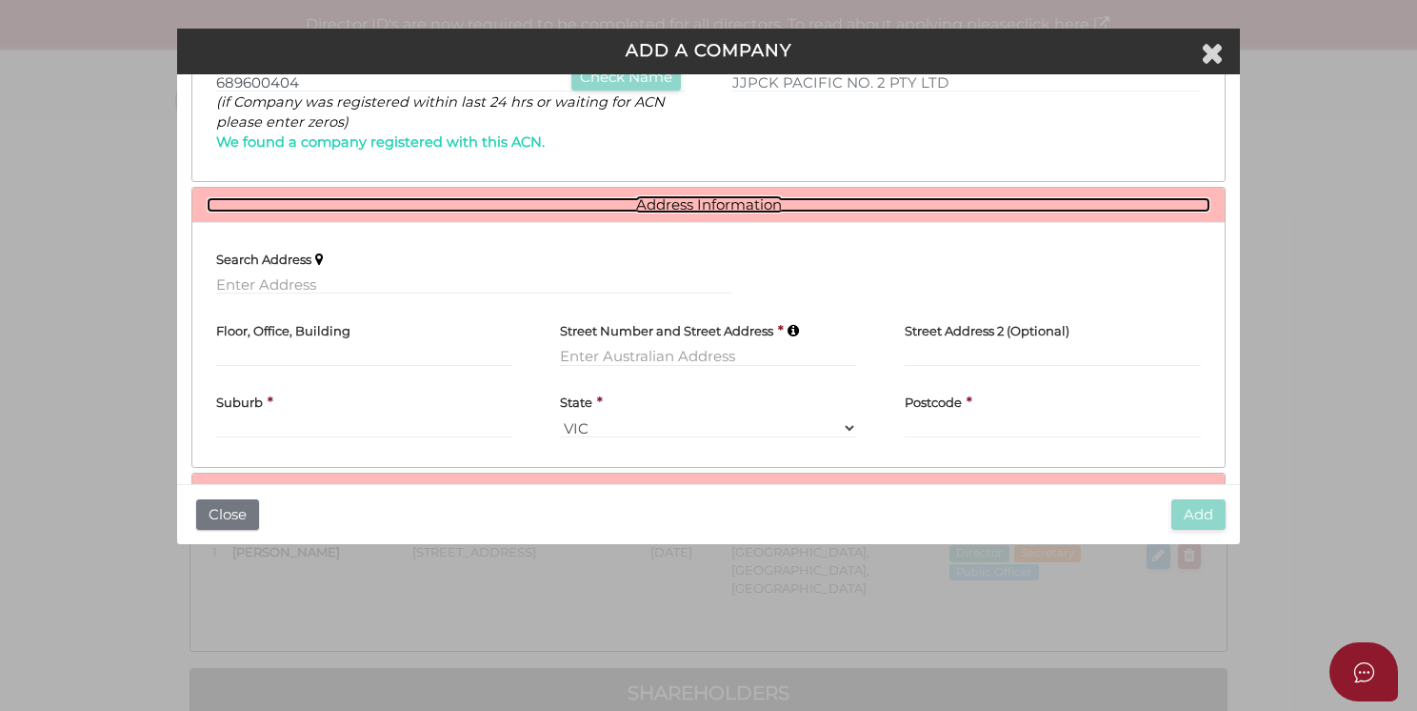
scroll to position [392, 0]
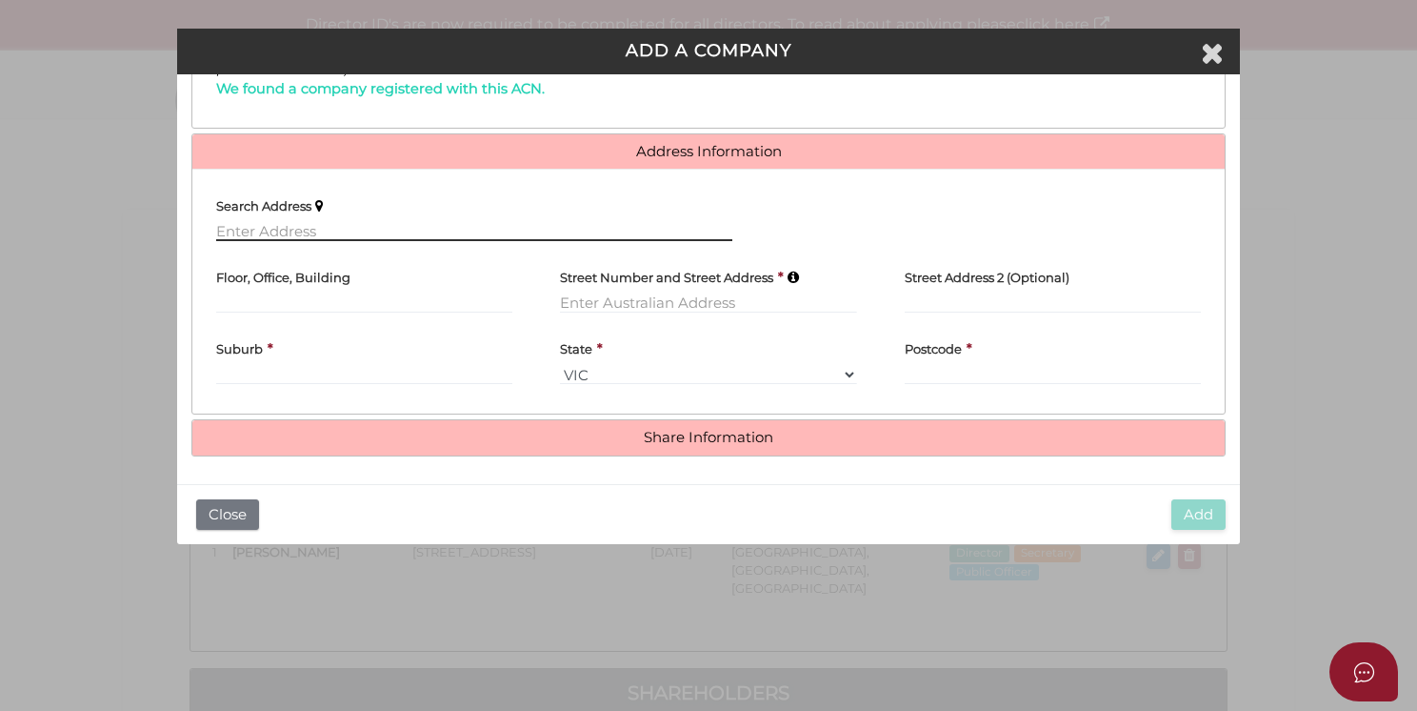
click at [366, 230] on input "text" at bounding box center [474, 230] width 516 height 21
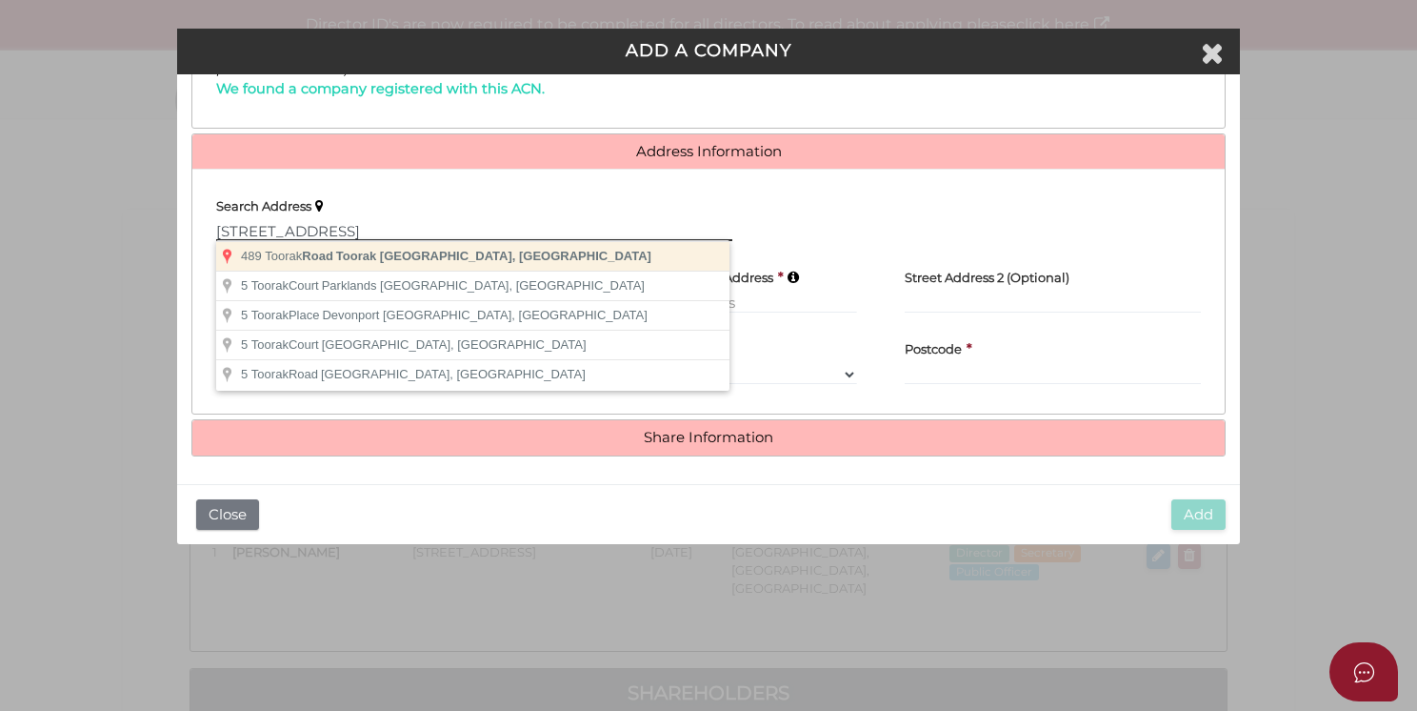
type input "489 Toorak Road, Toorak VIC, Australia"
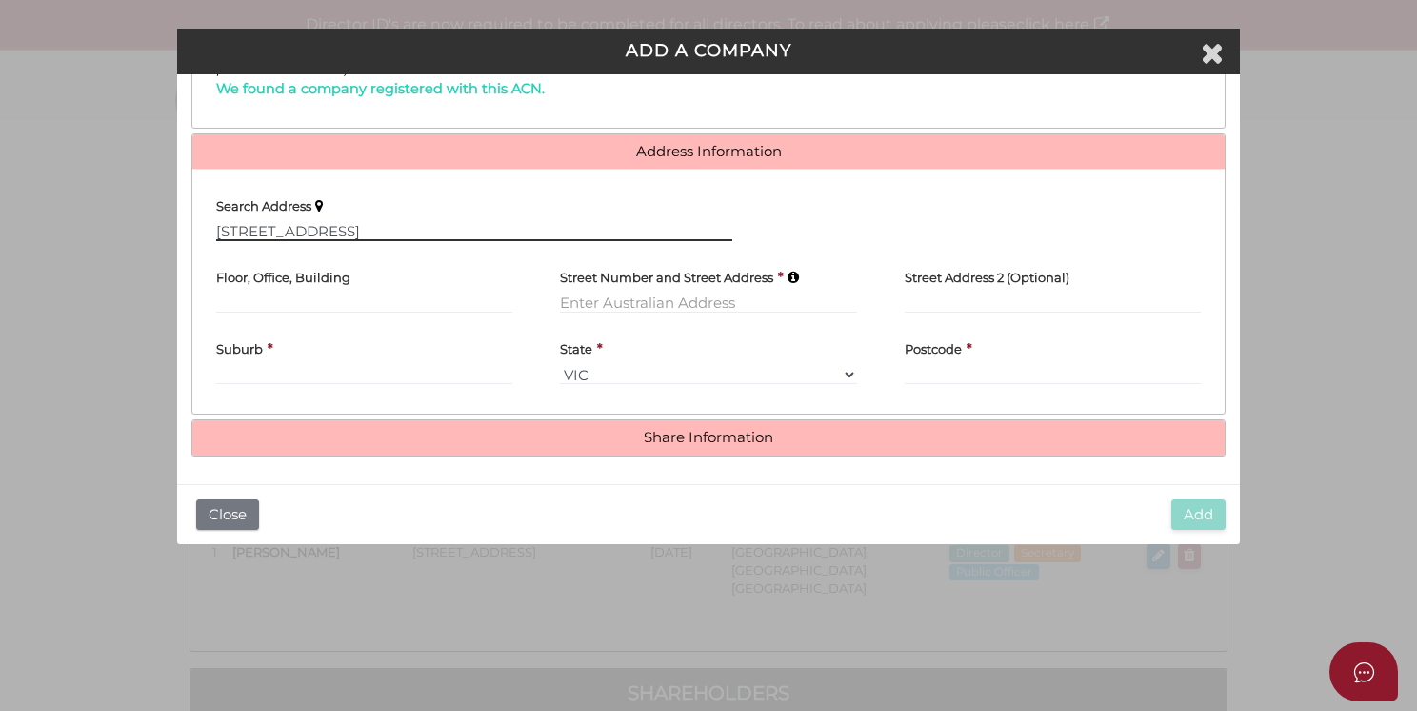
type input "[STREET_ADDRESS]"
type input "Toorak"
select select "VIC"
type input "3142"
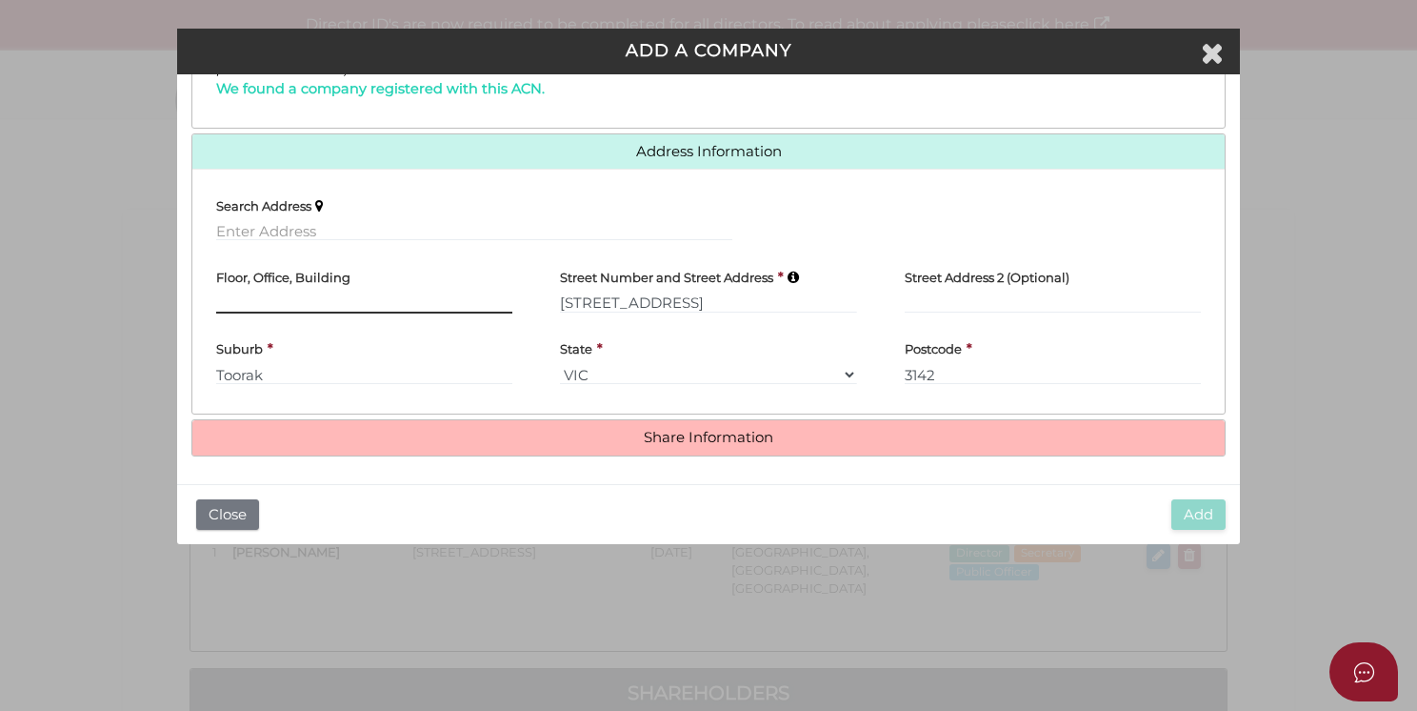
click at [363, 298] on input "text" at bounding box center [364, 302] width 296 height 21
type input "Level 5"
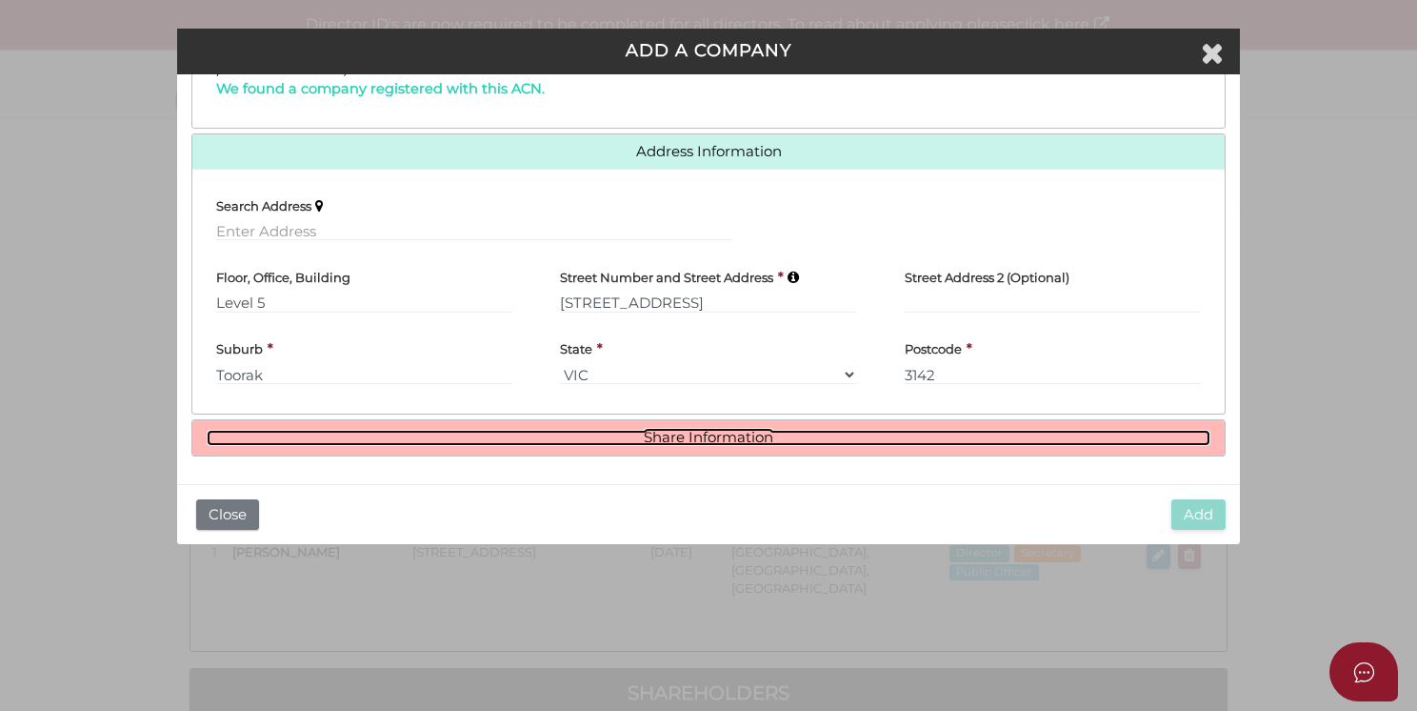
click at [653, 436] on link "Share Information" at bounding box center [709, 438] width 1004 height 16
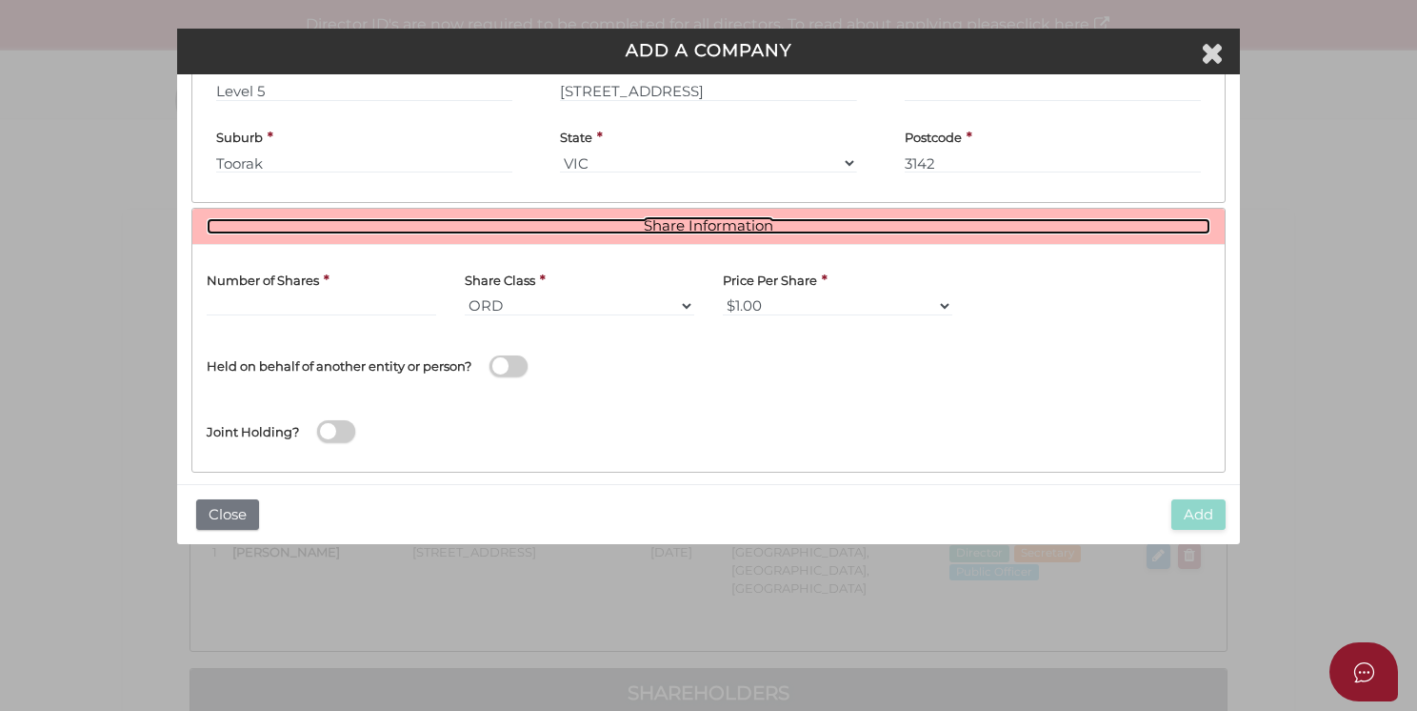
scroll to position [621, 0]
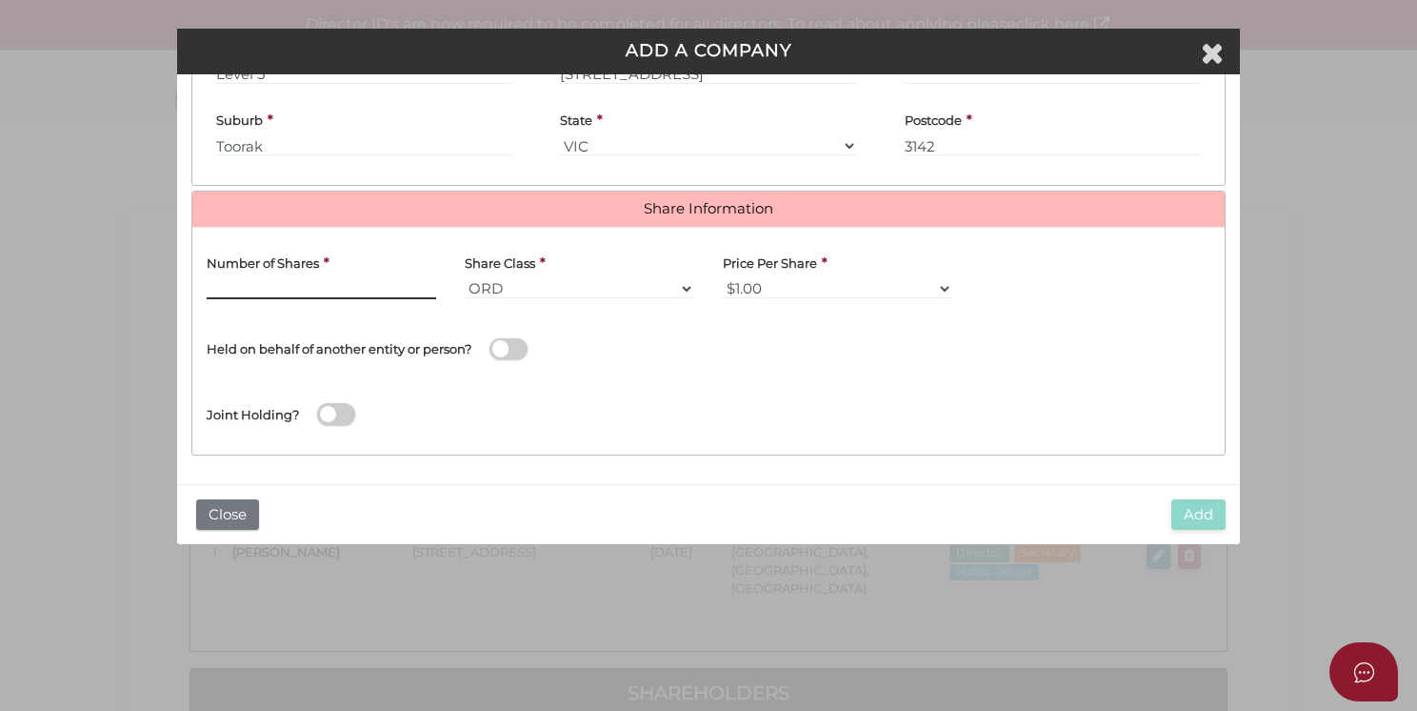
click at [341, 283] on input "text" at bounding box center [322, 288] width 230 height 21
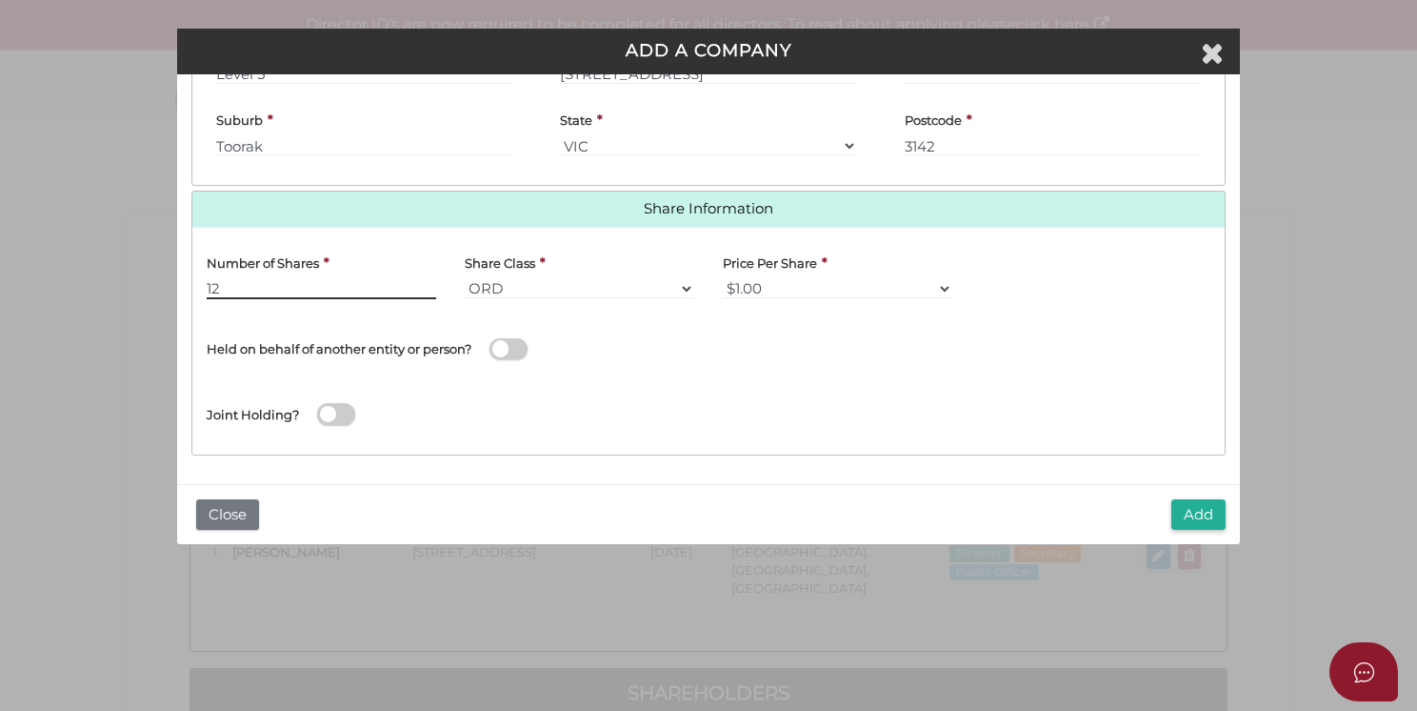
type input "12"
click at [503, 344] on span at bounding box center [509, 349] width 38 height 22
click at [0, 0] on input "checkbox" at bounding box center [0, 0] width 0 height 0
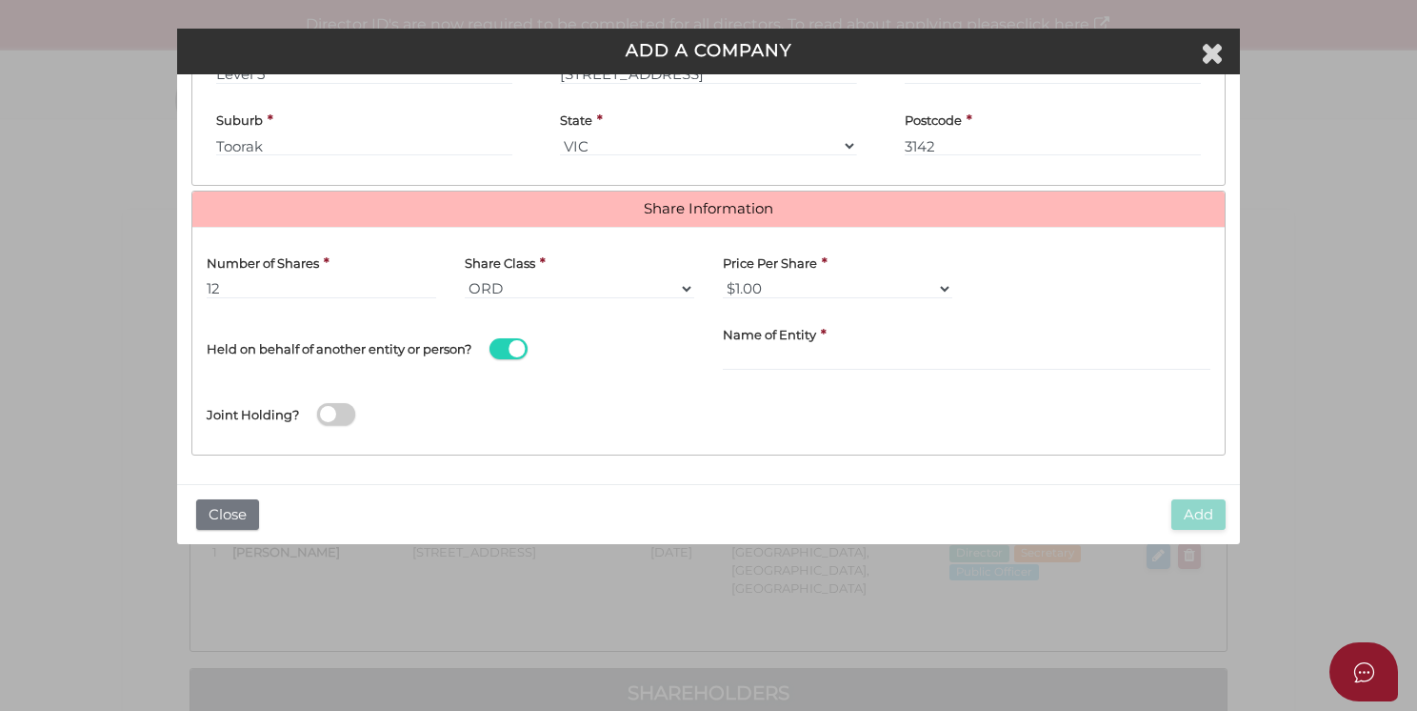
click at [503, 344] on span at bounding box center [509, 349] width 38 height 22
click at [0, 0] on input "checkbox" at bounding box center [0, 0] width 0 height 0
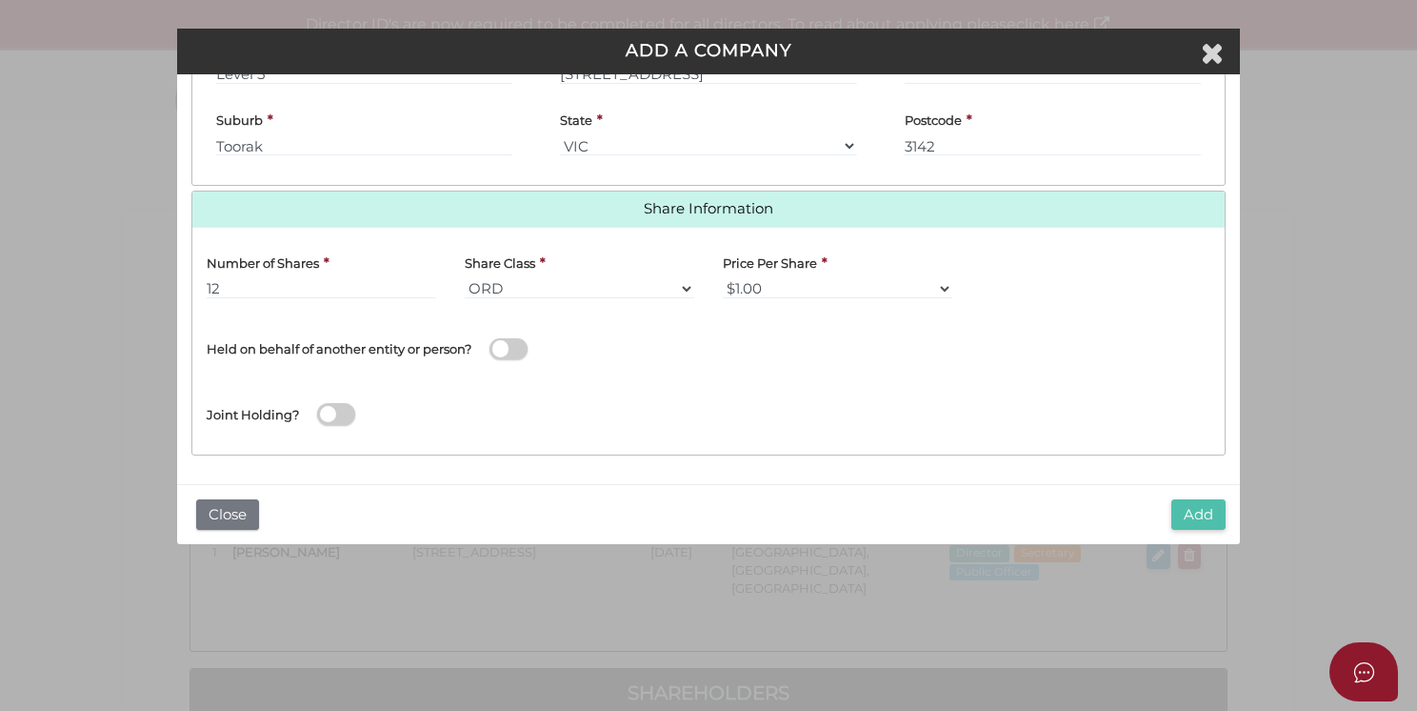
click at [1201, 514] on button "Add" at bounding box center [1199, 514] width 54 height 31
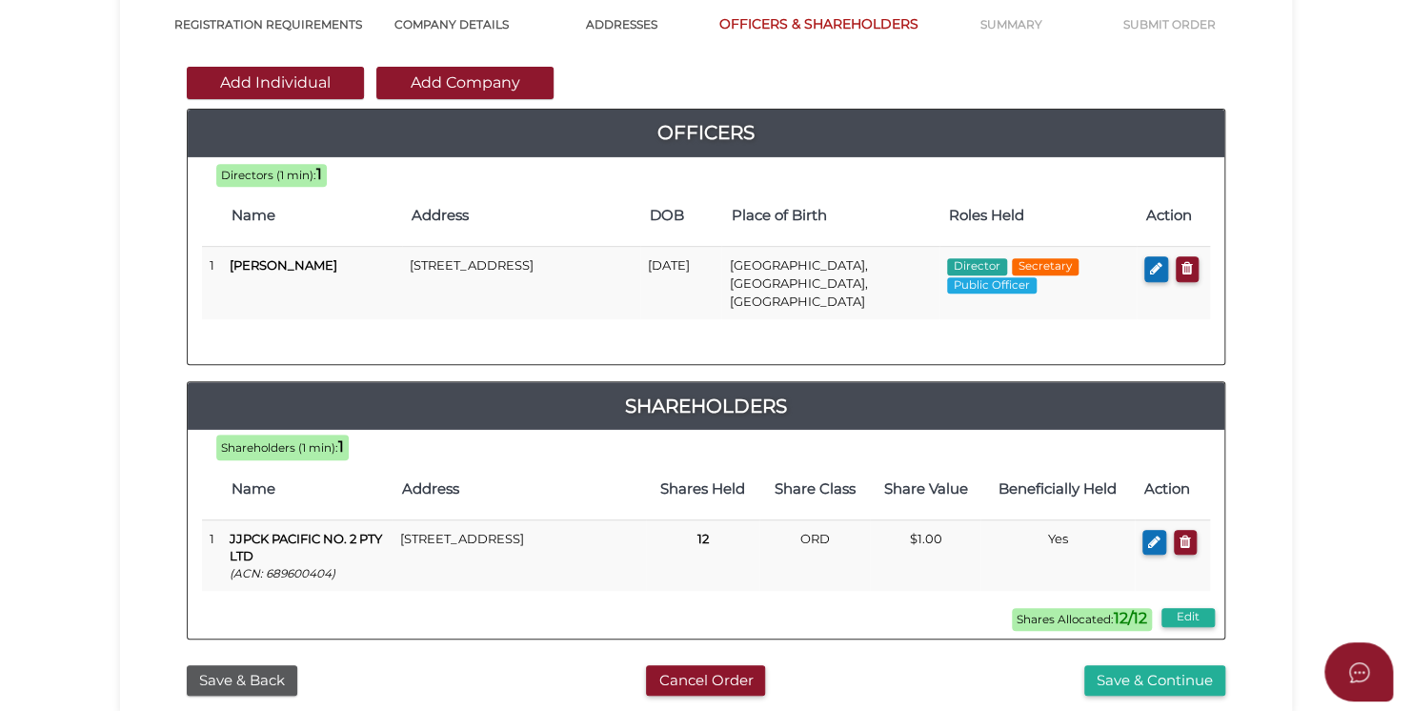
scroll to position [572, 0]
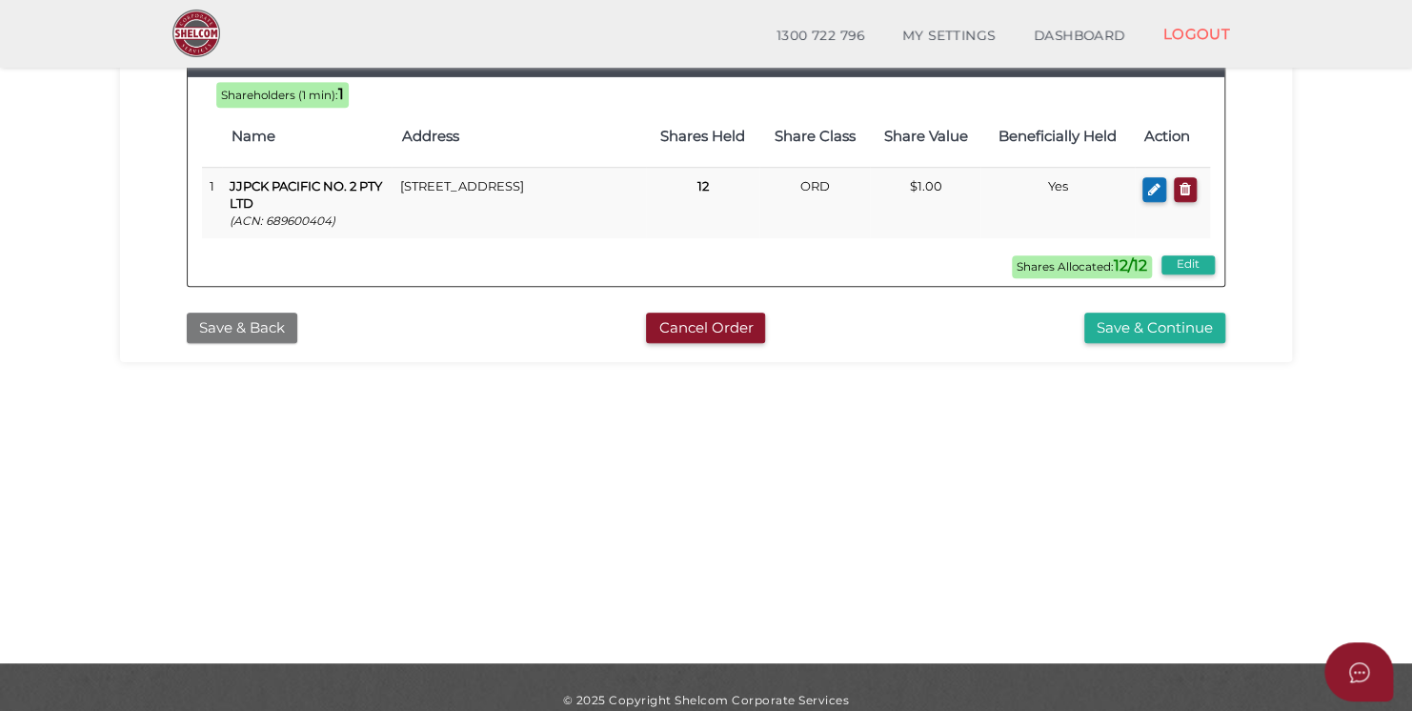
click at [267, 312] on button "Save & Back" at bounding box center [242, 327] width 110 height 31
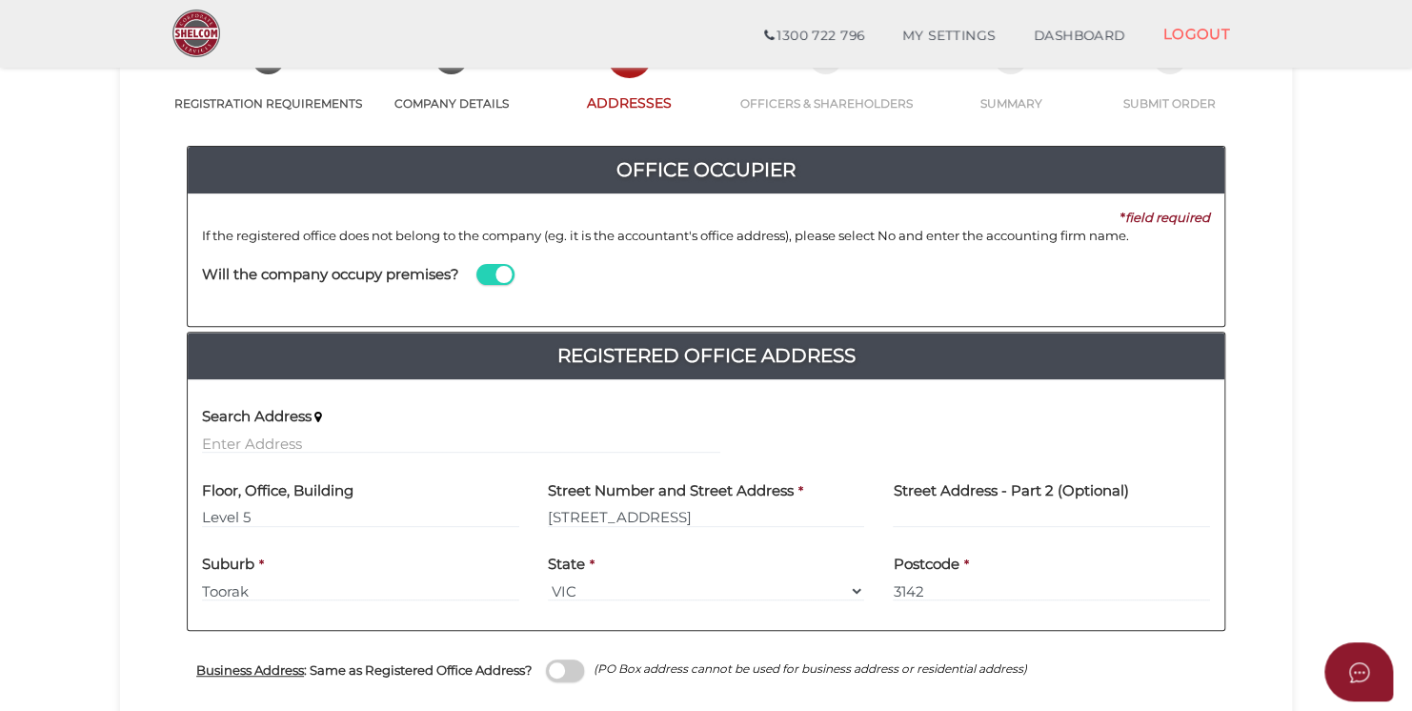
scroll to position [286, 0]
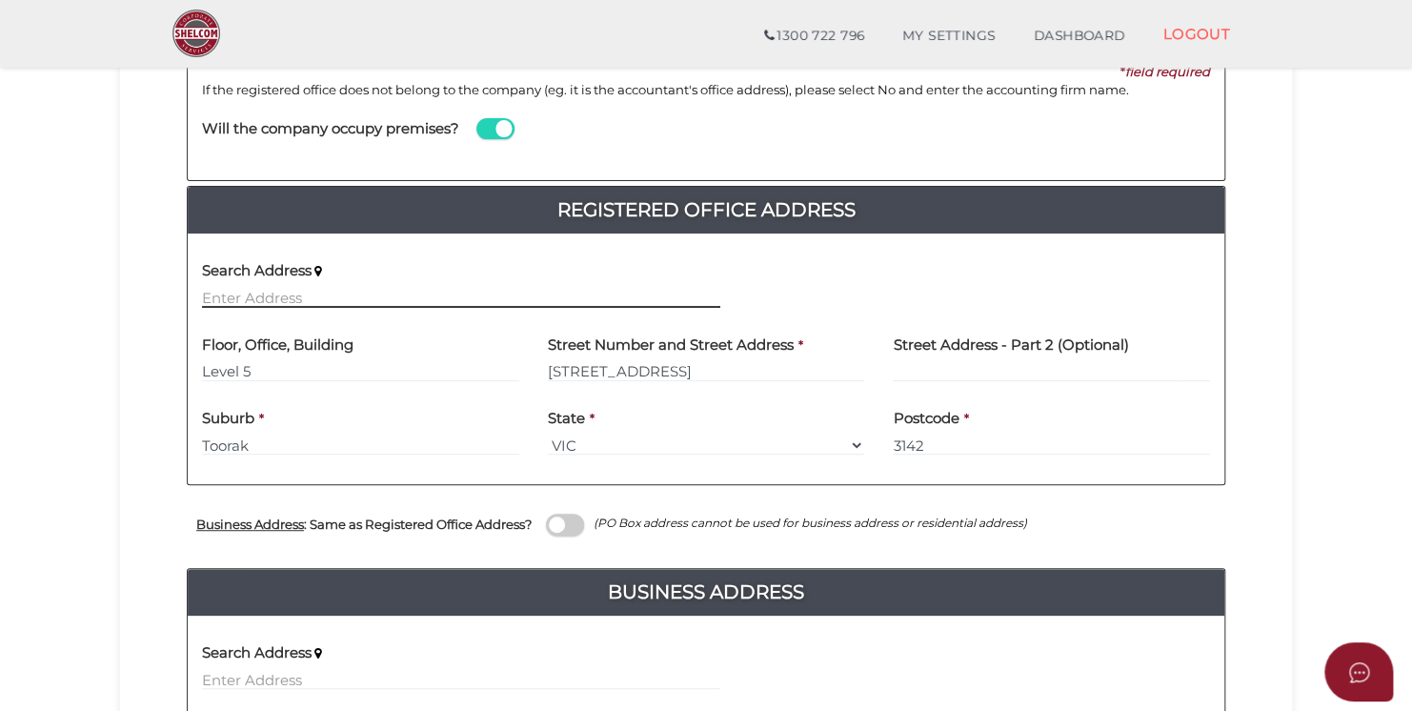
click at [314, 303] on input "text" at bounding box center [461, 297] width 518 height 21
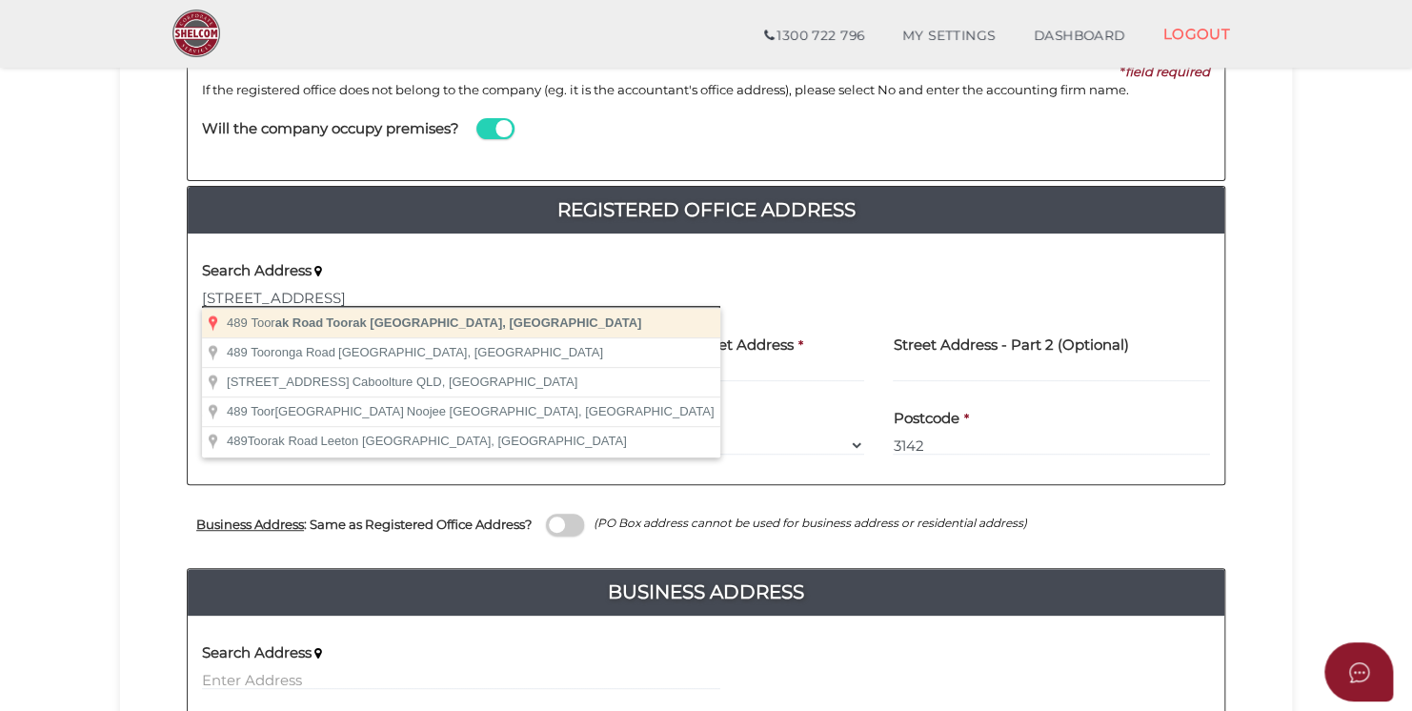
type input "[STREET_ADDRESS]"
type input "Toorak"
select select "VIC"
type input "3142"
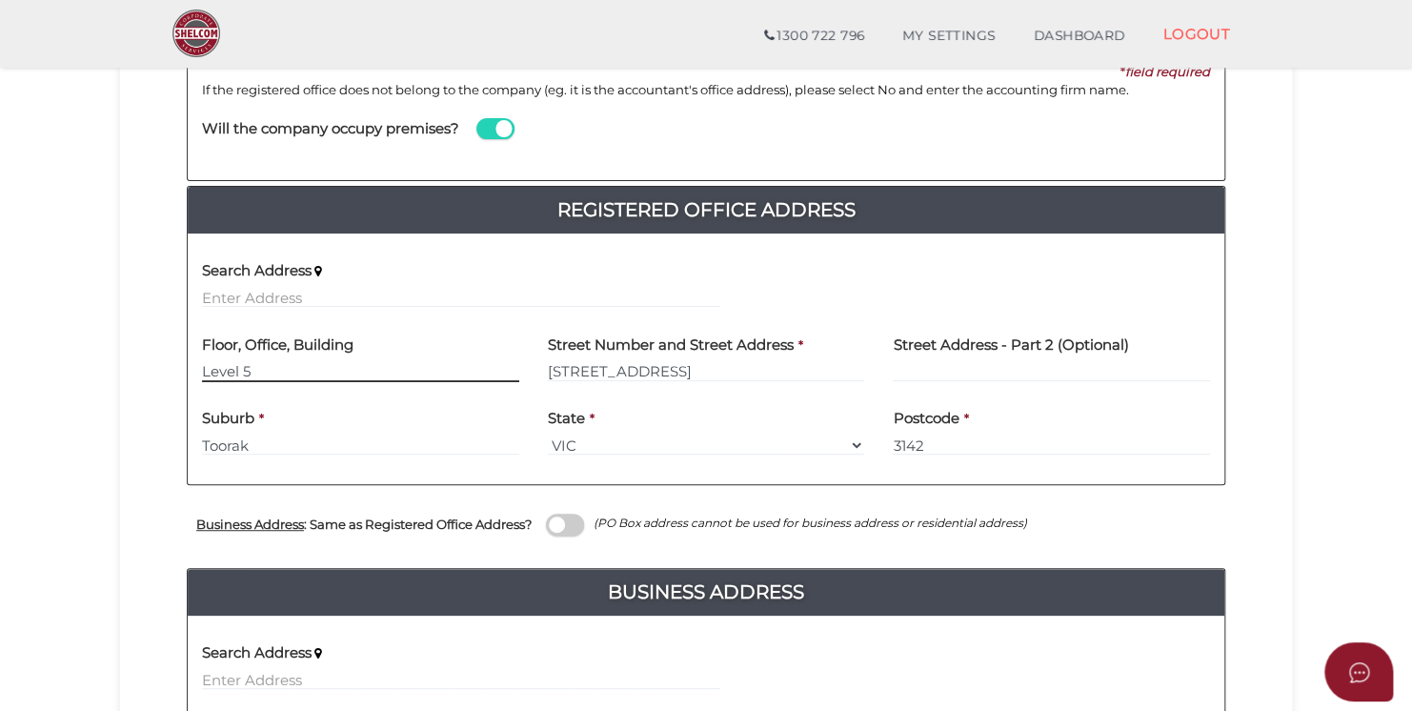
click at [297, 371] on input "Level 5" at bounding box center [360, 371] width 317 height 21
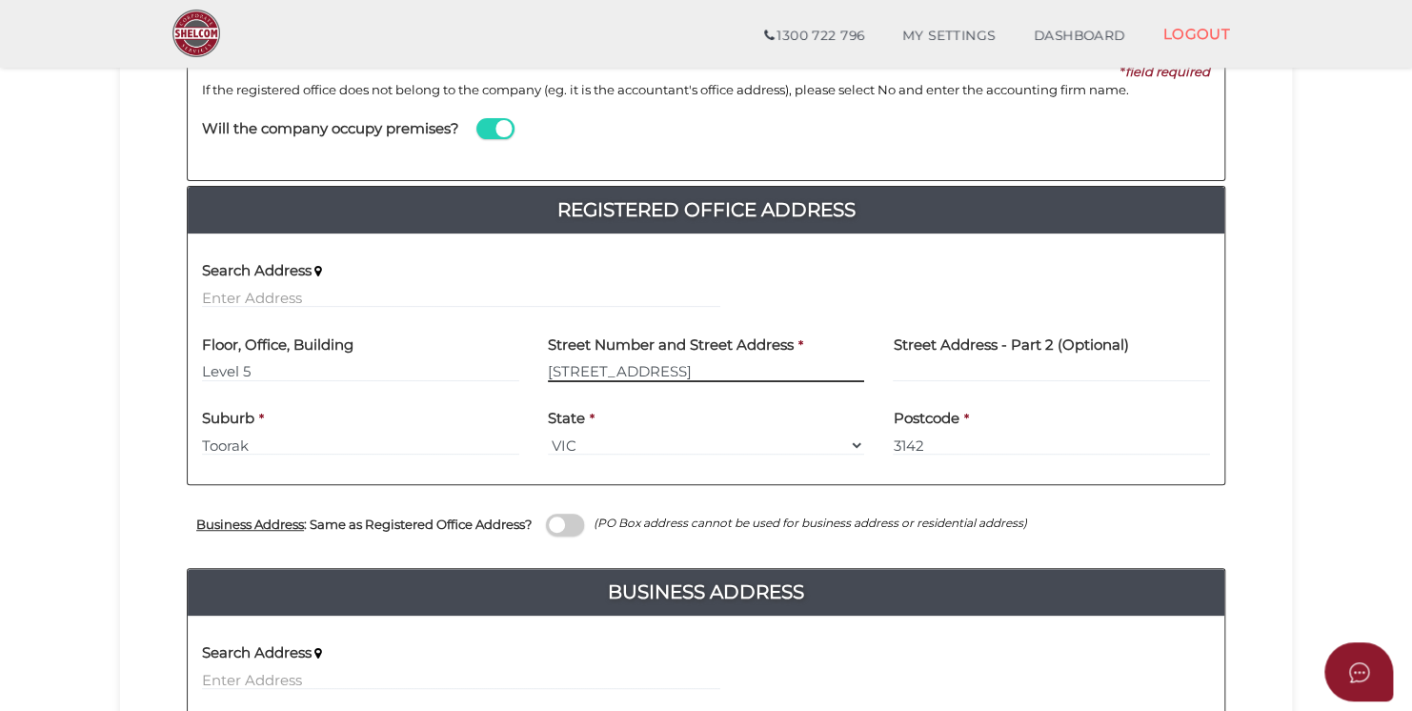
click at [717, 374] on input "[STREET_ADDRESS]" at bounding box center [706, 371] width 317 height 21
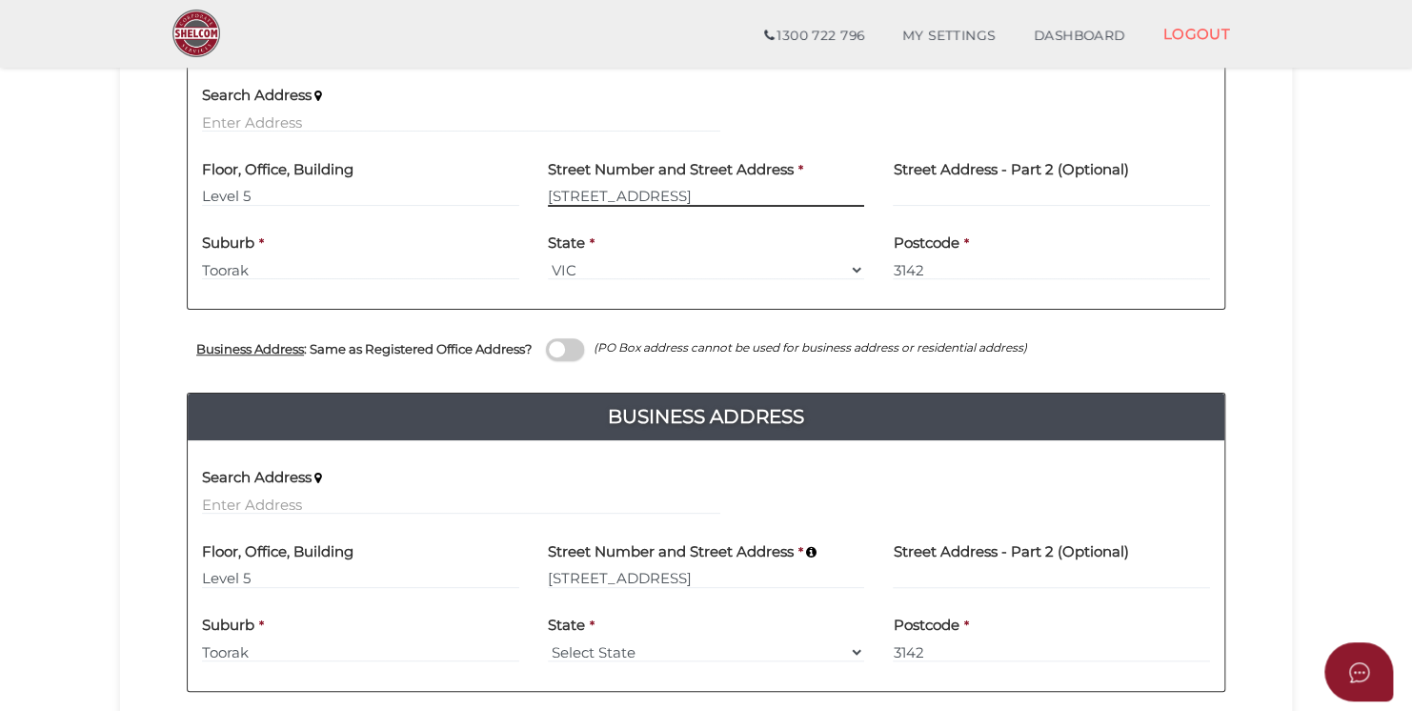
scroll to position [667, 0]
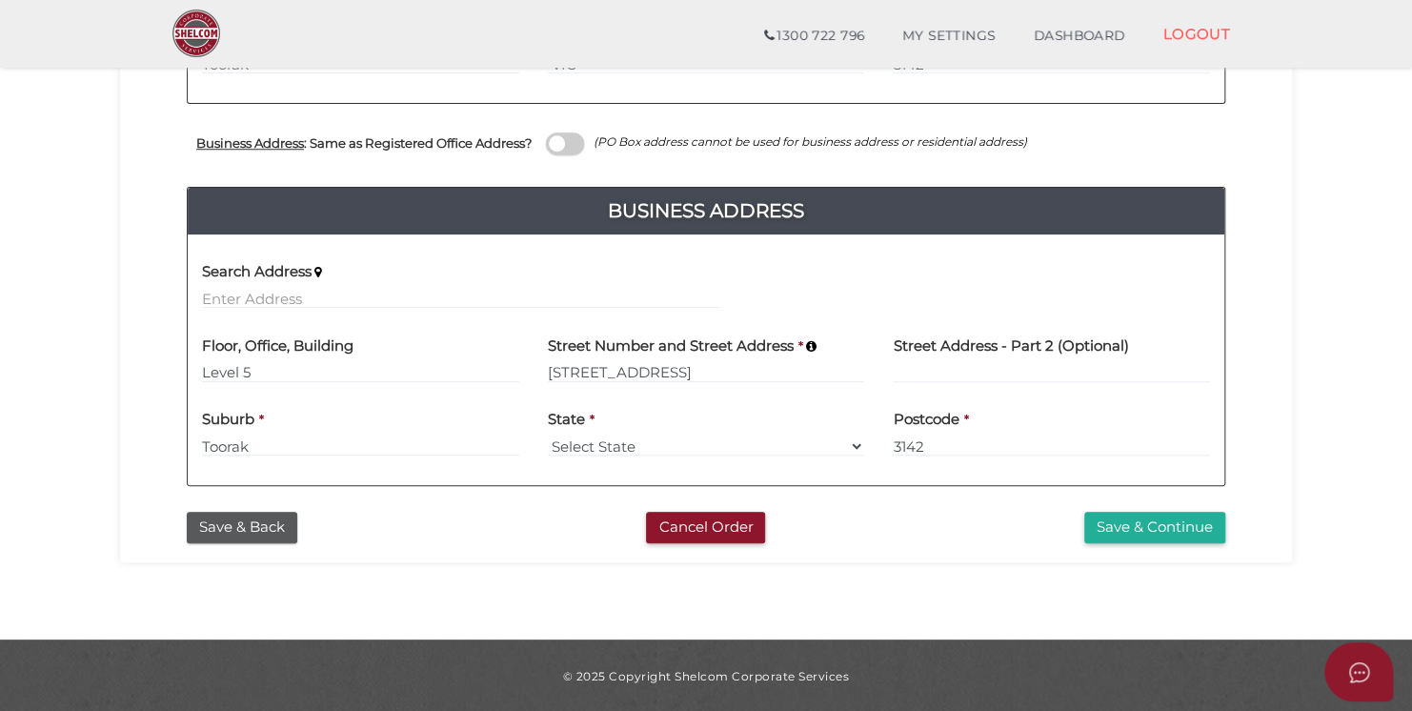
click at [556, 148] on div "Business Address : Same as Registered Office Address? (PO Box address cannot be…" at bounding box center [705, 145] width 1067 height 35
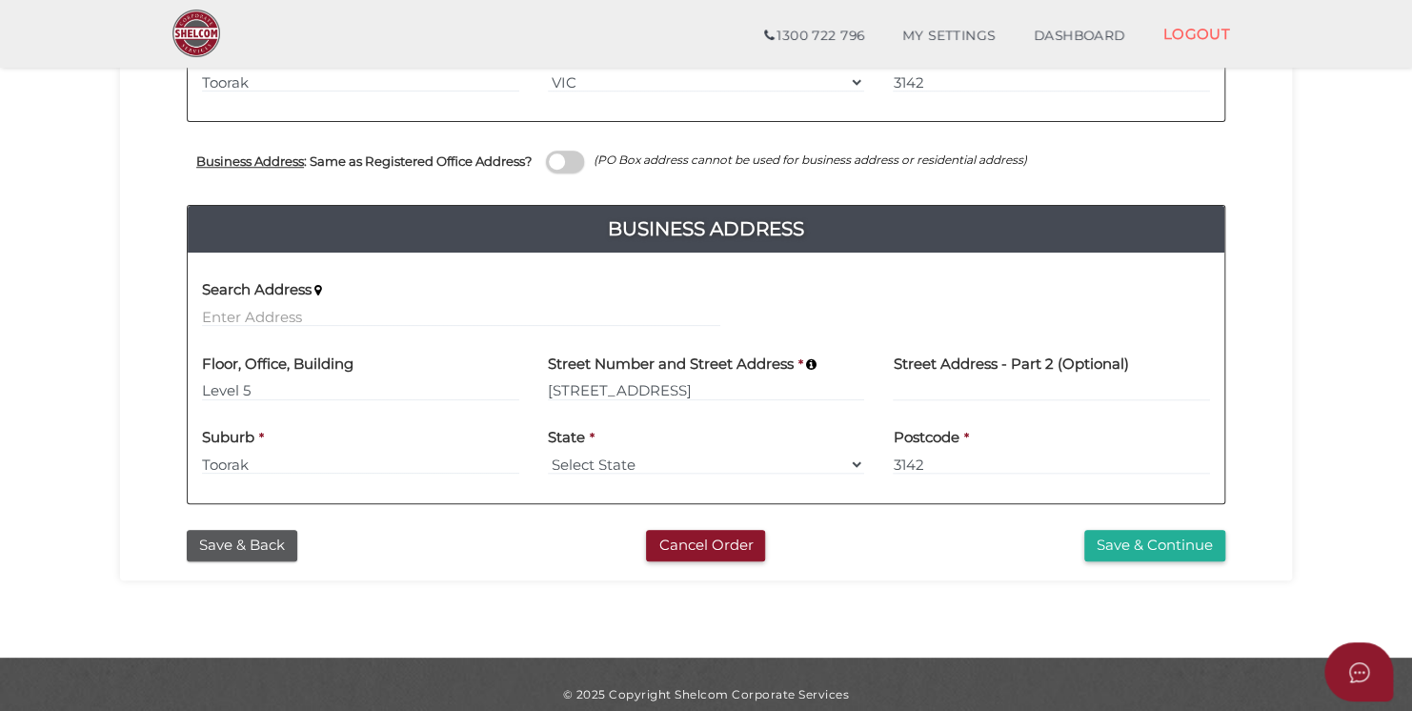
click at [560, 161] on span at bounding box center [565, 161] width 38 height 22
click at [0, 0] on input "checkbox" at bounding box center [0, 0] width 0 height 0
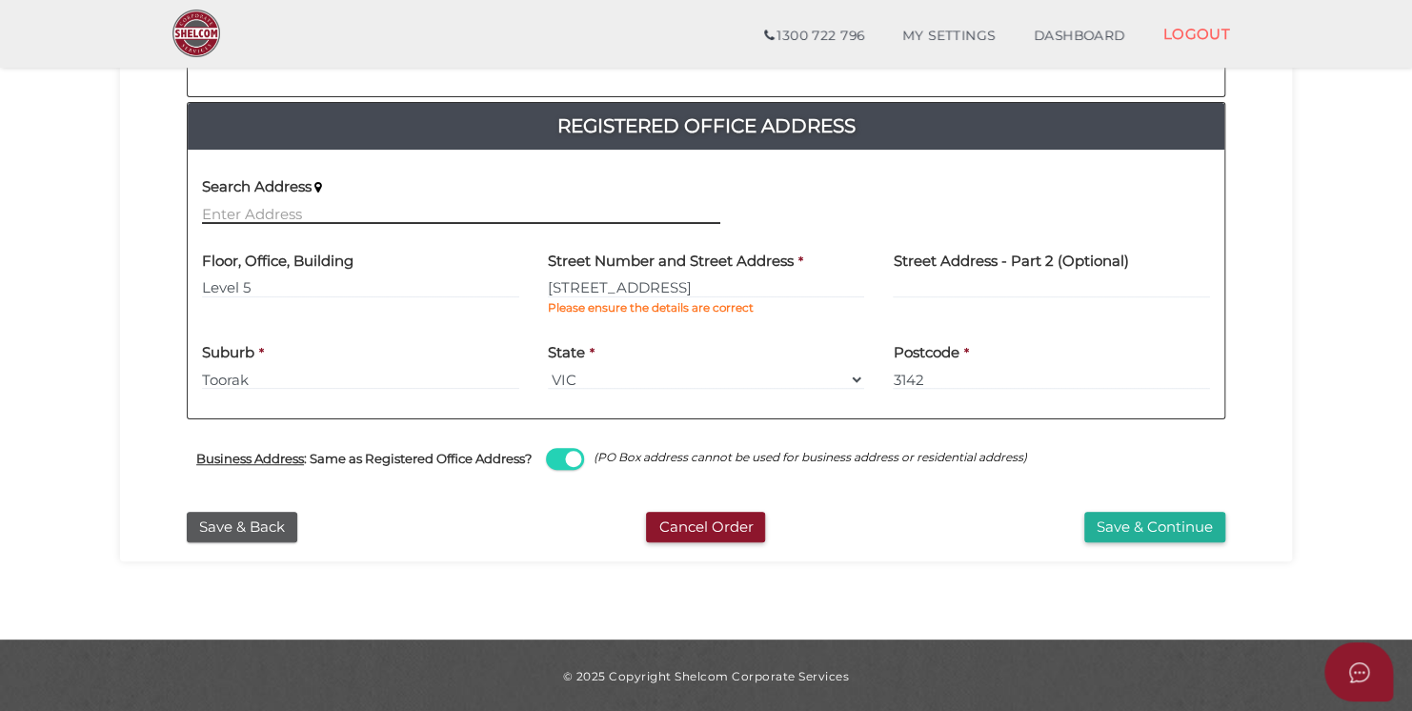
click at [331, 215] on input "text" at bounding box center [461, 213] width 518 height 21
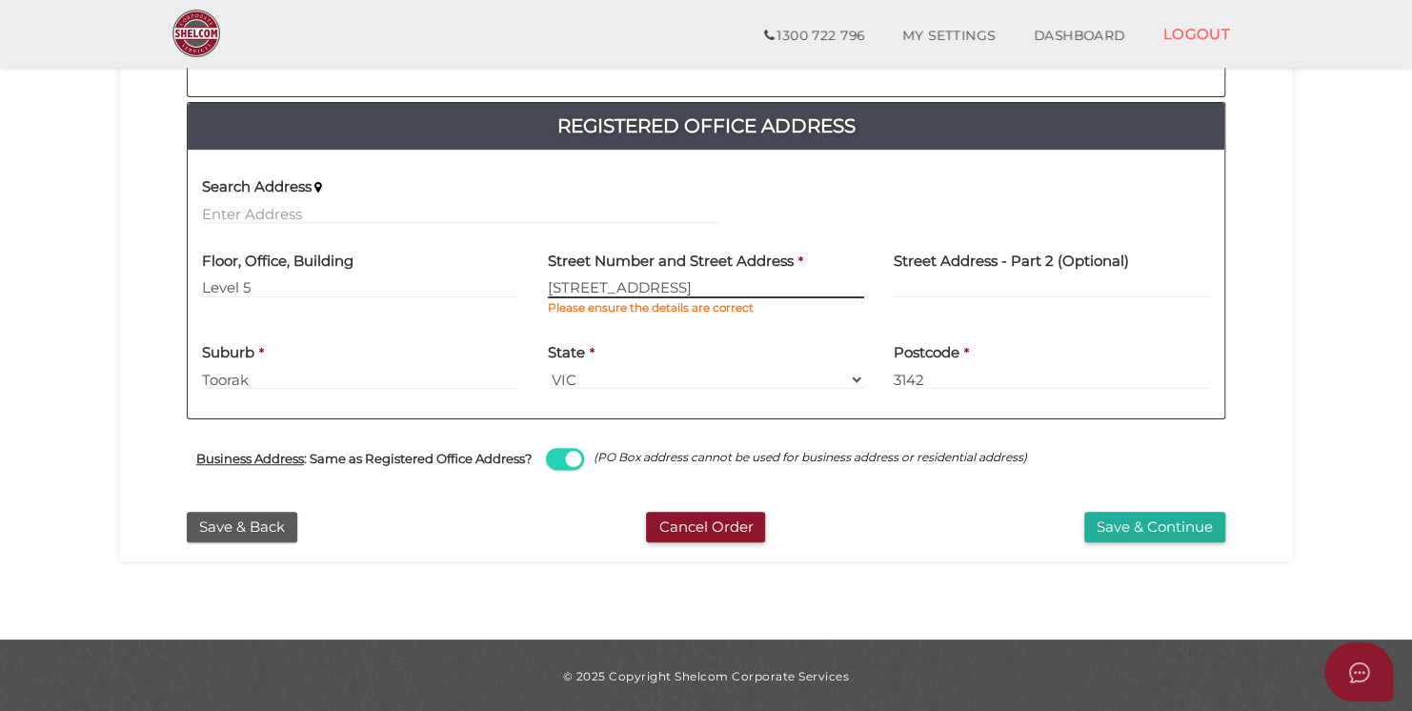
click at [698, 288] on input "[STREET_ADDRESS]" at bounding box center [706, 287] width 317 height 21
type input "489 Toorak"
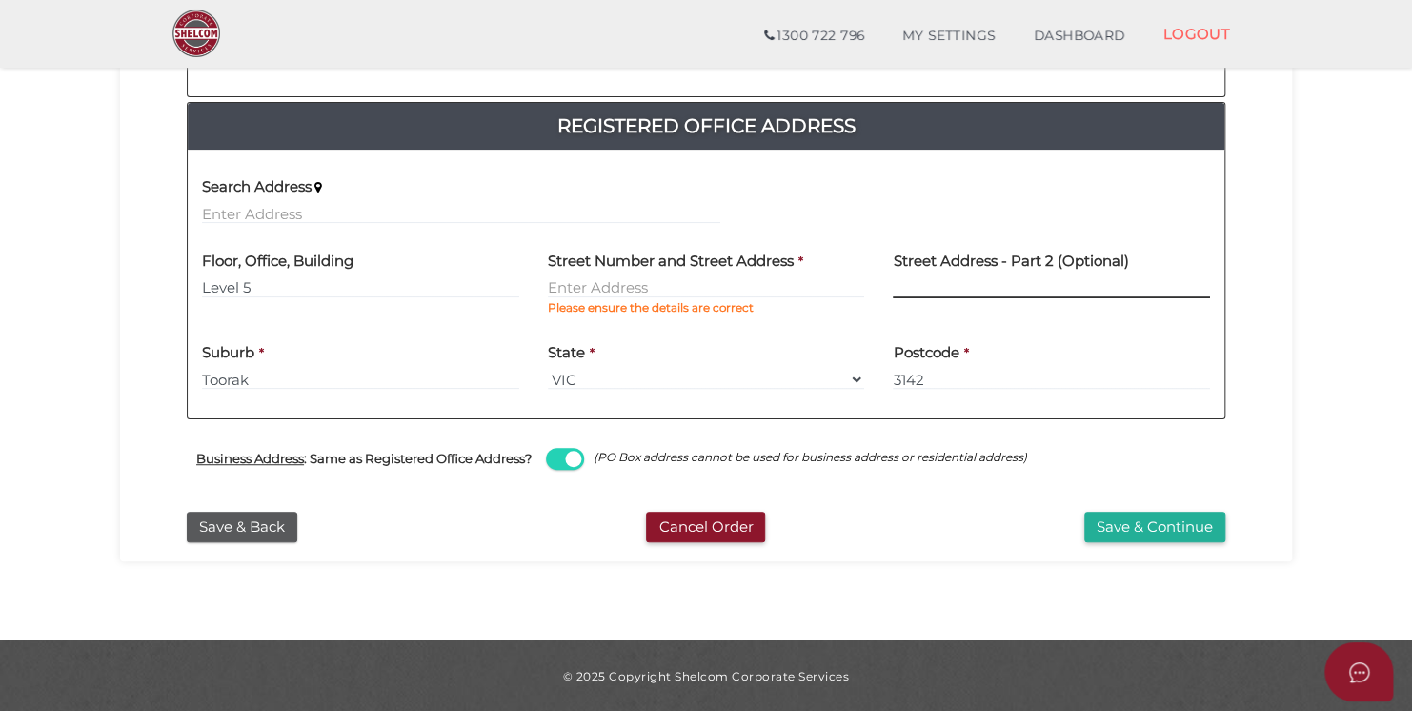
scroll to position [351, 0]
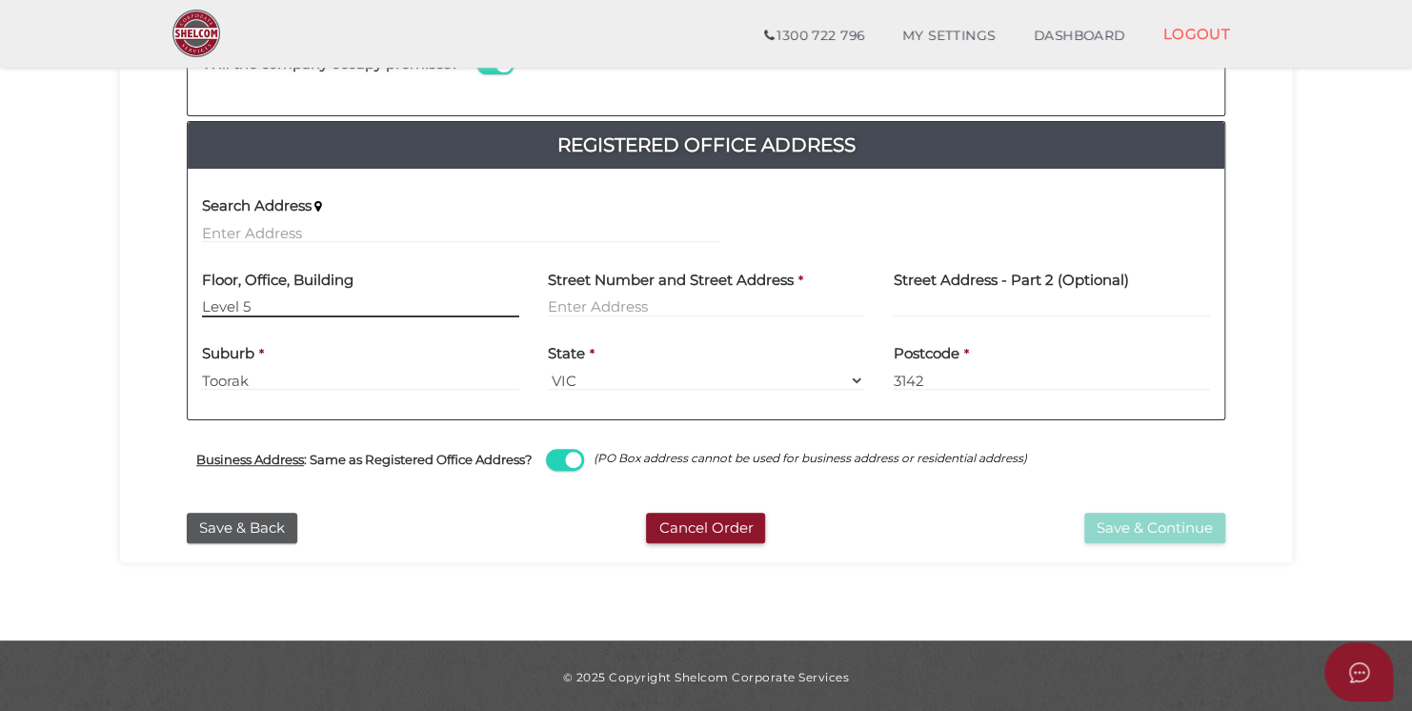
click at [275, 311] on input "Level 5" at bounding box center [360, 306] width 317 height 21
click at [314, 375] on input "Toorak" at bounding box center [360, 380] width 317 height 21
click at [1017, 370] on input "3142" at bounding box center [1051, 380] width 317 height 21
click at [222, 226] on input "text" at bounding box center [461, 232] width 518 height 21
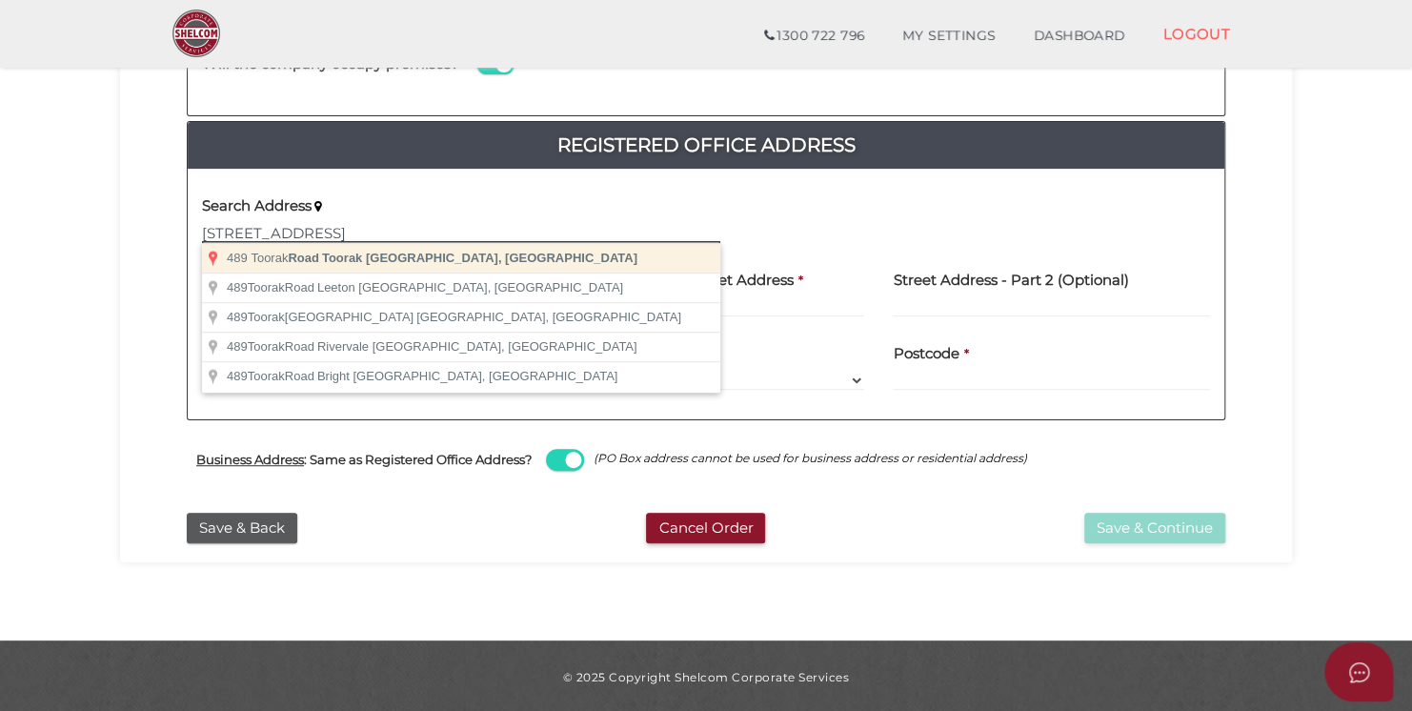
type input "489 Toorak Road, Toorak VIC, Australia"
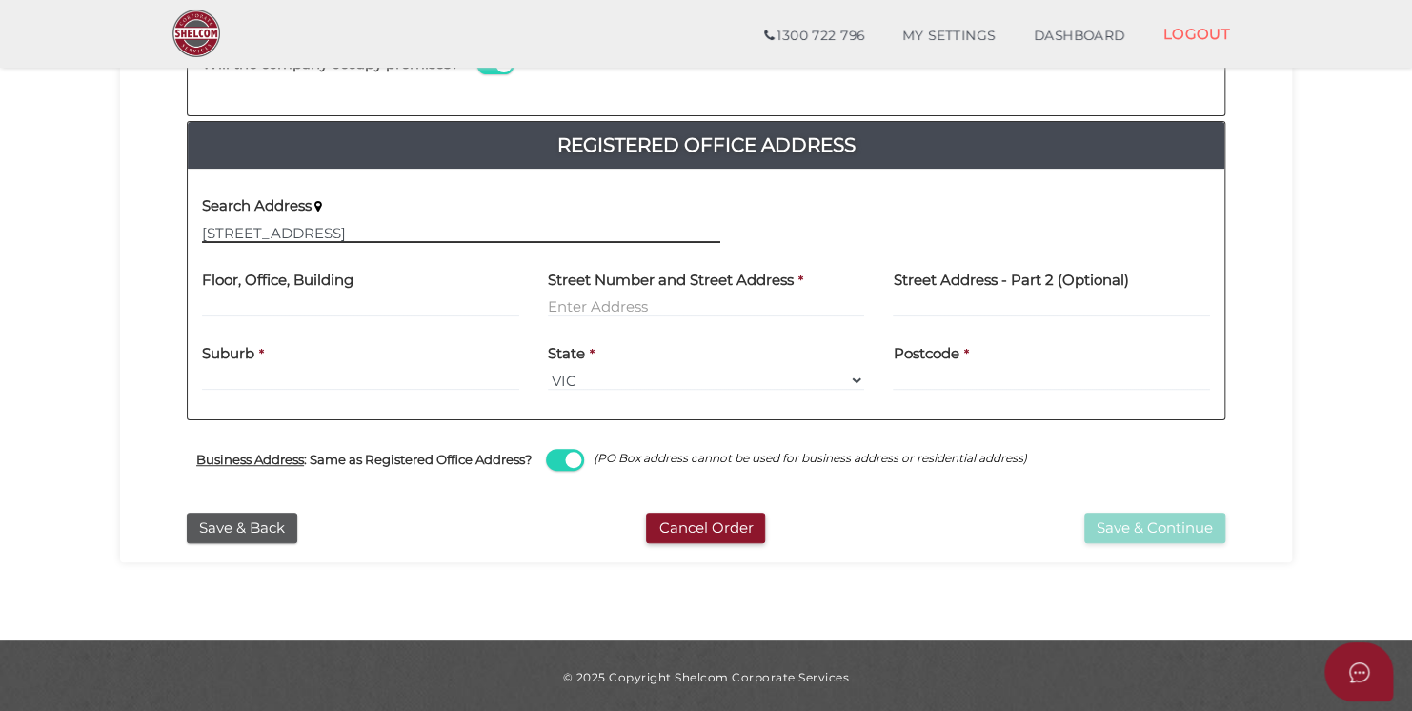
type input "489 Toorak Road"
type input "Toorak"
select select "VIC"
type input "3142"
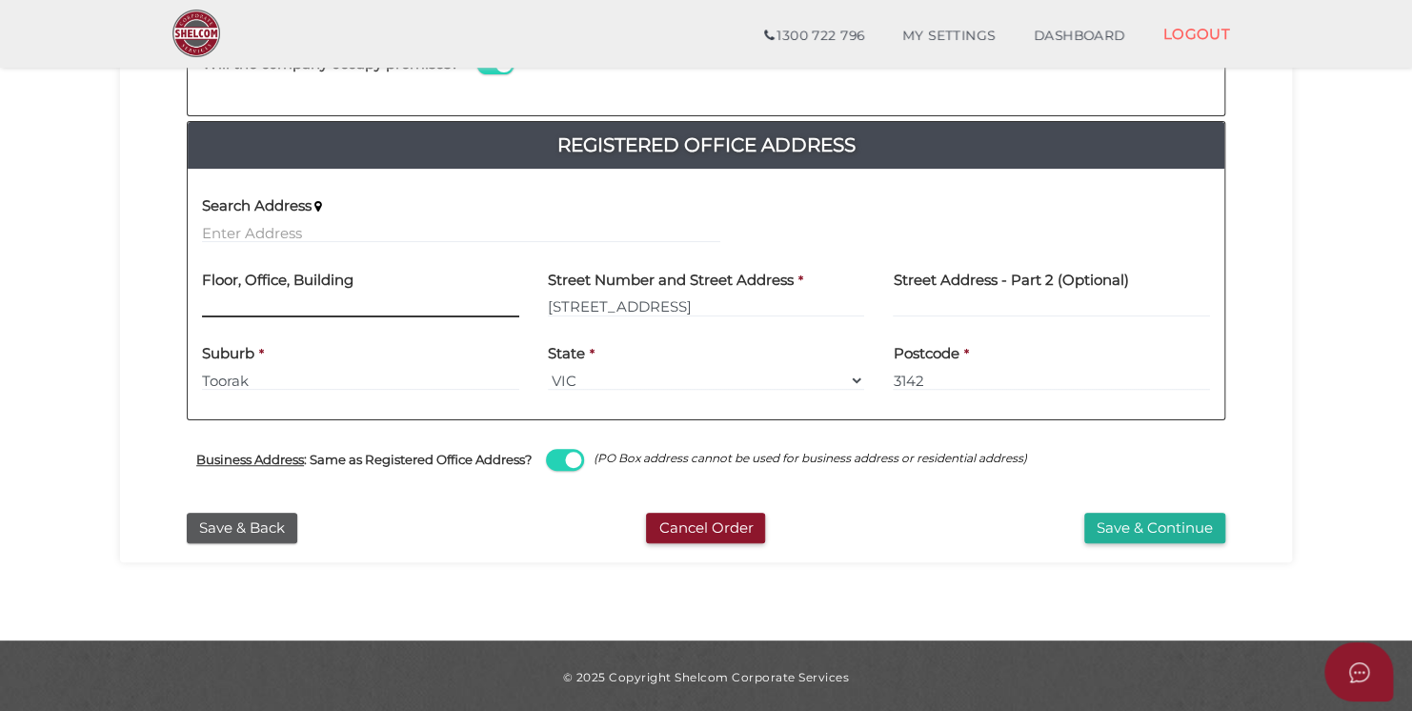
click at [254, 312] on input "text" at bounding box center [360, 306] width 317 height 21
type input "Level 5"
click at [1140, 531] on button "Save & Continue" at bounding box center [1154, 527] width 141 height 31
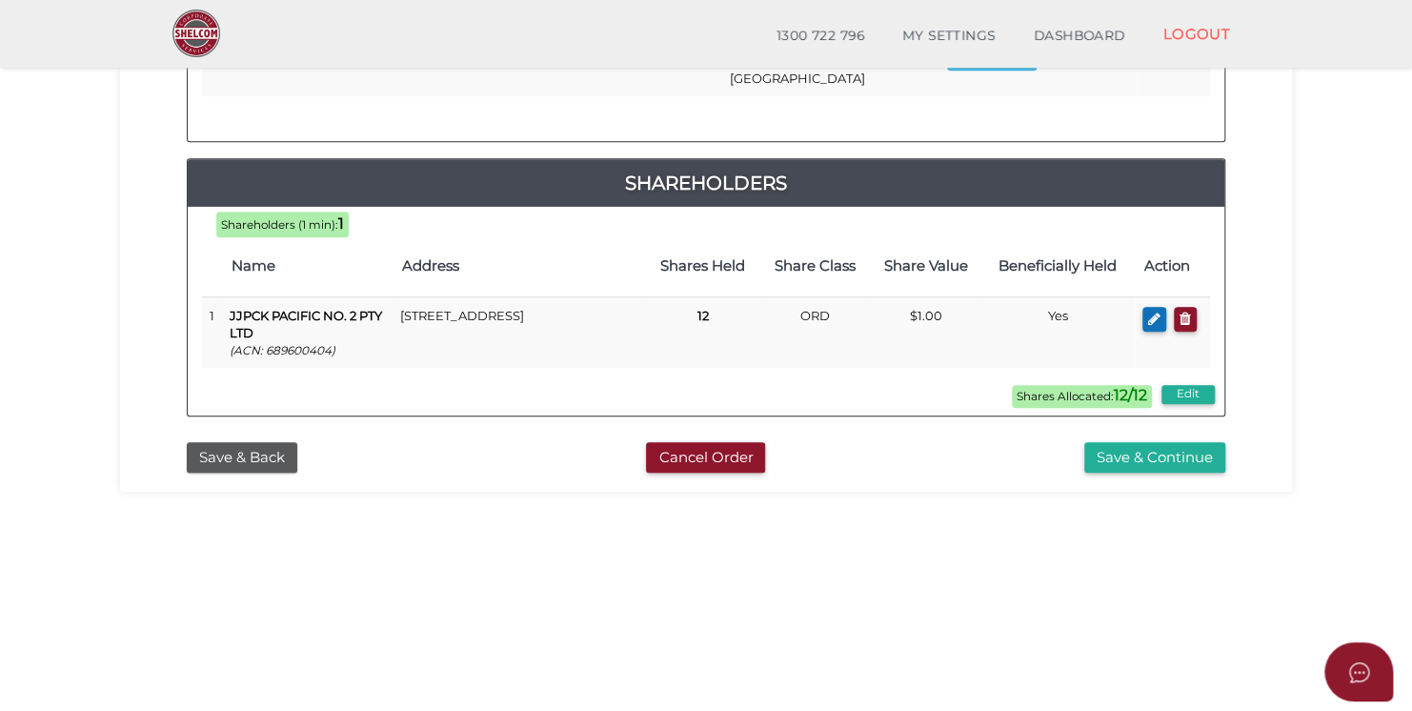
scroll to position [476, 0]
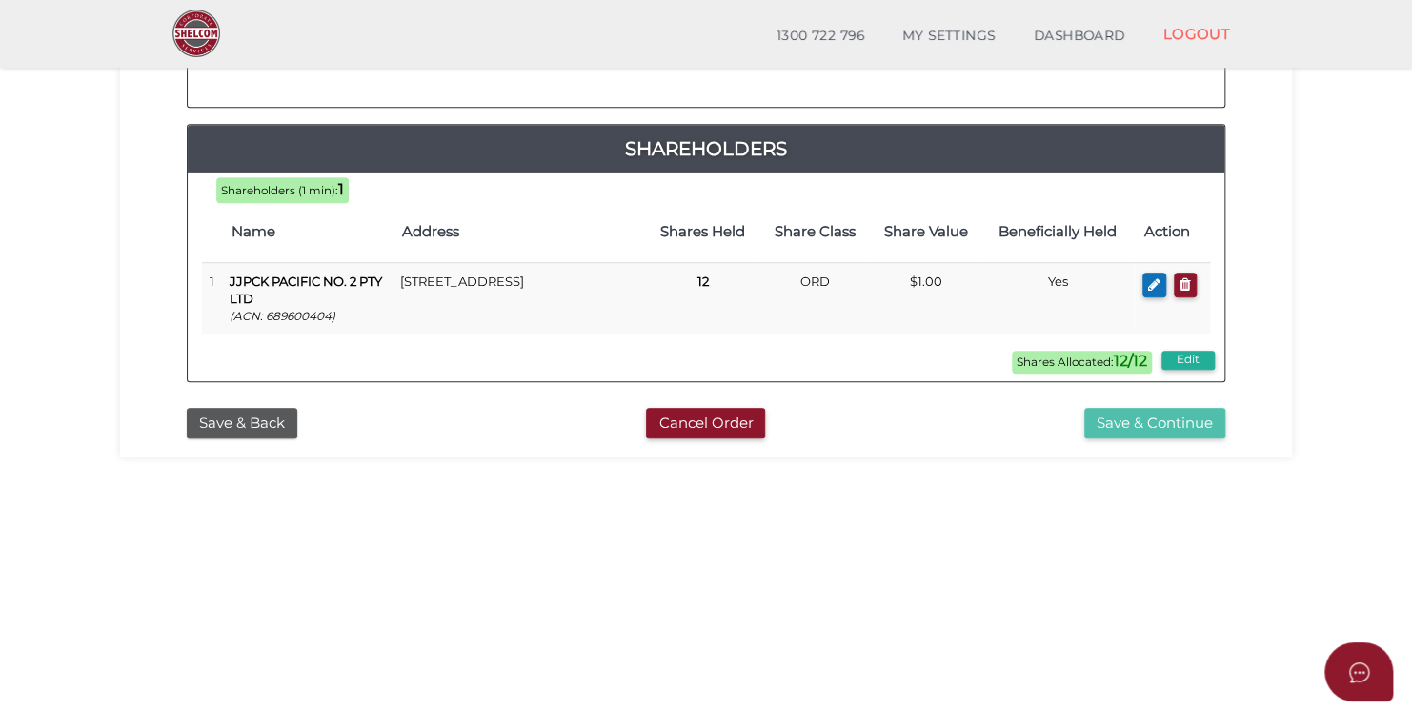
click at [1132, 411] on button "Save & Continue" at bounding box center [1154, 423] width 141 height 31
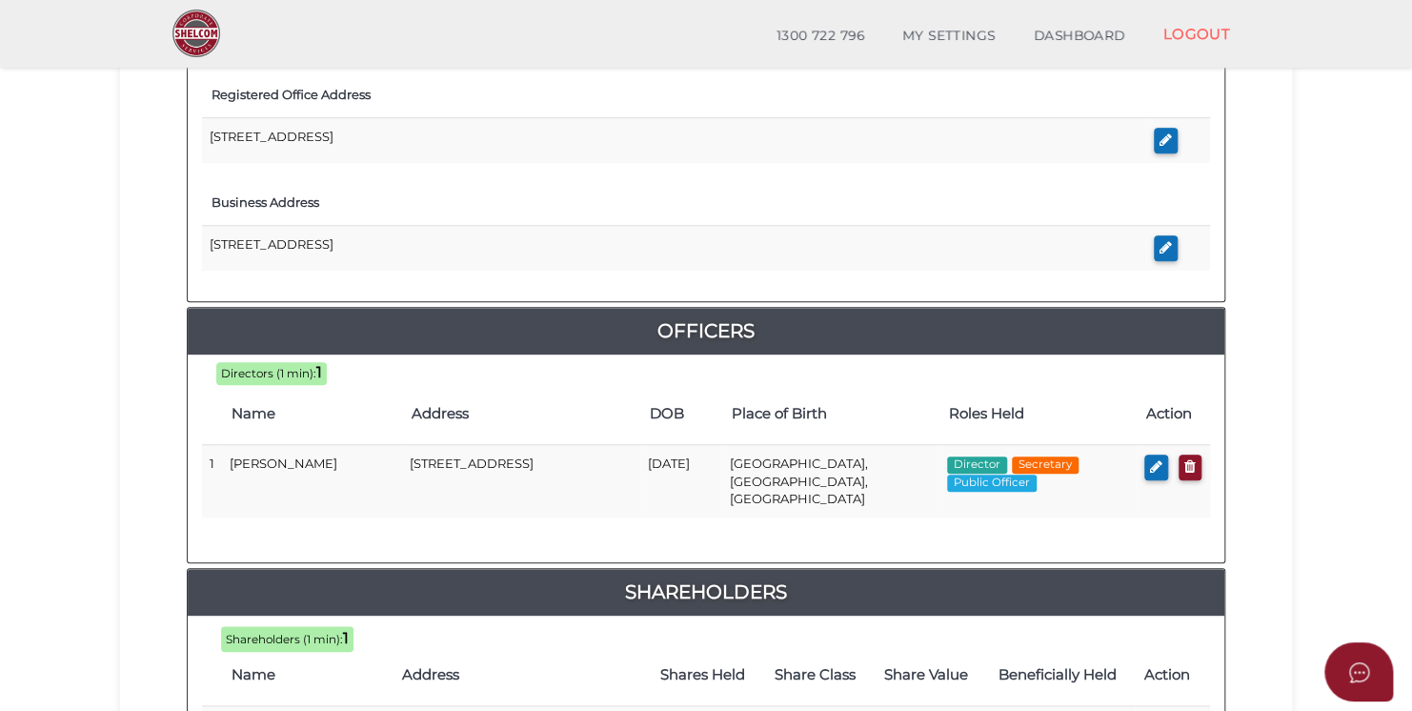
scroll to position [983, 0]
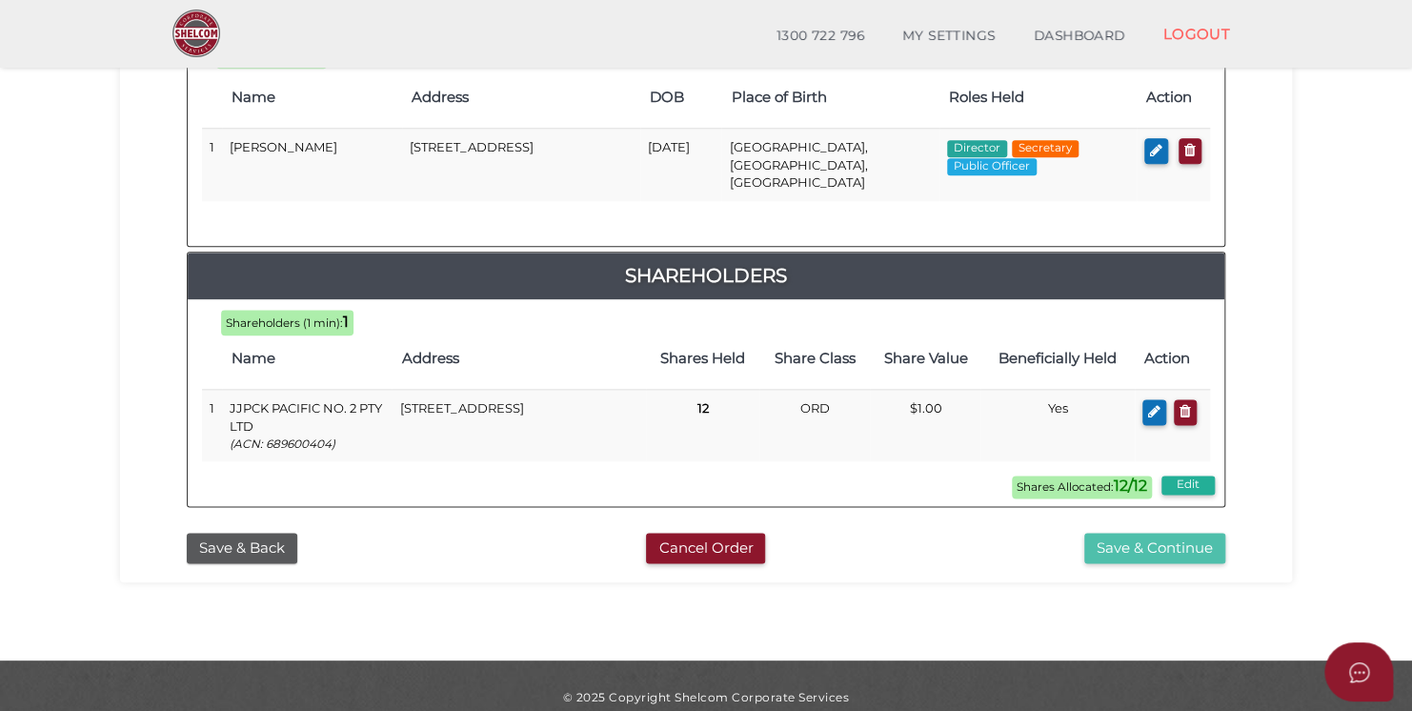
click at [1169, 532] on button "Save & Continue" at bounding box center [1154, 547] width 141 height 31
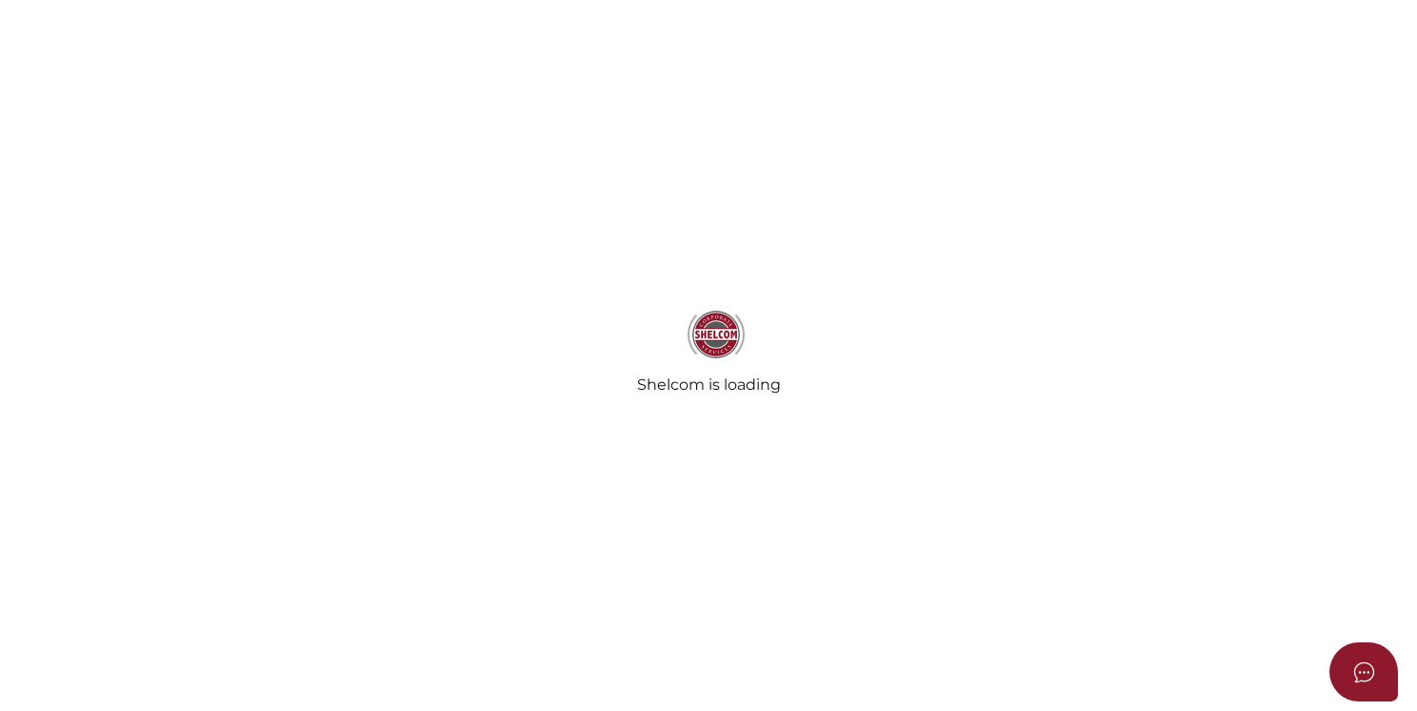
select select "Comb Binding"
select select "No"
radio input "true"
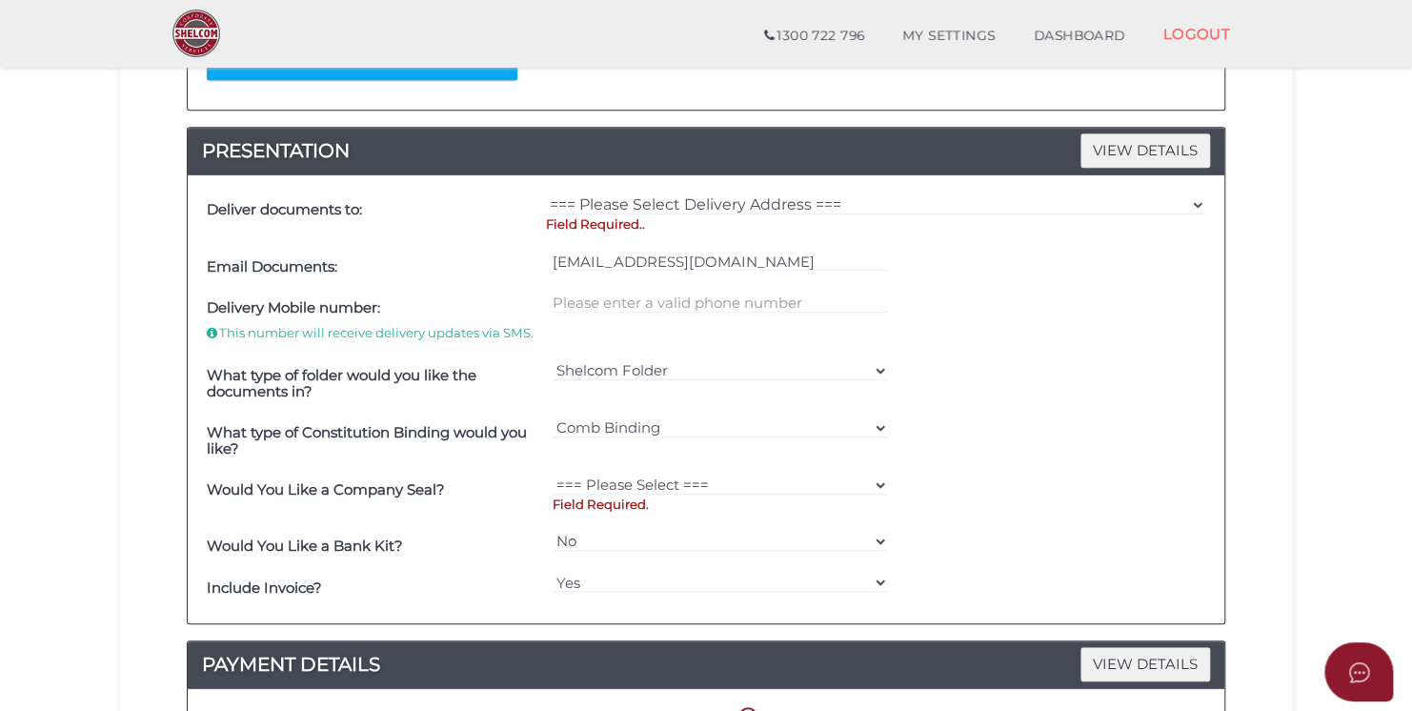
scroll to position [476, 0]
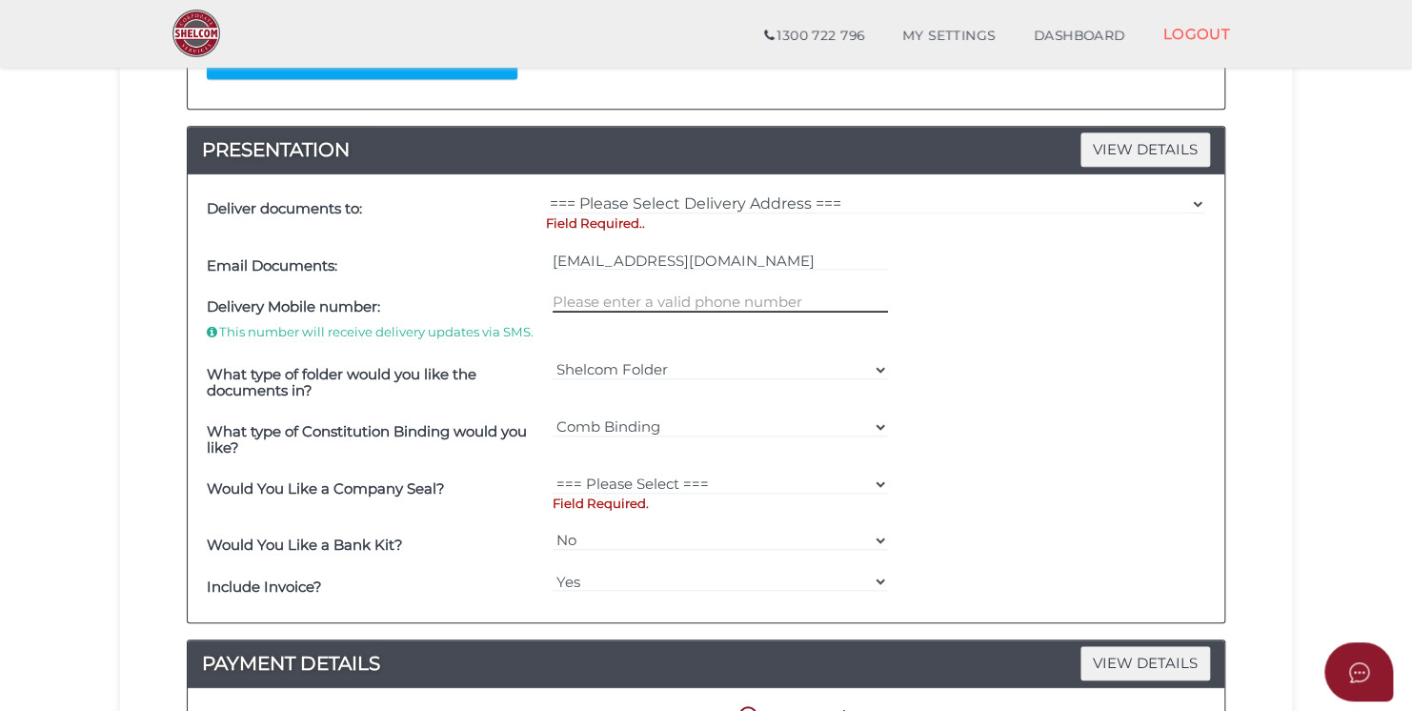
click at [639, 303] on input "text" at bounding box center [720, 301] width 336 height 21
click at [588, 305] on input "text" at bounding box center [720, 301] width 336 height 21
type input "0399703014"
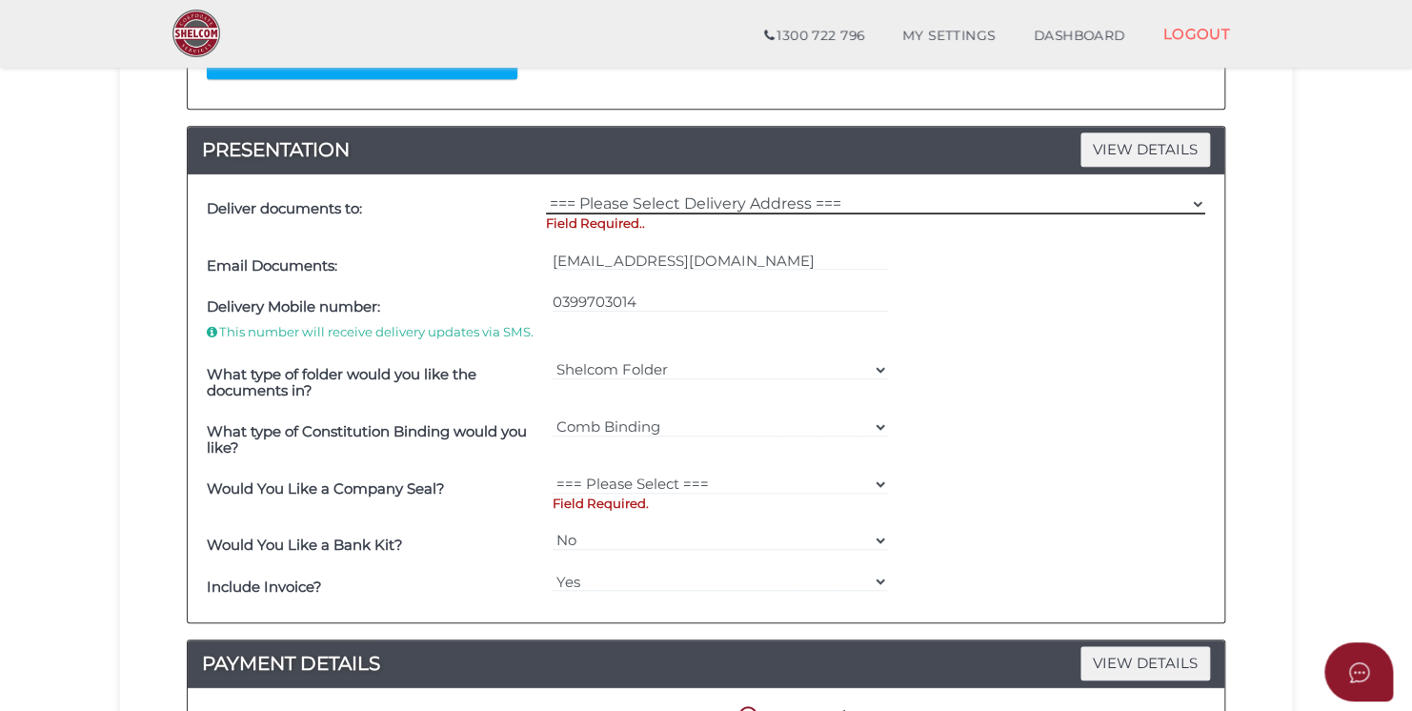
click at [716, 202] on select "=== Please Select Delivery Address === (User Address - Jessica Jeans) Level 8 4…" at bounding box center [875, 203] width 659 height 21
select select "0"
click at [546, 193] on select "=== Please Select Delivery Address === (User Address - Jessica Jeans) Level 8 4…" at bounding box center [875, 203] width 659 height 21
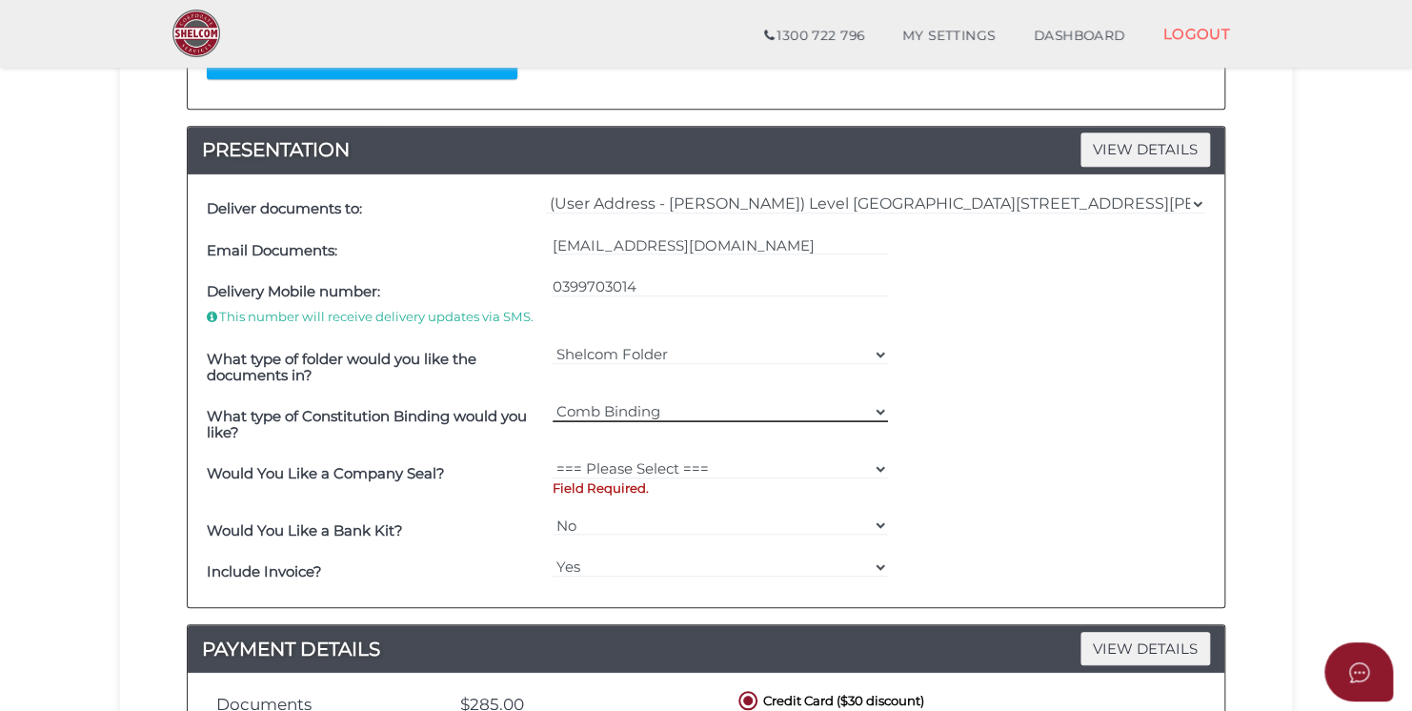
click at [560, 407] on select "=== Please Select === Comb Binding No Binding" at bounding box center [720, 411] width 336 height 21
select select "No Binding"
click at [552, 401] on select "=== Please Select === Comb Binding No Binding" at bounding box center [720, 411] width 336 height 21
click at [632, 469] on select "=== Please Select === Fold Seal $50 No Seal" at bounding box center [720, 468] width 336 height 21
select select "0"
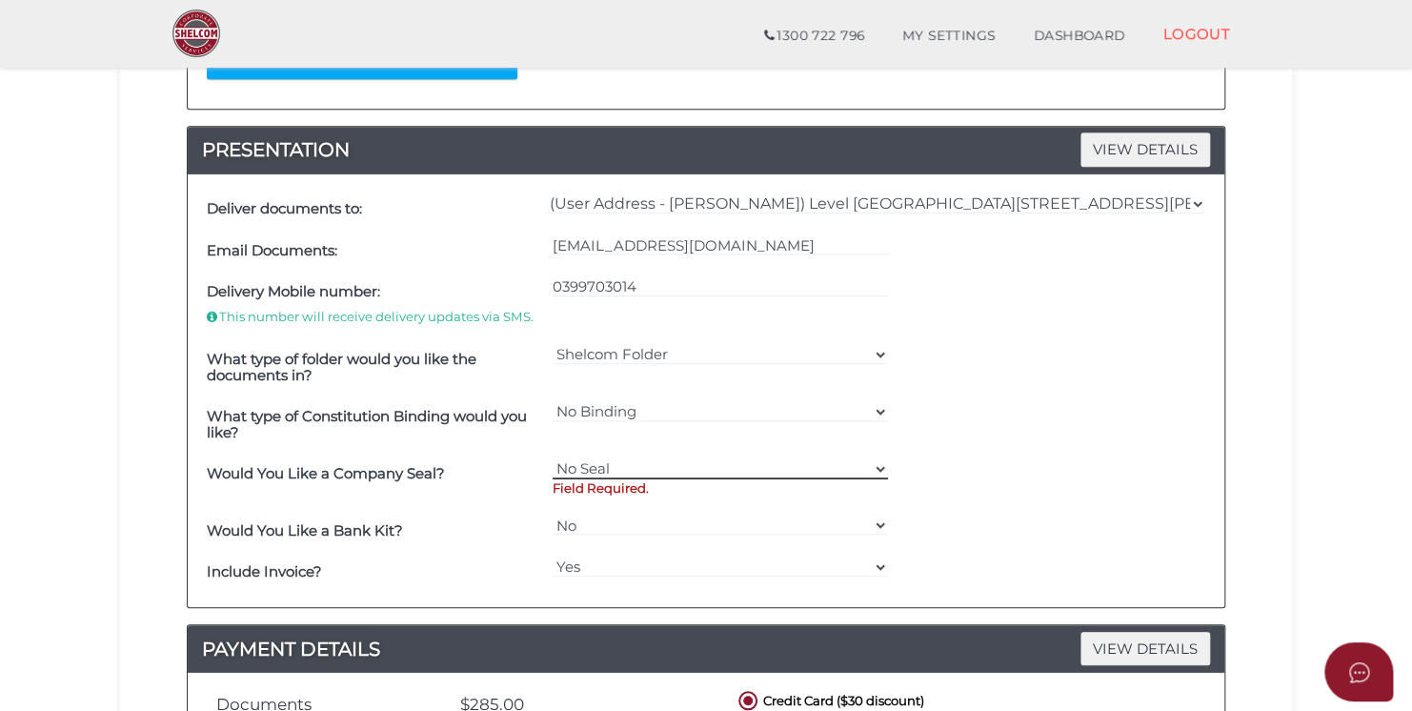
click at [552, 458] on select "=== Please Select === Fold Seal $50 No Seal" at bounding box center [720, 468] width 336 height 21
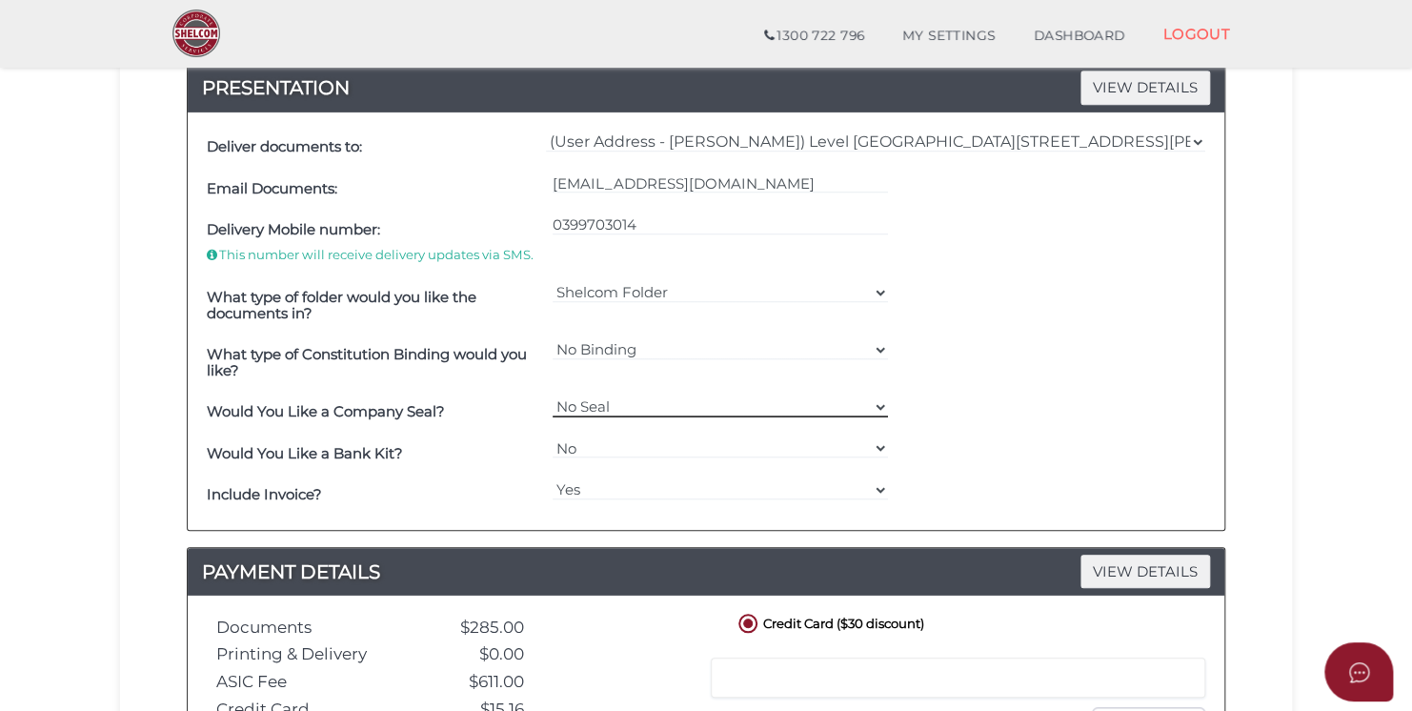
scroll to position [572, 0]
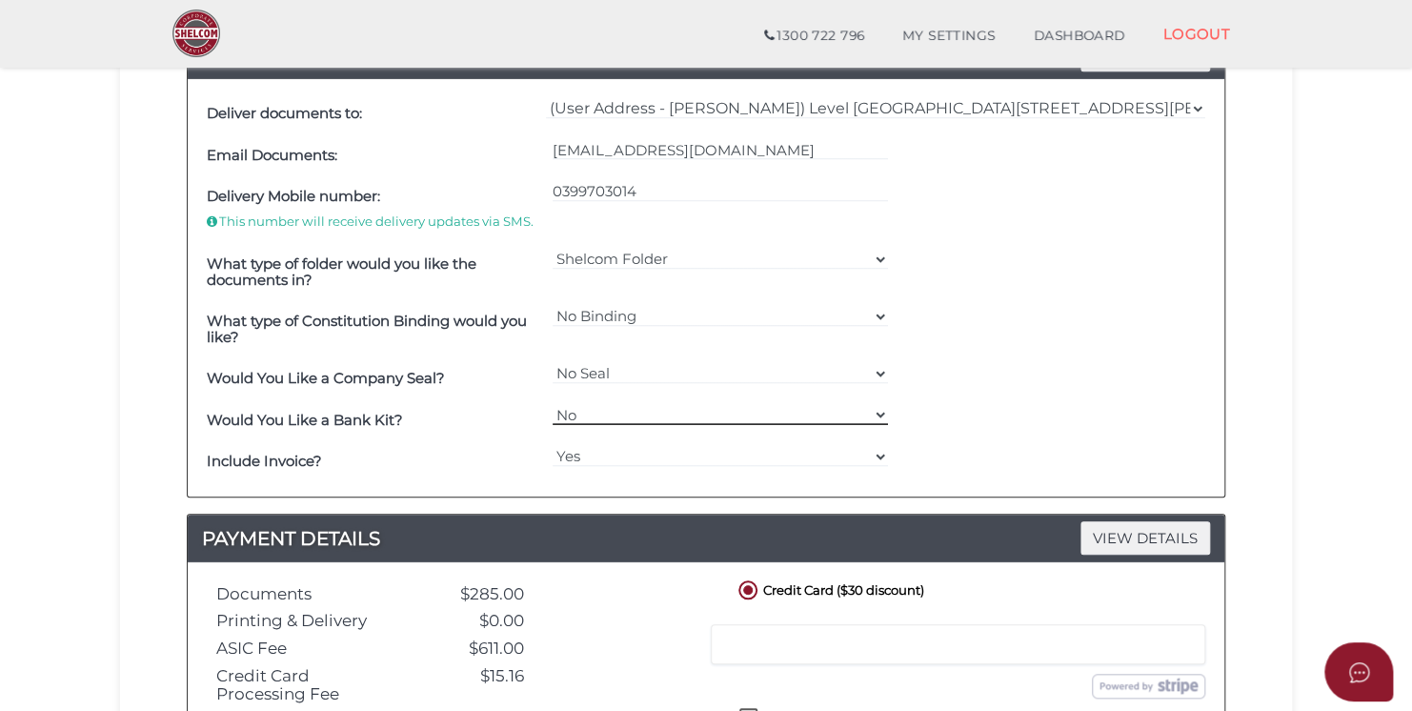
click at [614, 411] on select "Yes No" at bounding box center [720, 414] width 336 height 21
select select "Yes"
click at [552, 404] on select "Yes No" at bounding box center [720, 414] width 336 height 21
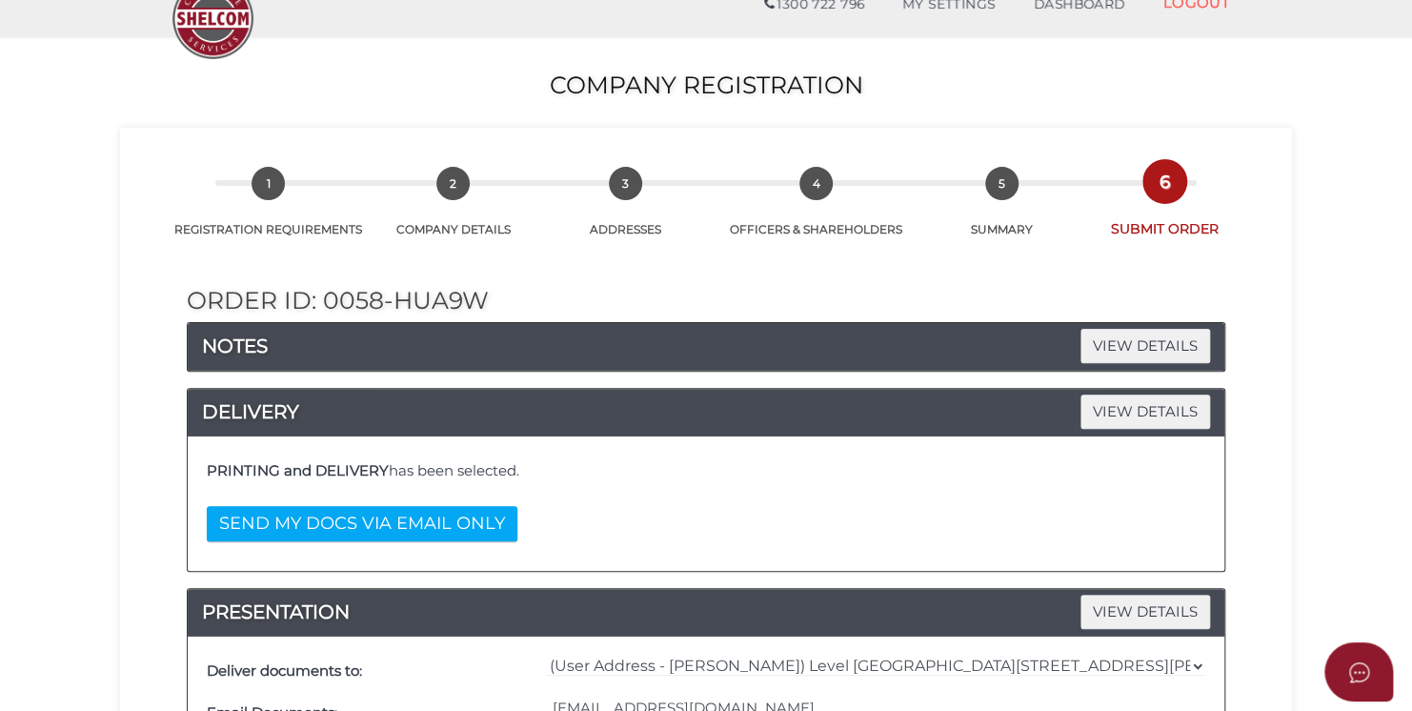
scroll to position [0, 0]
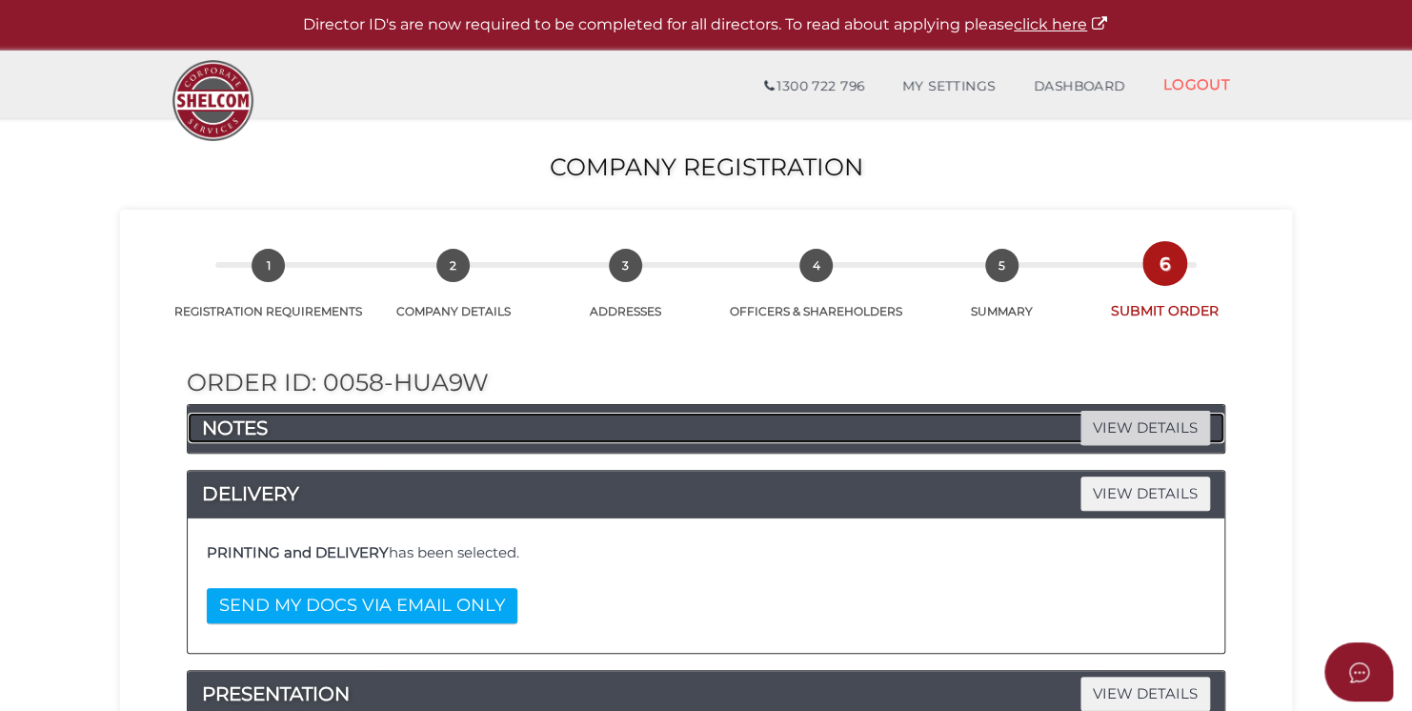
click at [1149, 424] on span "VIEW DETAILS" at bounding box center [1145, 427] width 130 height 33
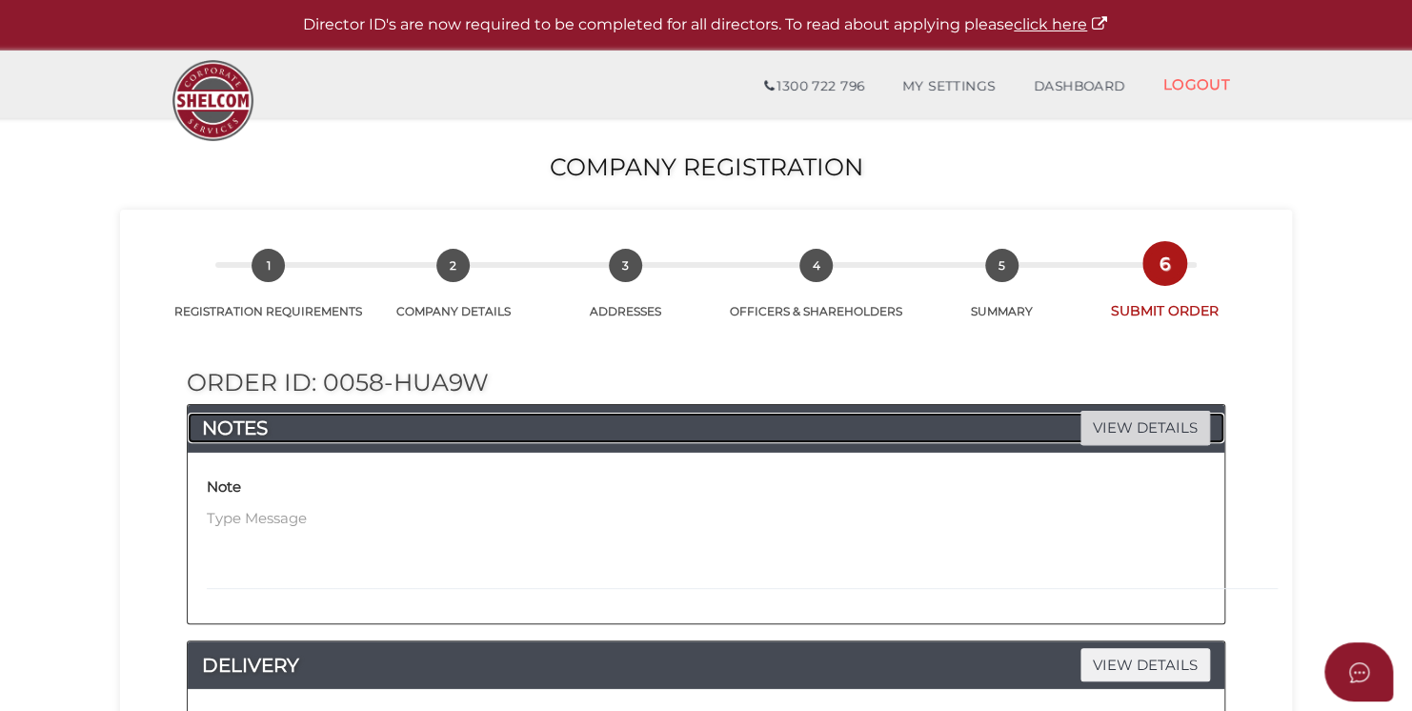
click at [1148, 424] on span "VIEW DETAILS" at bounding box center [1145, 427] width 130 height 33
click at [1099, 421] on span "VIEW DETAILS" at bounding box center [1145, 427] width 130 height 33
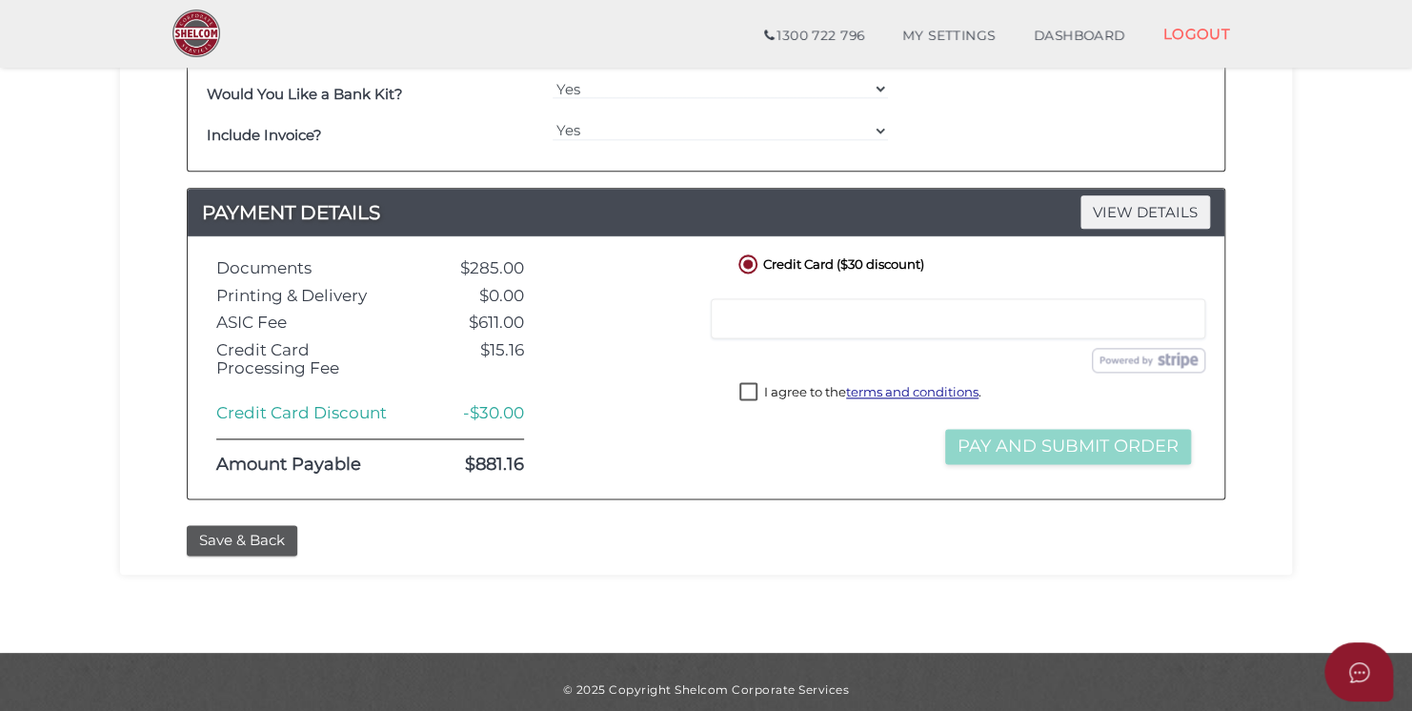
scroll to position [1078, 0]
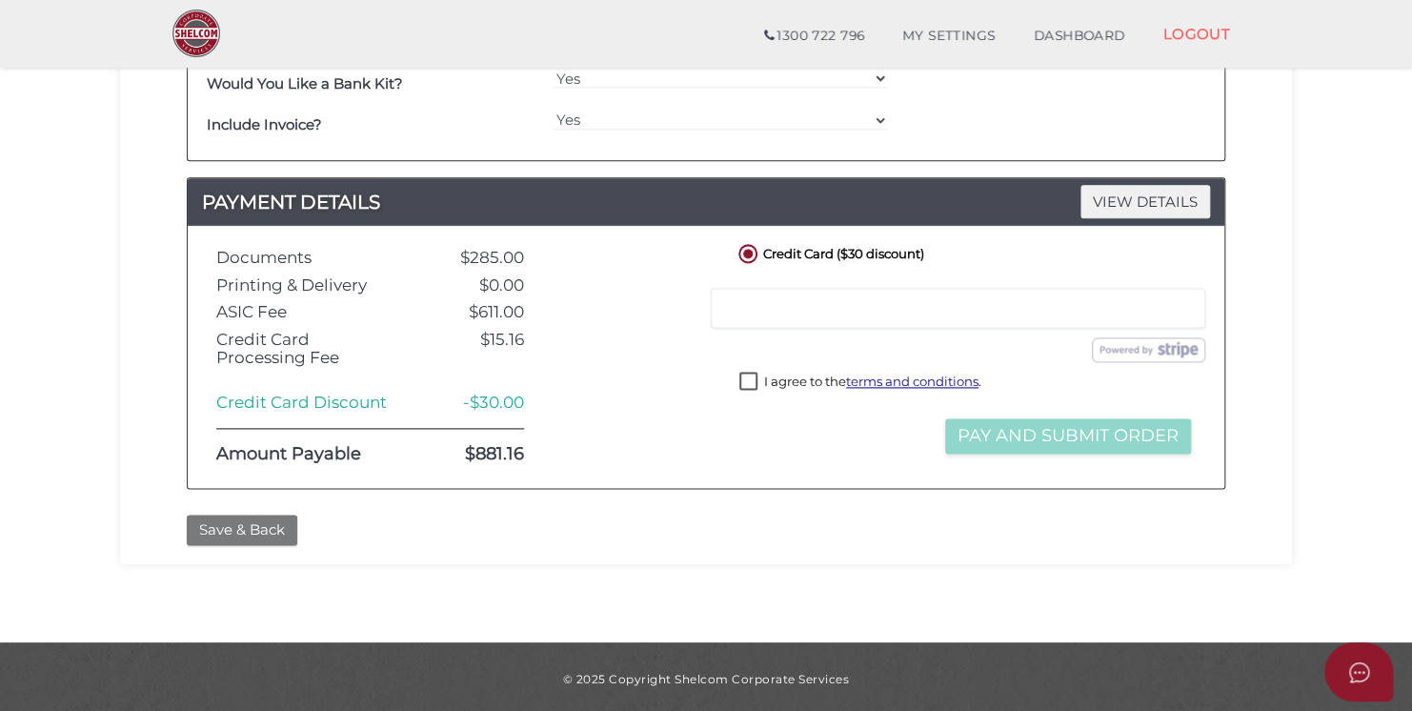
click at [265, 531] on button "Save & Back" at bounding box center [242, 529] width 110 height 31
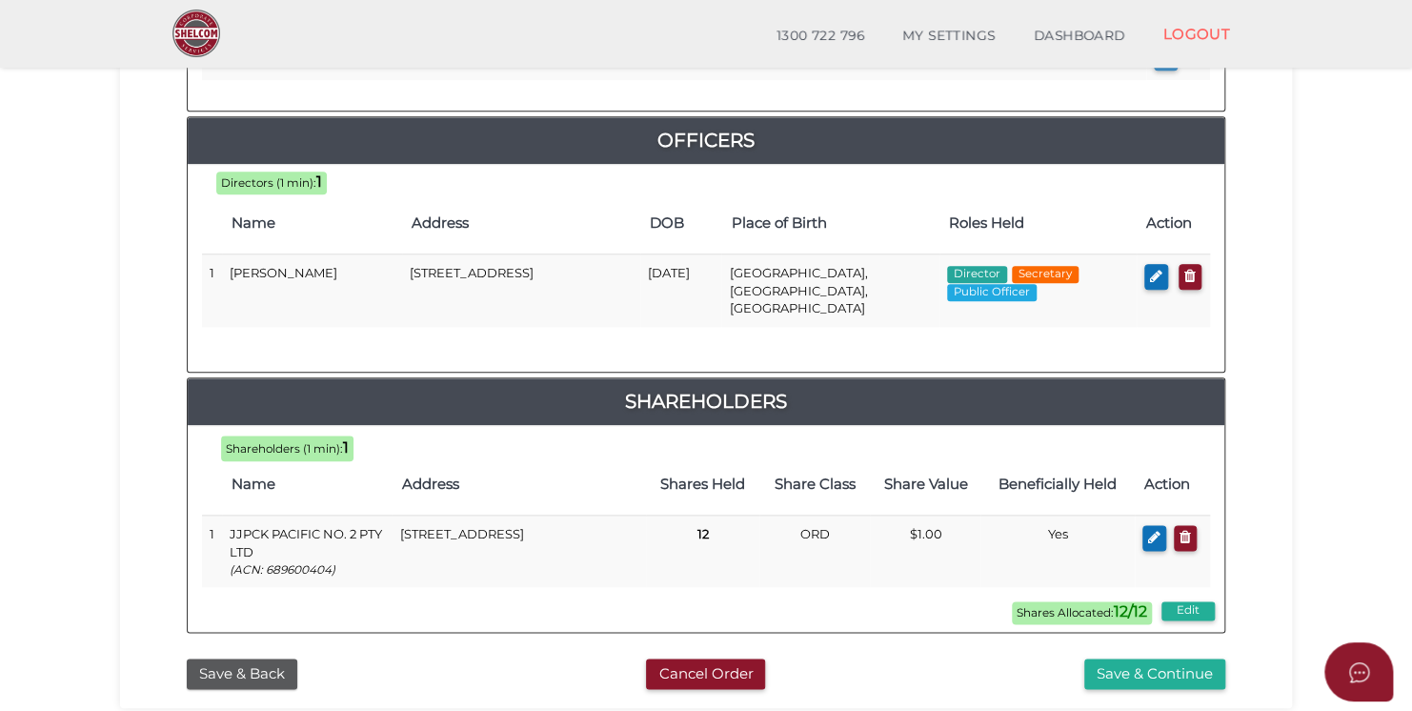
scroll to position [983, 0]
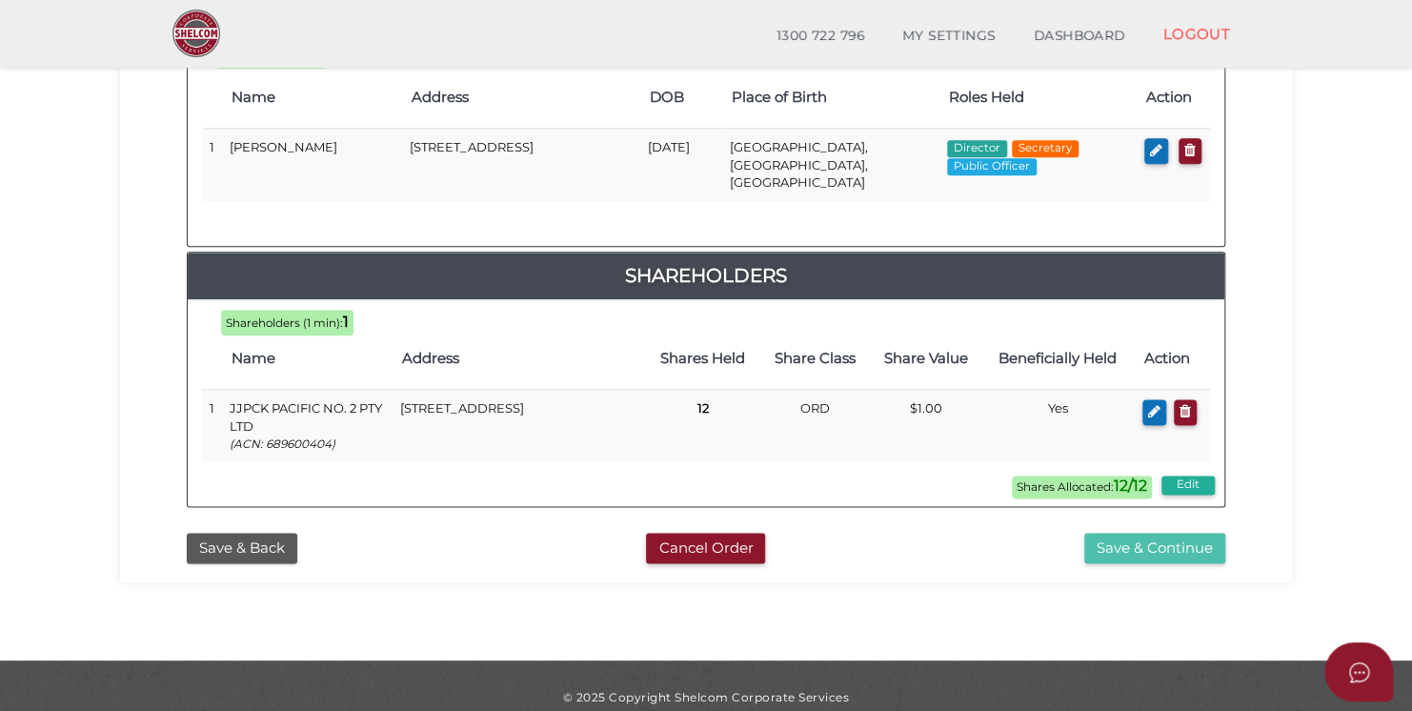
click at [1207, 532] on button "Save & Continue" at bounding box center [1154, 547] width 141 height 31
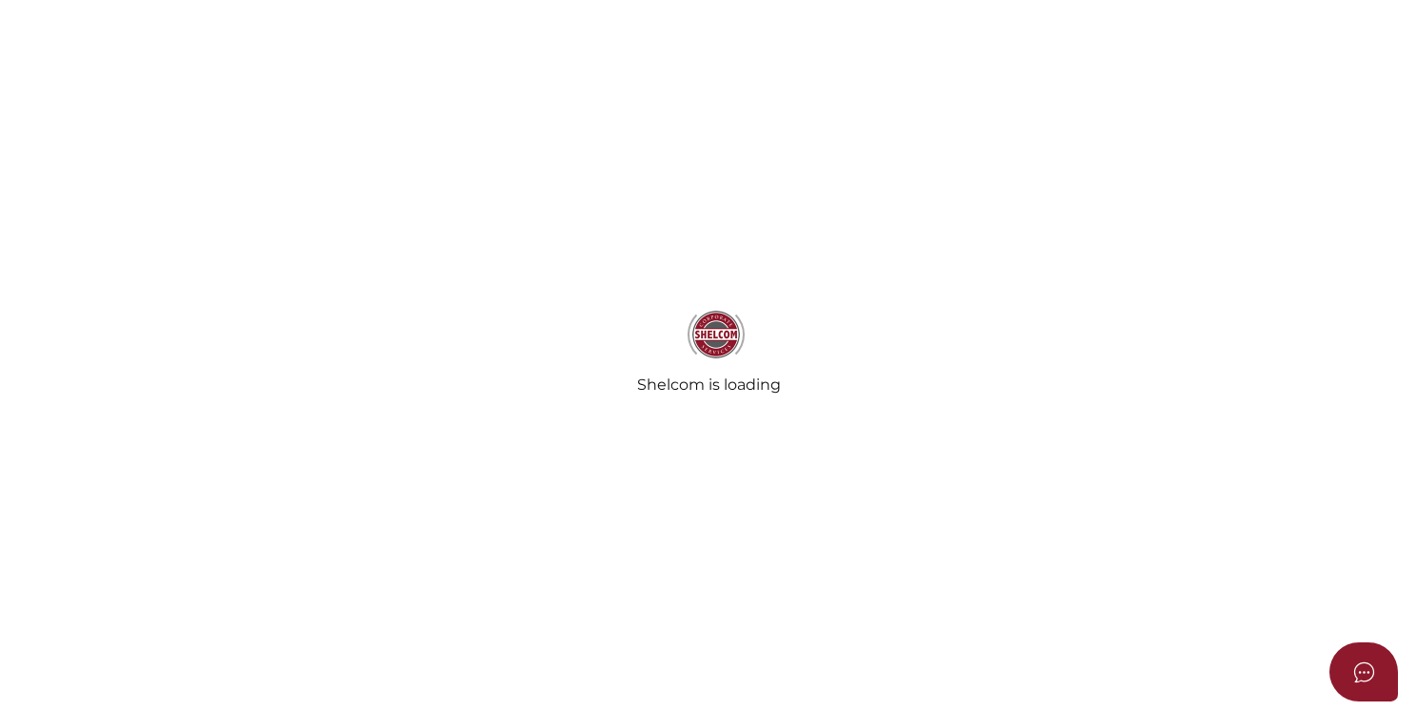
select select "Comb Binding"
select select "No"
radio input "true"
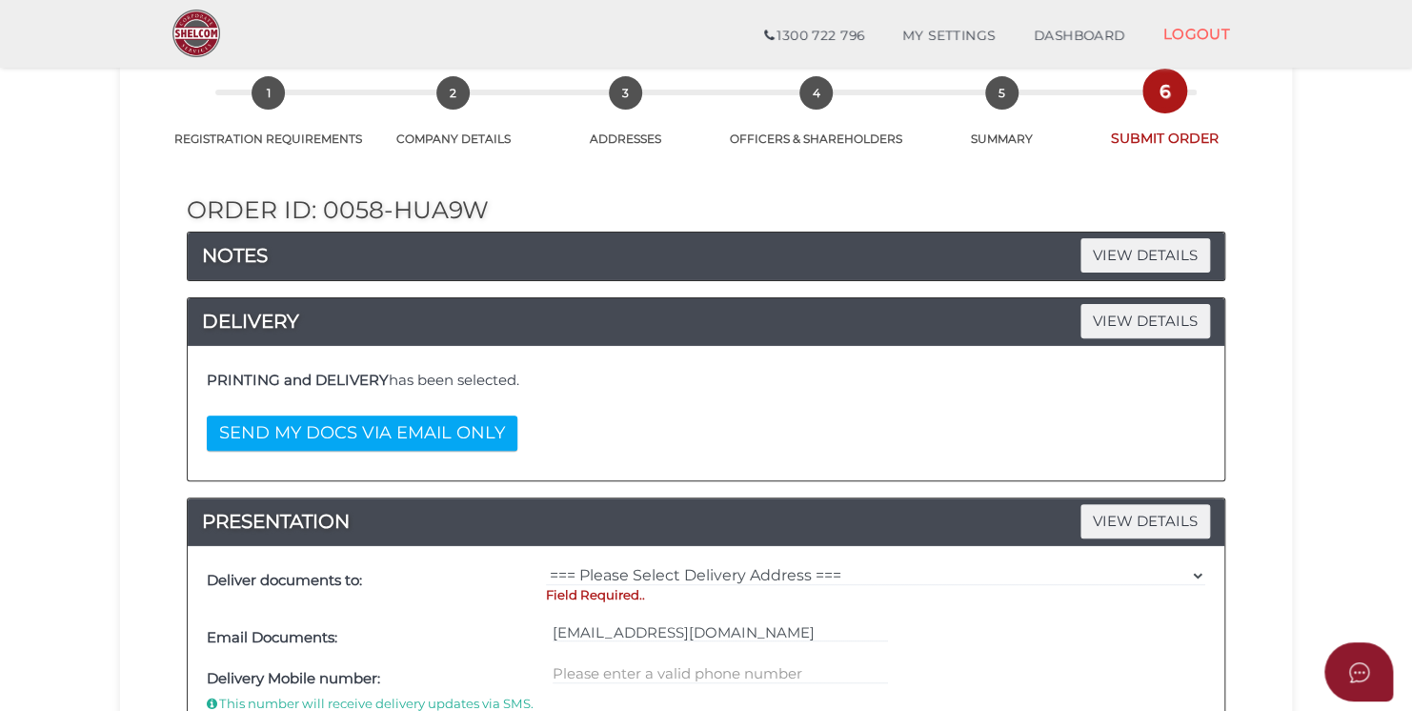
scroll to position [476, 0]
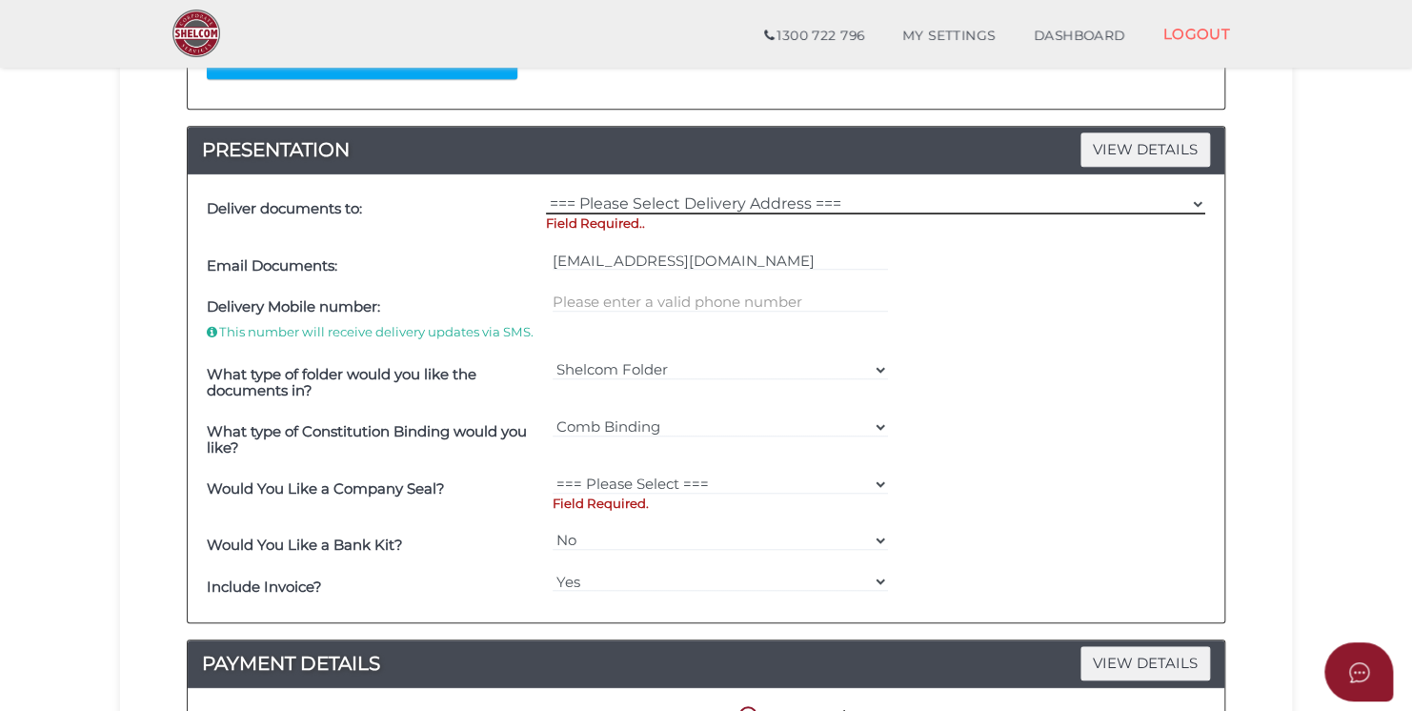
click at [686, 200] on select "=== Please Select Delivery Address === (User Address - [PERSON_NAME]) Level [GE…" at bounding box center [875, 203] width 659 height 21
select select "0"
click at [546, 193] on select "=== Please Select Delivery Address === (User Address - [PERSON_NAME]) Level [GE…" at bounding box center [875, 203] width 659 height 21
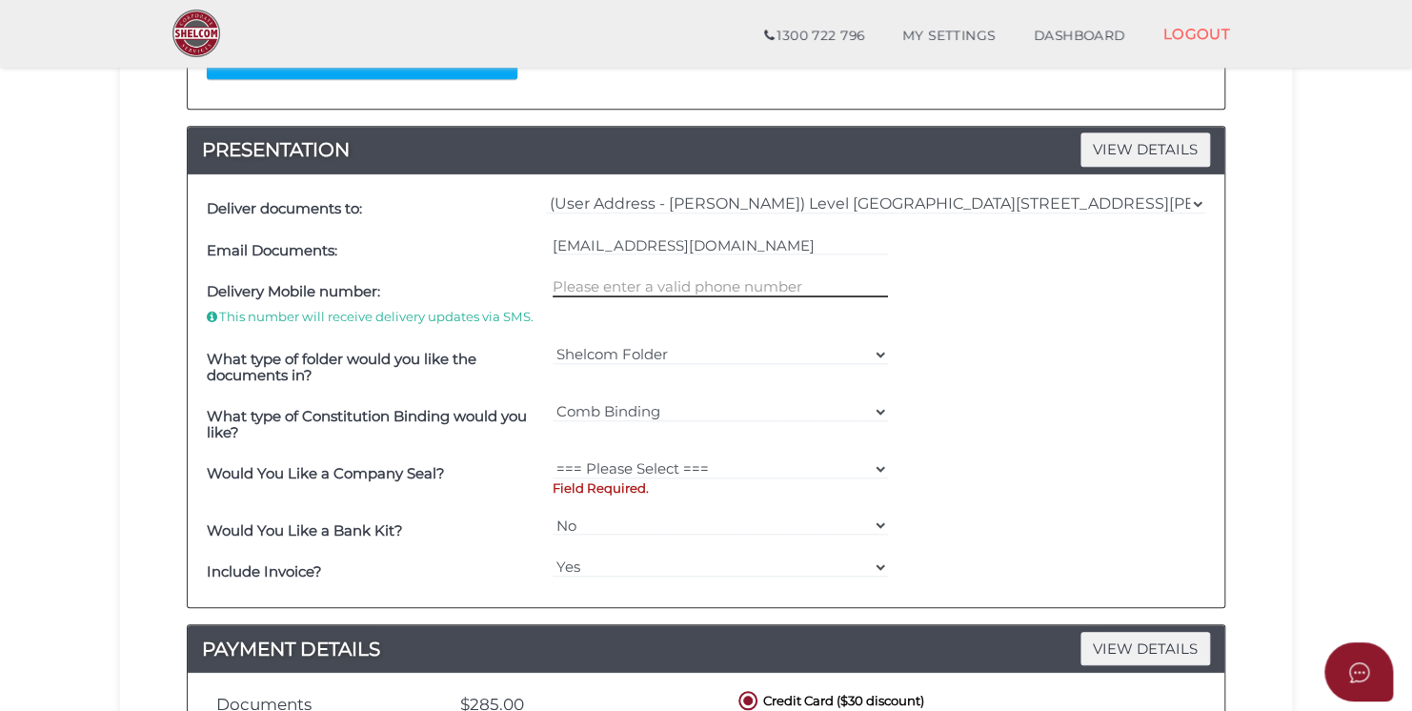
click at [627, 287] on input "text" at bounding box center [720, 286] width 336 height 21
type input "0399703014"
click at [795, 348] on select "Shelcom Folder === Please Select === Shelcom Folder Client Supplied Folder No F…" at bounding box center [720, 354] width 336 height 21
click at [1090, 358] on div "What type of folder would you like the documents in? Shelcom Folder === Please …" at bounding box center [706, 367] width 1008 height 57
click at [756, 401] on select "=== Please Select === Comb Binding No Binding" at bounding box center [720, 411] width 336 height 21
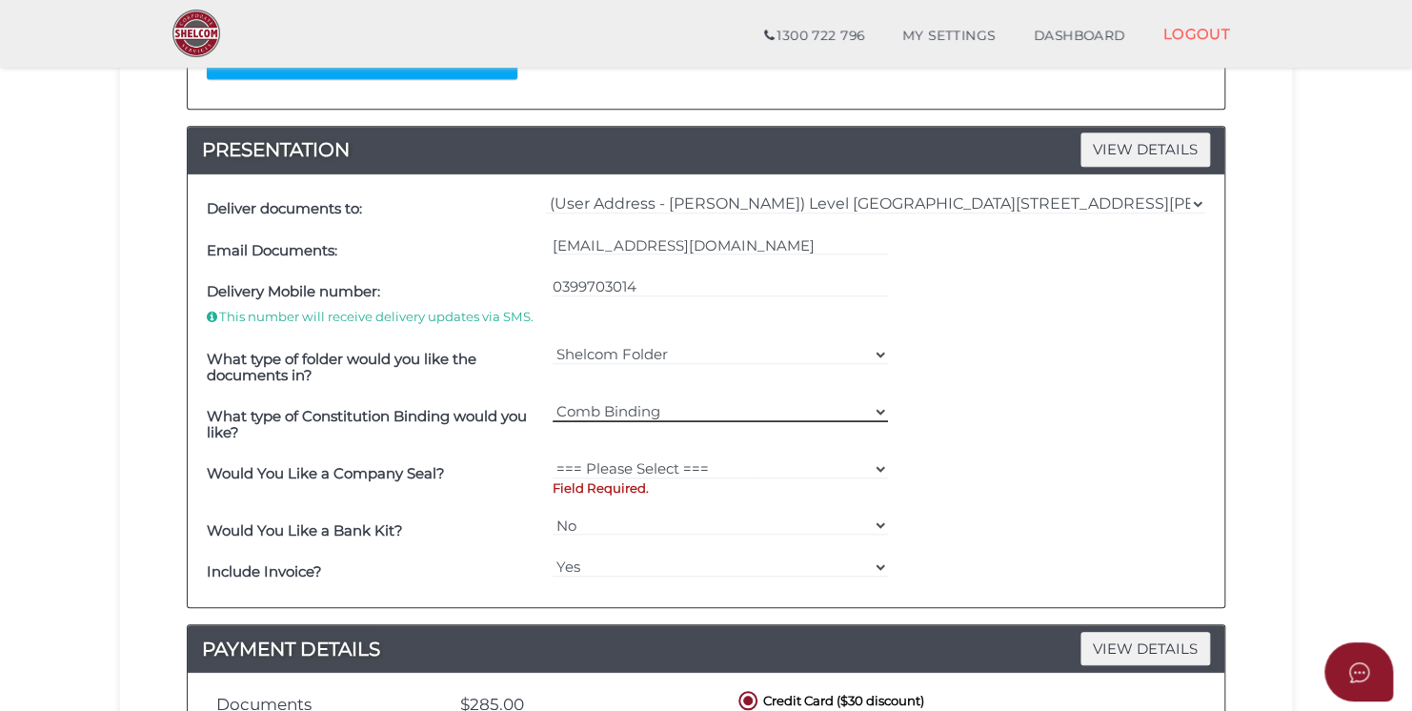
select select "No Binding"
click at [552, 401] on select "=== Please Select === Comb Binding No Binding" at bounding box center [720, 411] width 336 height 21
click at [632, 465] on select "=== Please Select === Fold Seal $50 No Seal" at bounding box center [720, 468] width 336 height 21
select select "0"
click at [552, 458] on select "=== Please Select === Fold Seal $50 No Seal" at bounding box center [720, 468] width 336 height 21
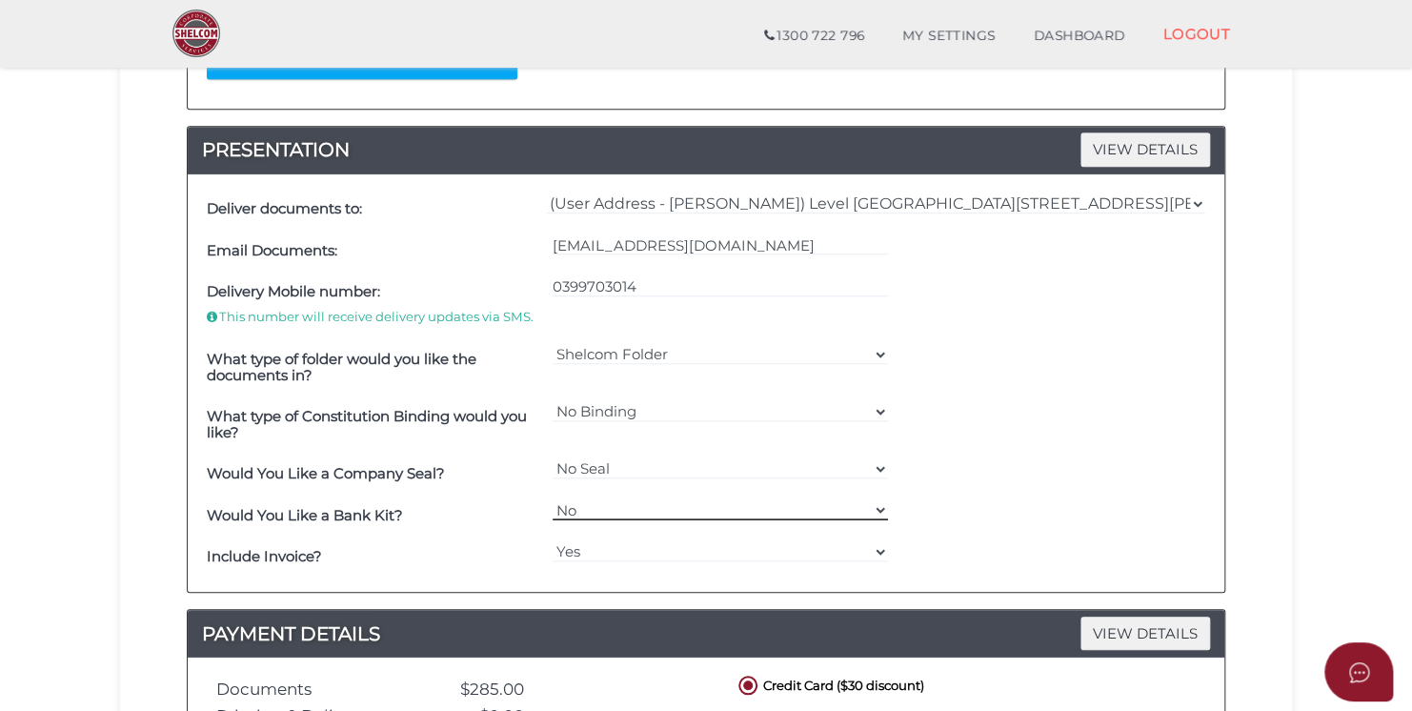
click at [632, 511] on select "Yes No" at bounding box center [720, 509] width 336 height 21
select select "Yes"
click at [552, 499] on select "Yes No" at bounding box center [720, 509] width 336 height 21
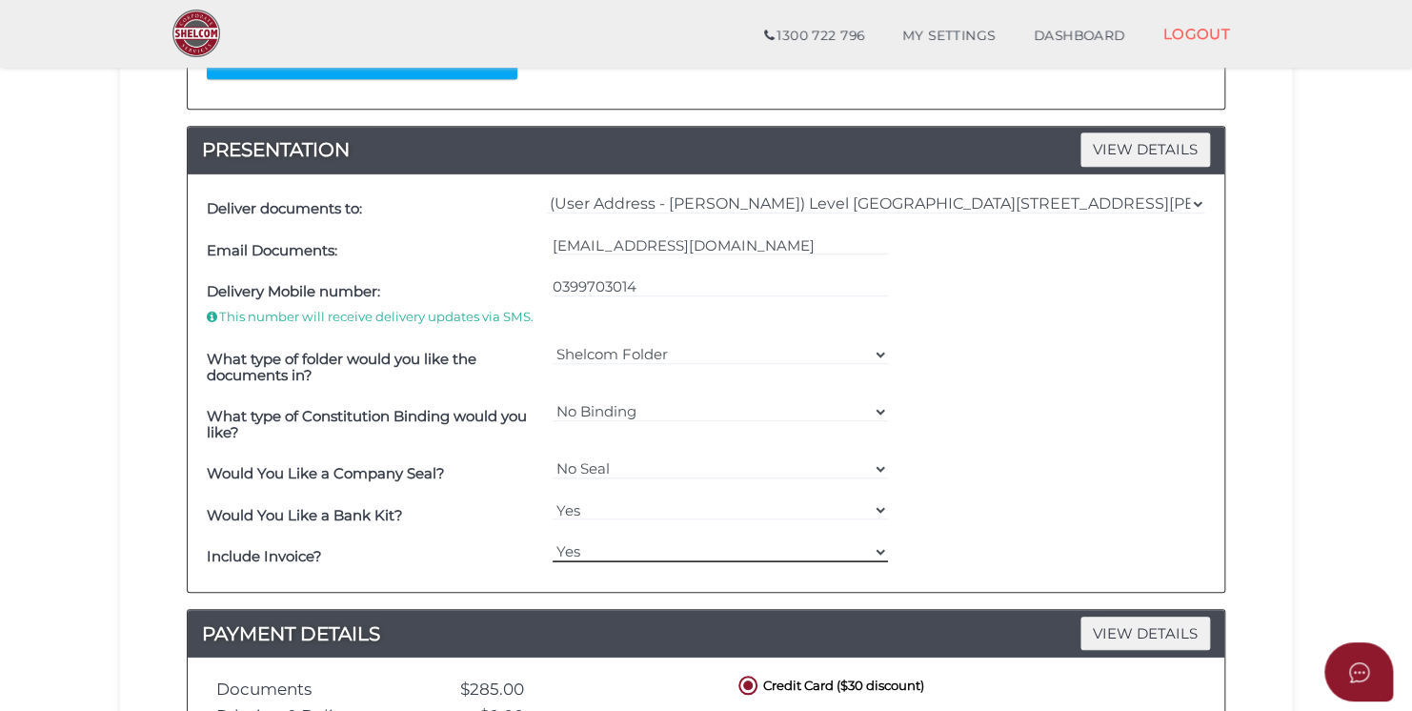
click at [618, 543] on select "Yes No" at bounding box center [720, 551] width 336 height 21
click at [552, 541] on select "Yes No" at bounding box center [720, 551] width 336 height 21
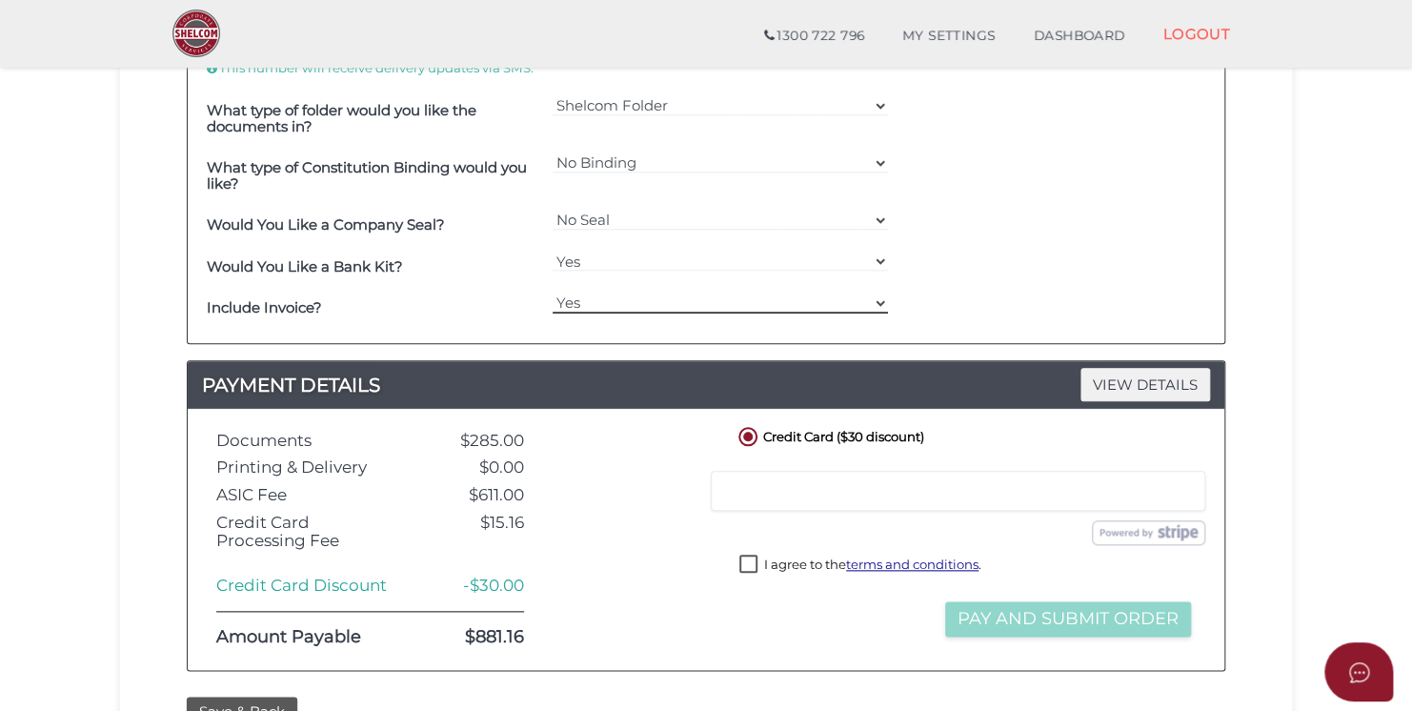
scroll to position [908, 0]
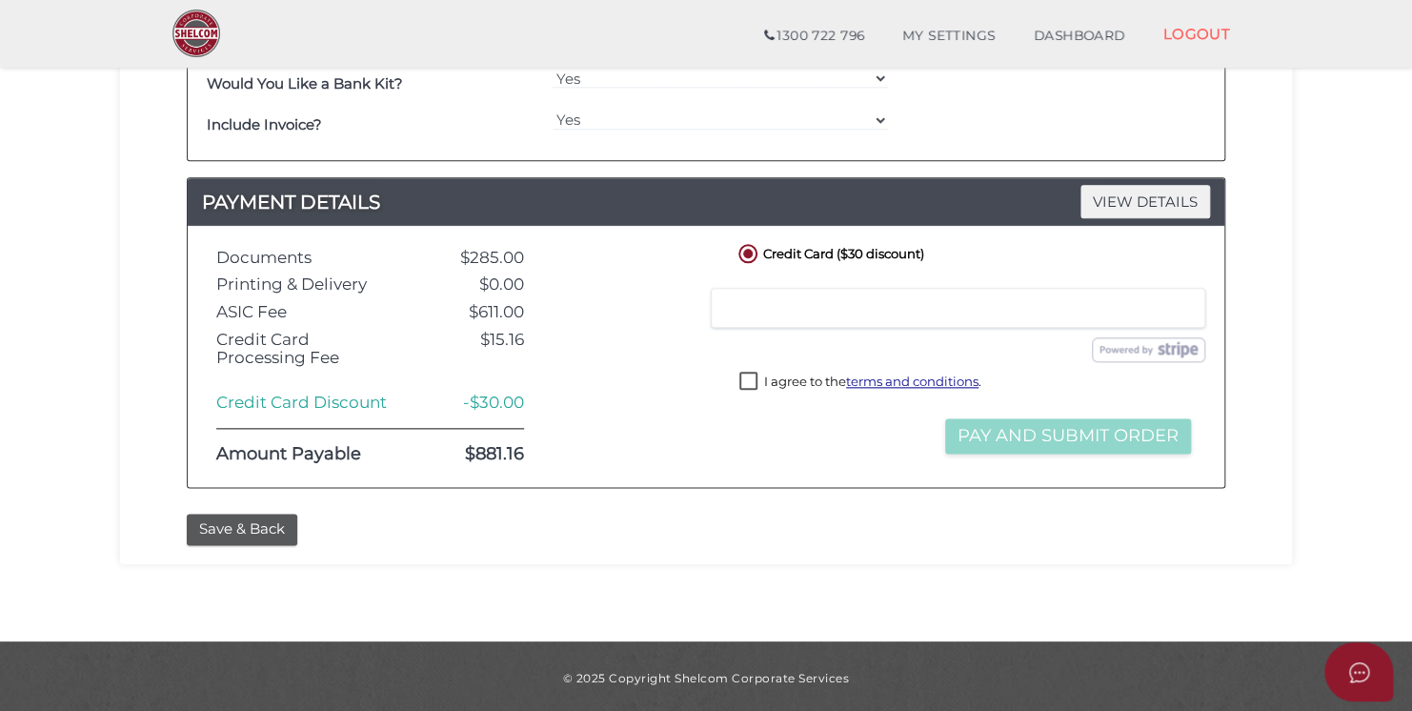
click at [747, 373] on label "I agree to the terms and conditions ." at bounding box center [860, 383] width 242 height 24
checkbox input "true"
click at [1058, 446] on button "Pay and Submit Order" at bounding box center [1068, 435] width 246 height 35
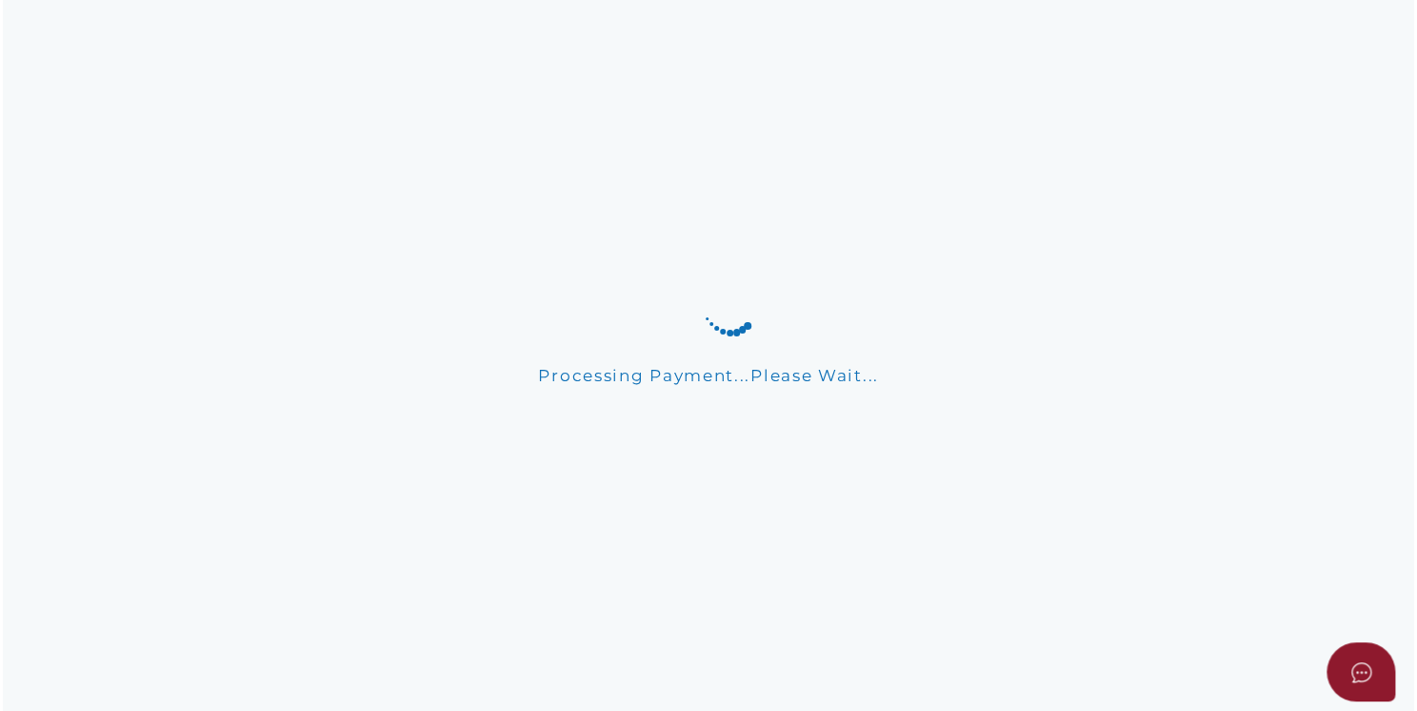
scroll to position [0, 0]
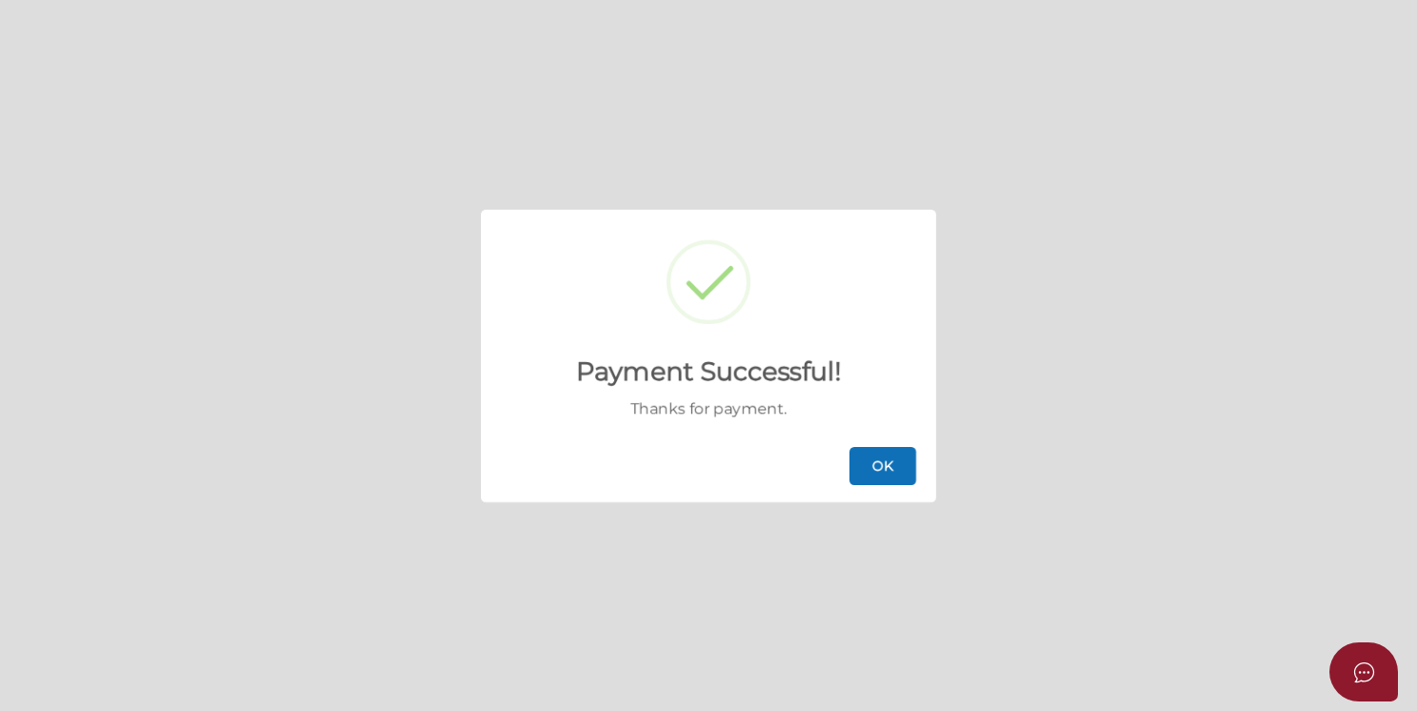
click at [875, 464] on button "OK" at bounding box center [883, 466] width 67 height 38
